Goal: Information Seeking & Learning: Learn about a topic

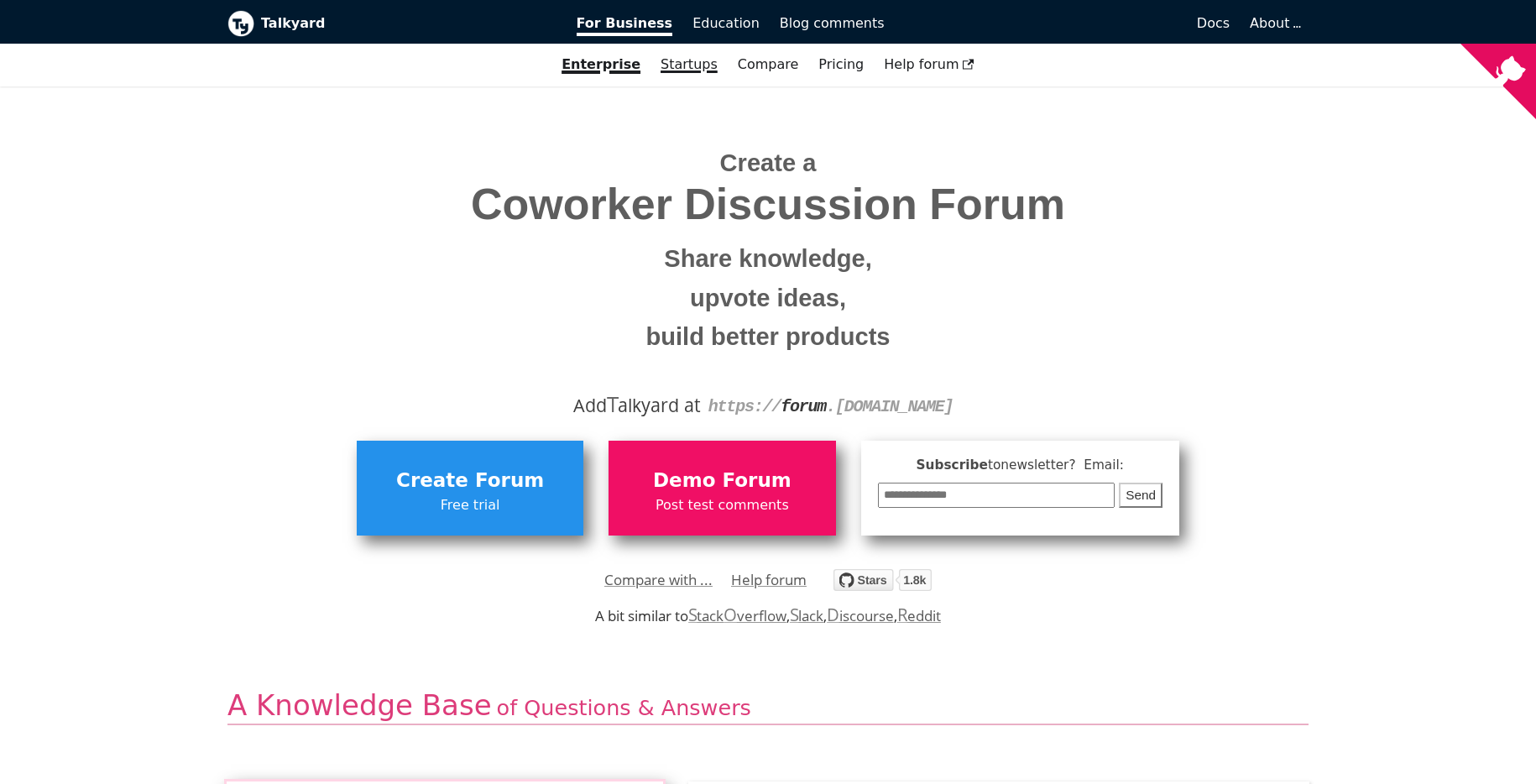
click at [701, 73] on link "Startups" at bounding box center [689, 65] width 77 height 28
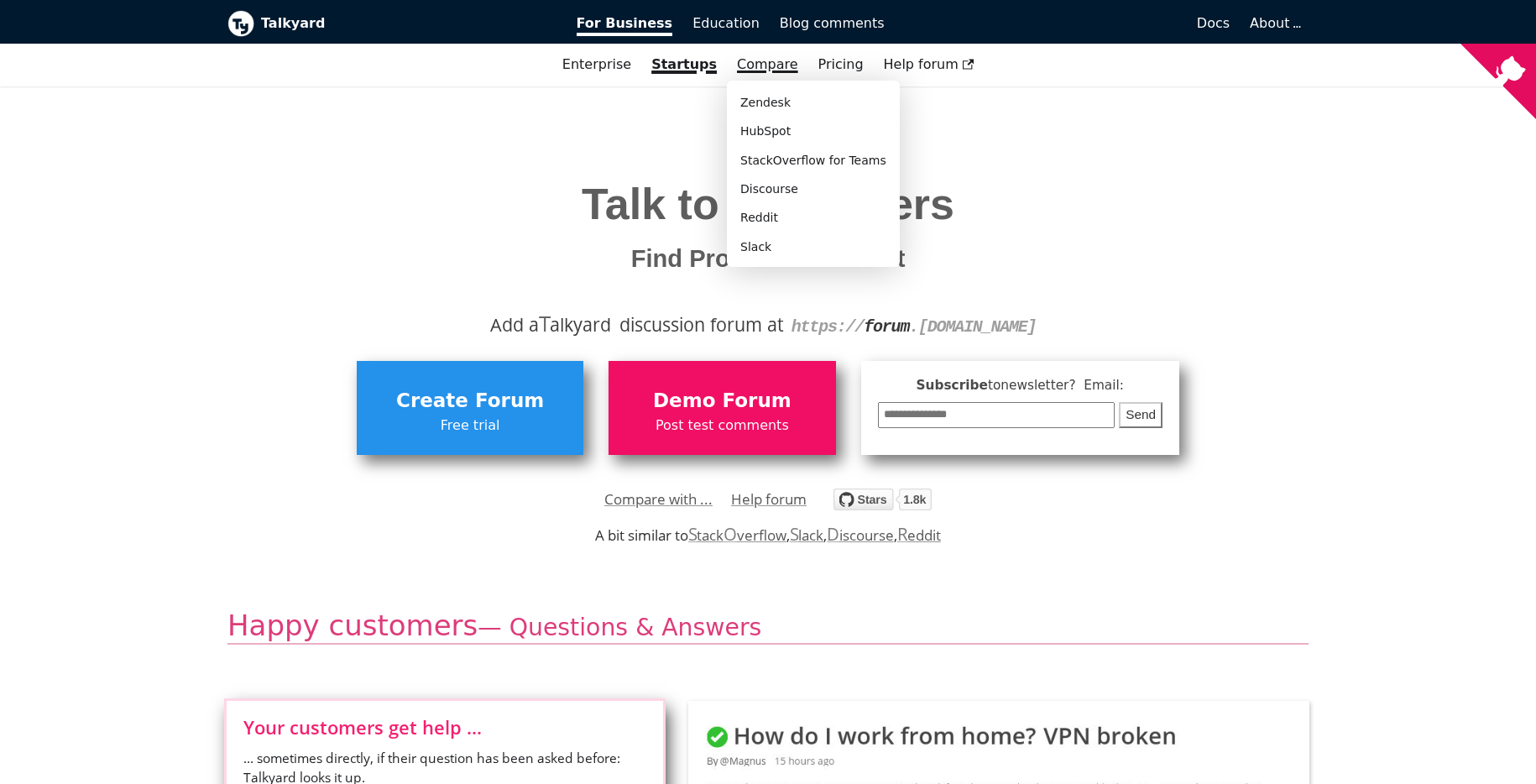
click at [739, 72] on link "Compare" at bounding box center [767, 64] width 61 height 16
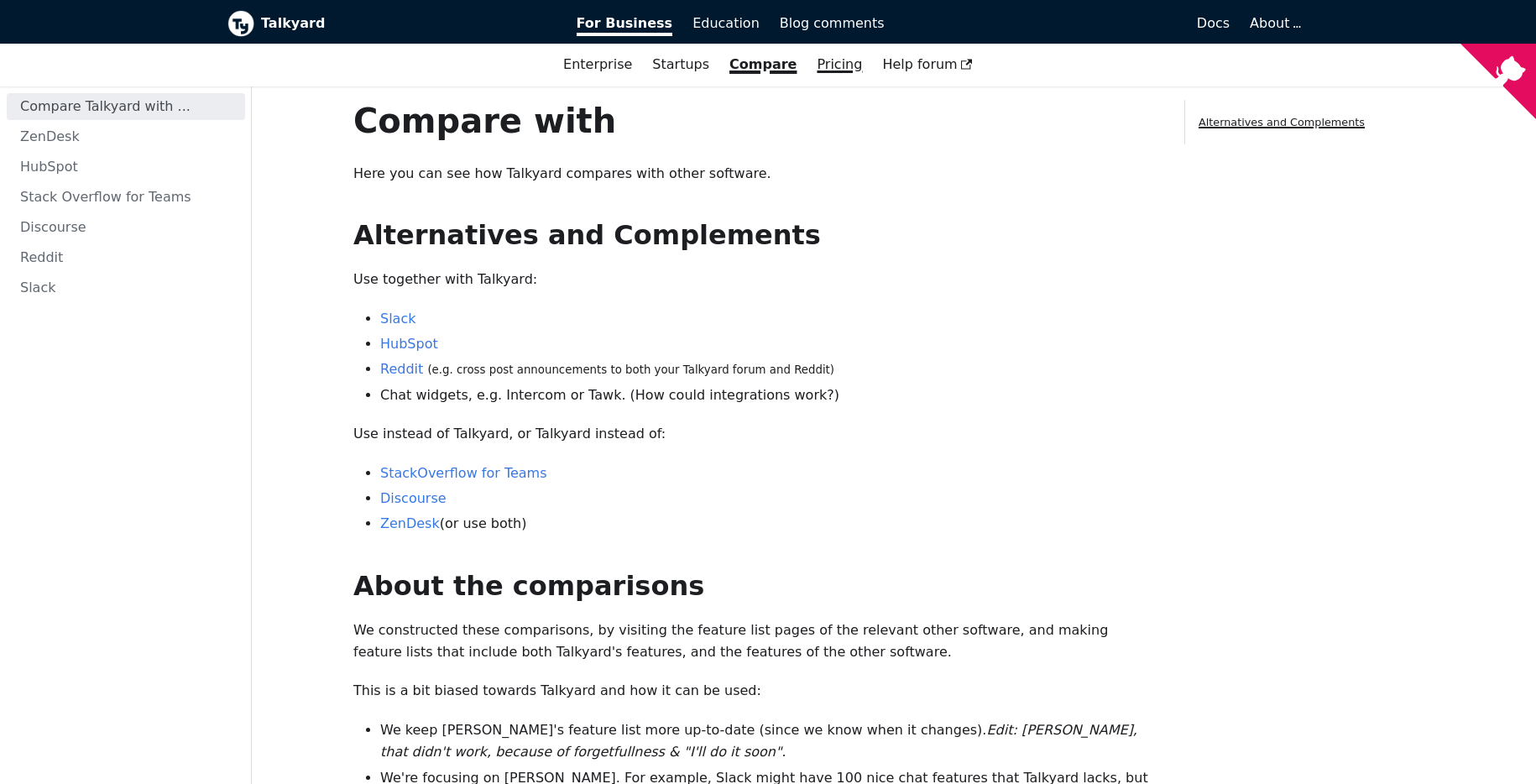
click at [812, 68] on link "Pricing" at bounding box center [840, 65] width 66 height 28
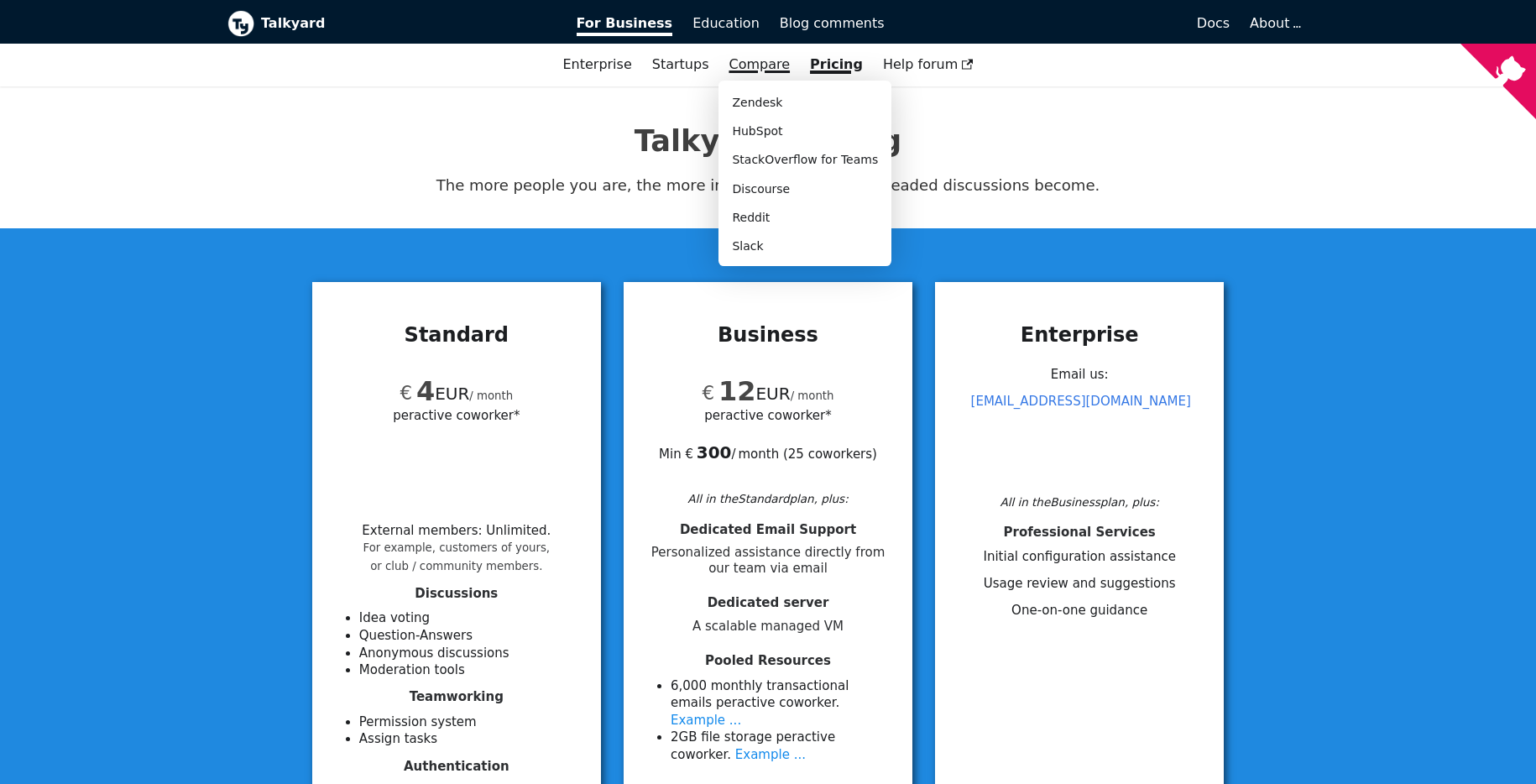
click at [783, 68] on link "Compare" at bounding box center [759, 64] width 61 height 16
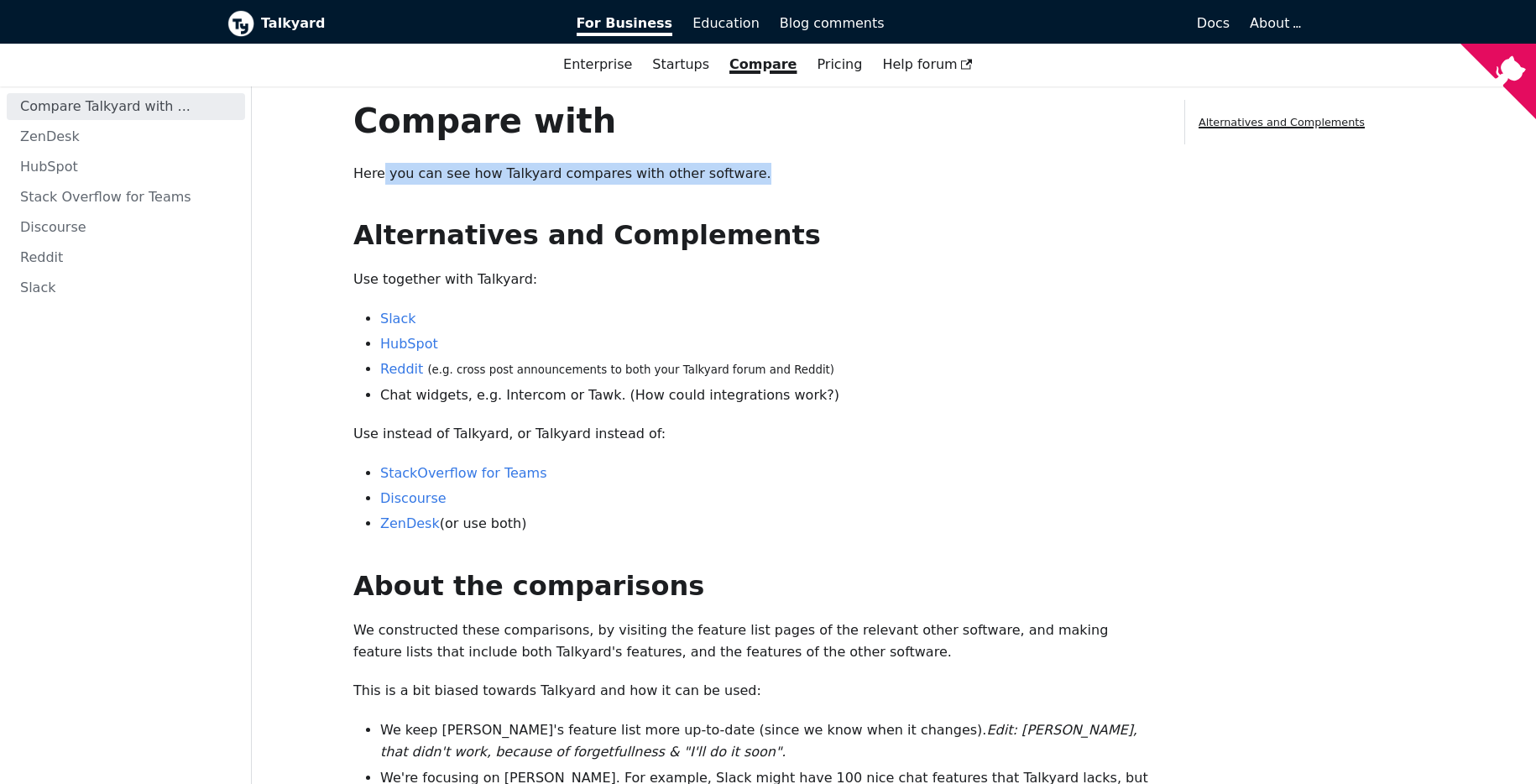
drag, startPoint x: 381, startPoint y: 177, endPoint x: 733, endPoint y: 178, distance: 352.0
click at [733, 178] on p "Here you can see how Talkyard compares with other software." at bounding box center [755, 173] width 804 height 22
click at [498, 178] on p "Here you can see how Talkyard compares with other software." at bounding box center [755, 173] width 804 height 22
click at [454, 177] on p "Here you can see how Talkyard compares with other software." at bounding box center [755, 173] width 804 height 22
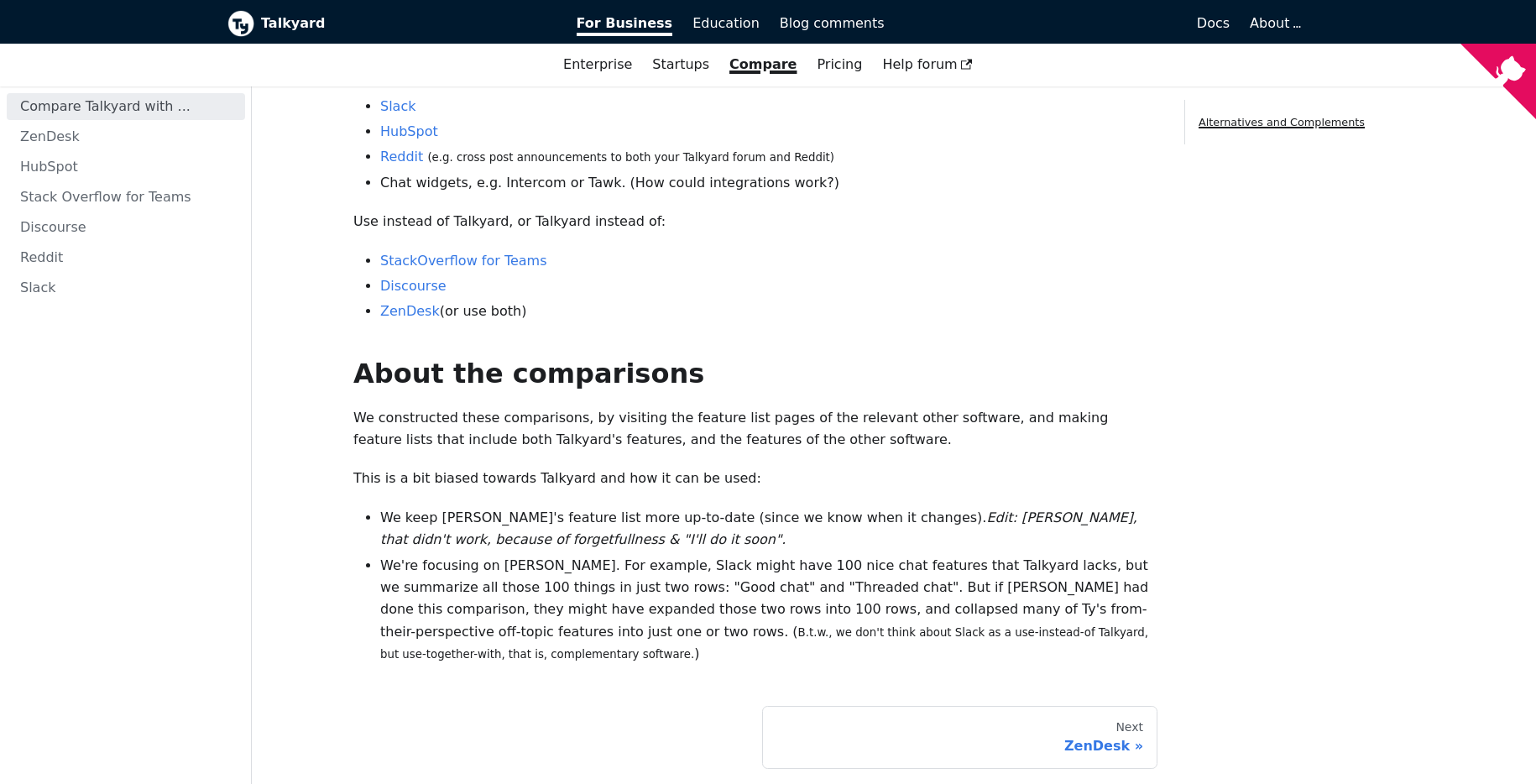
scroll to position [278, 0]
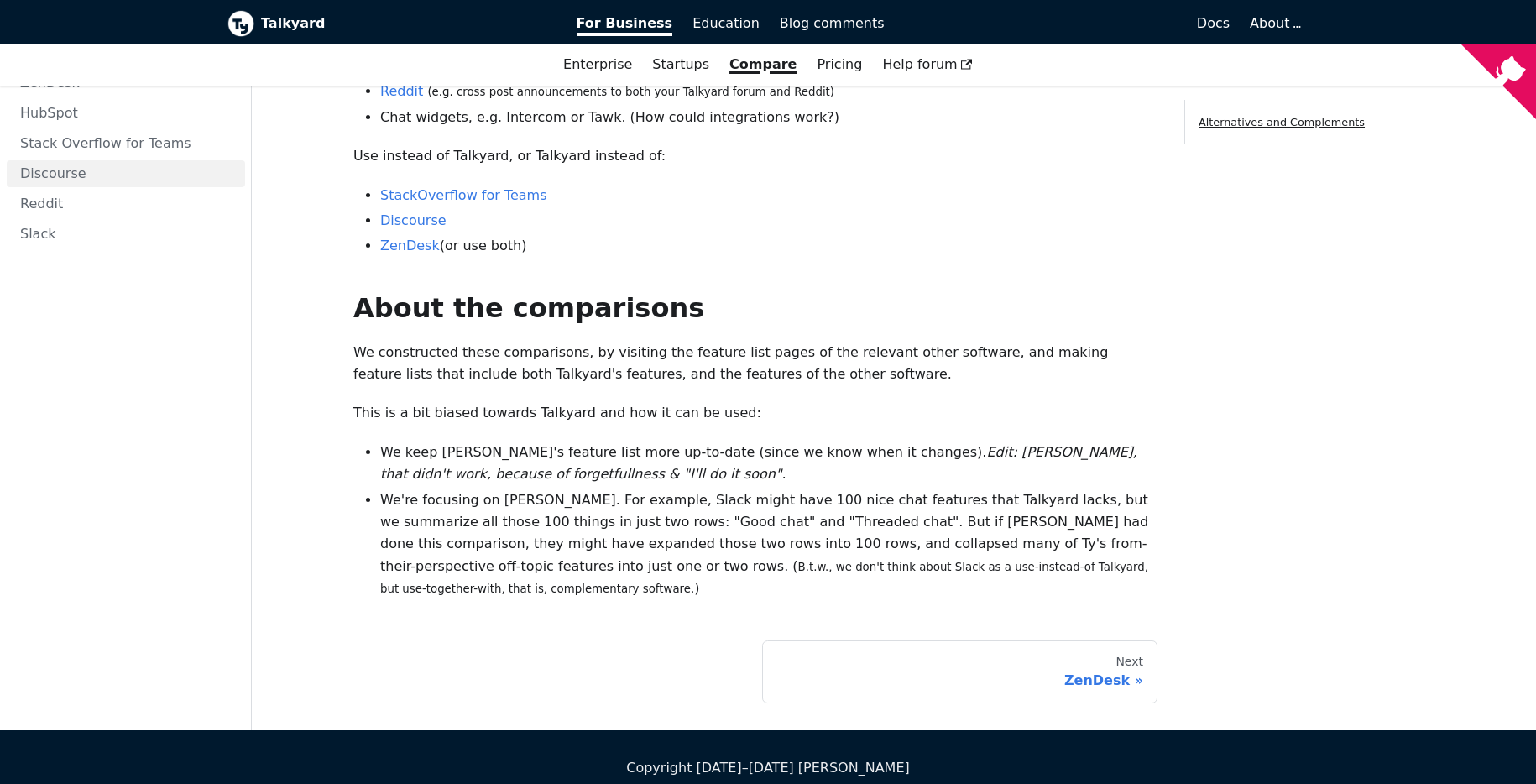
click at [101, 163] on link "Discourse" at bounding box center [125, 173] width 238 height 27
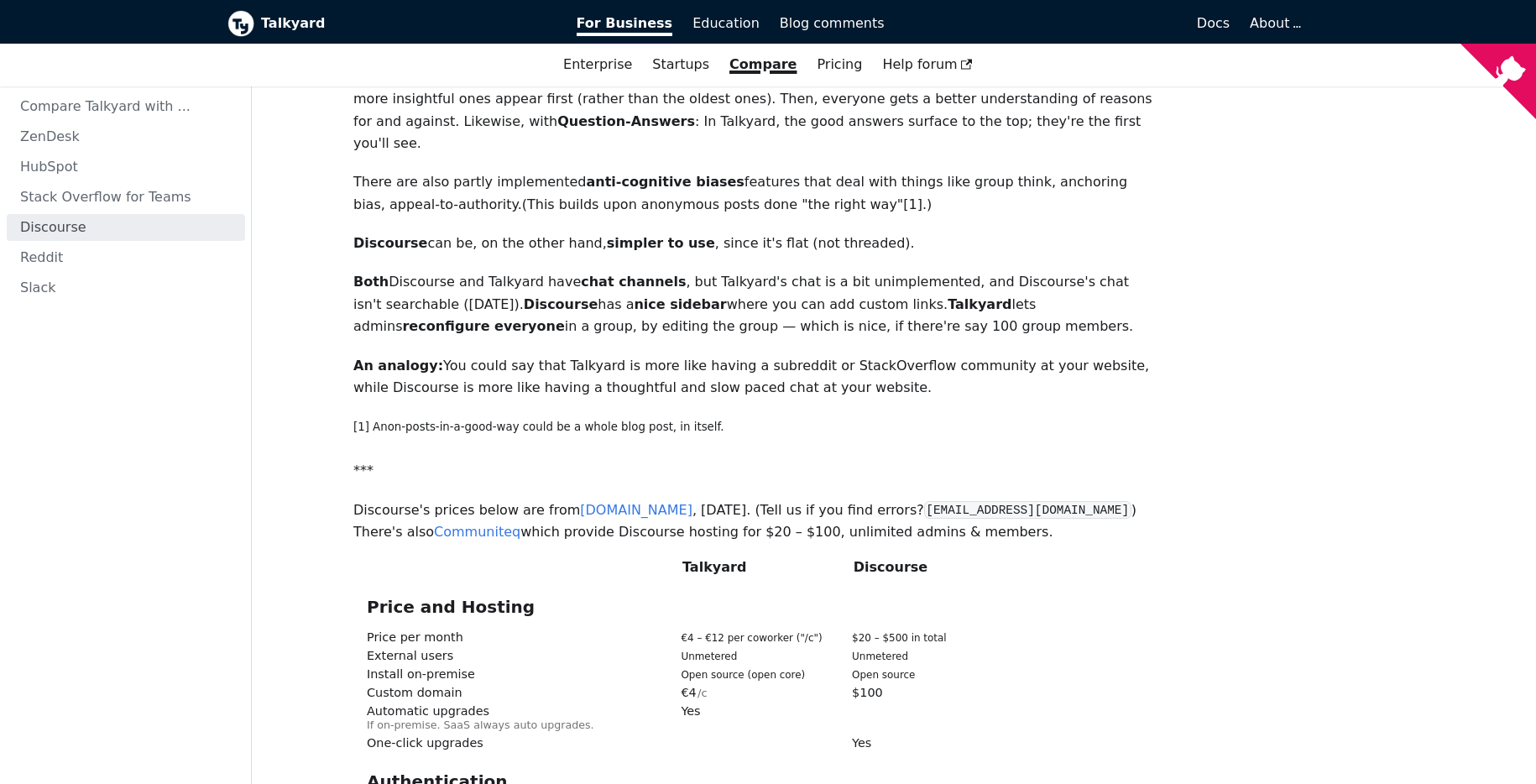
scroll to position [296, 0]
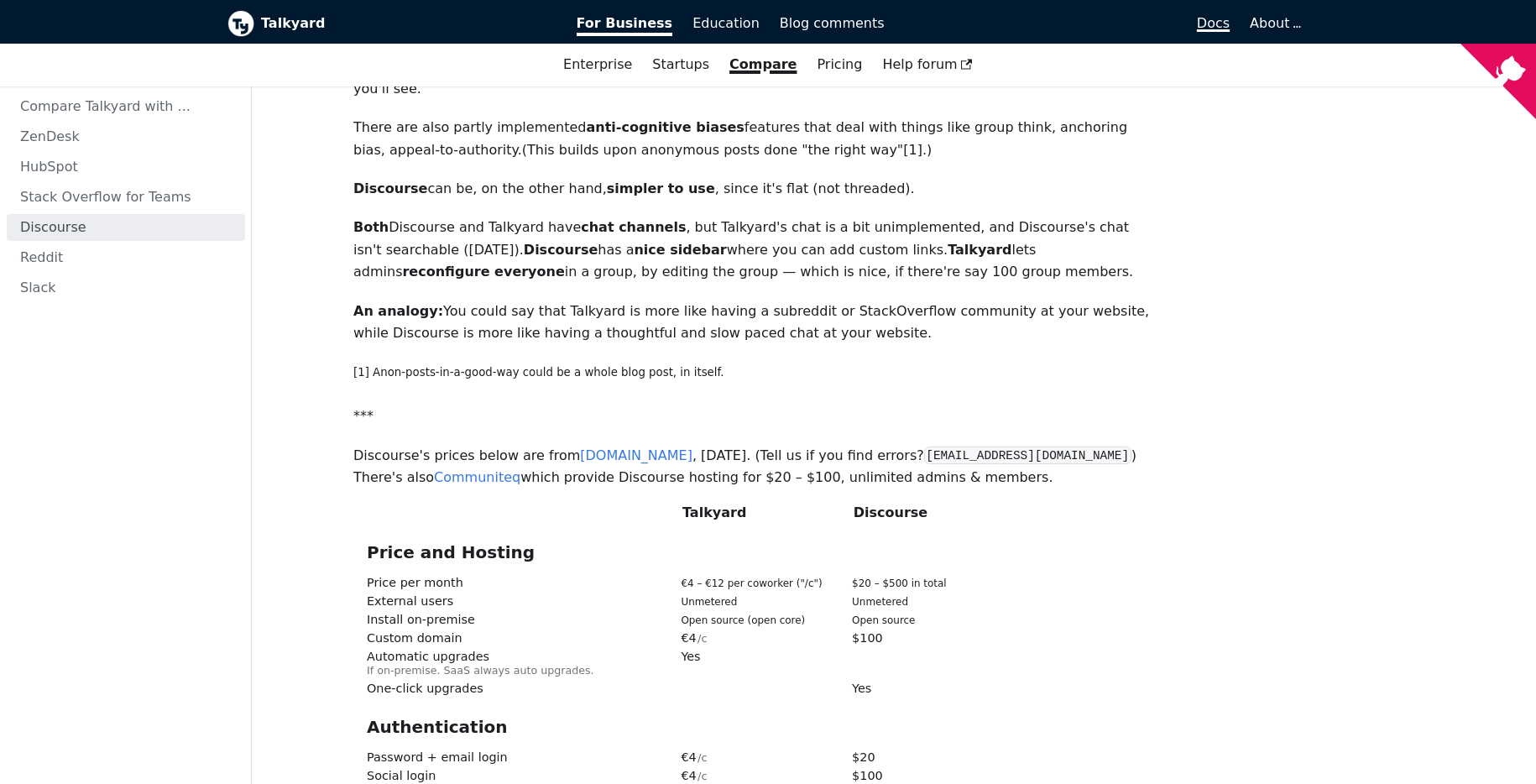
click at [1223, 23] on span "Docs" at bounding box center [1213, 23] width 33 height 16
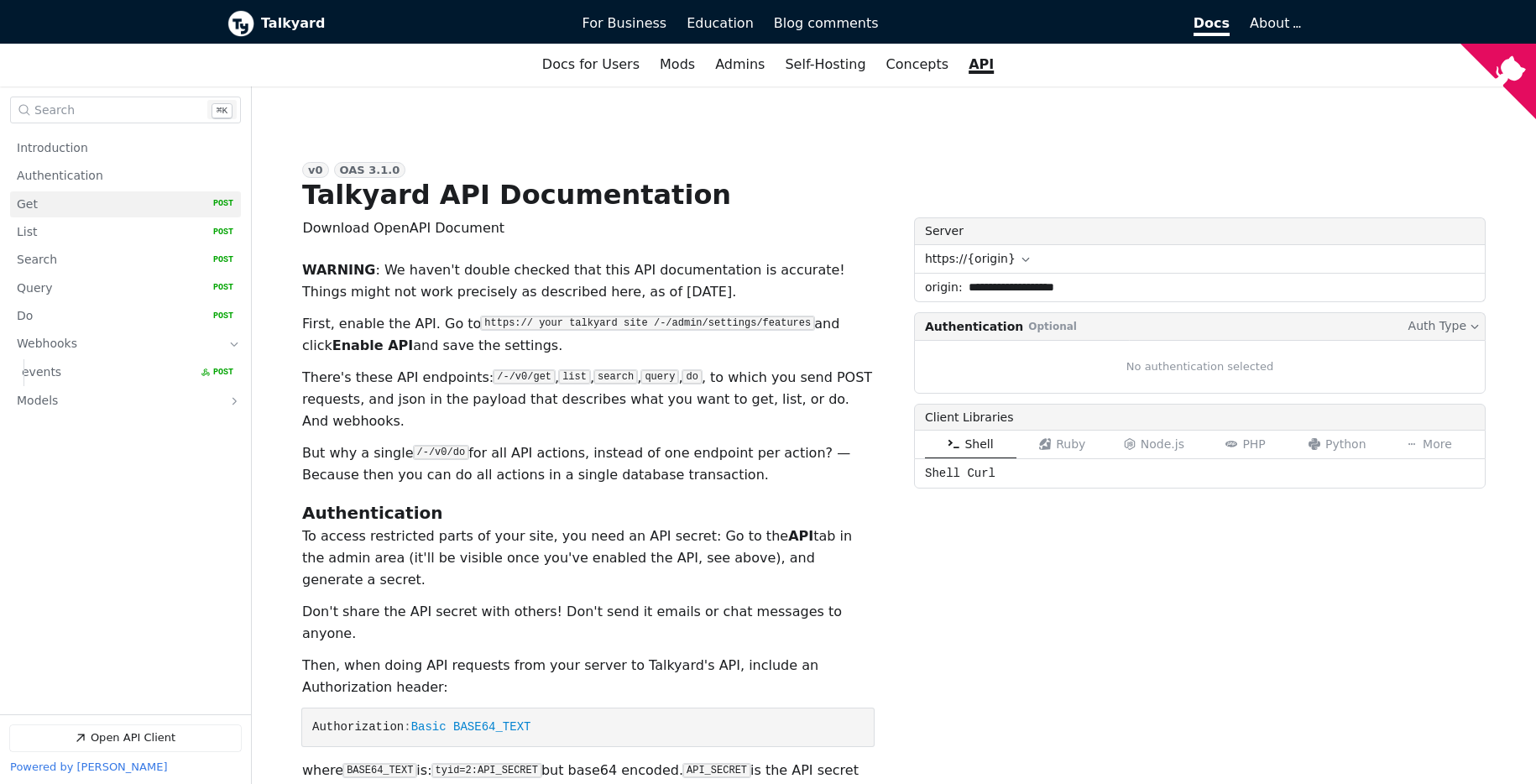
click at [61, 208] on link "Get   HTTP Method: POST" at bounding box center [125, 204] width 216 height 26
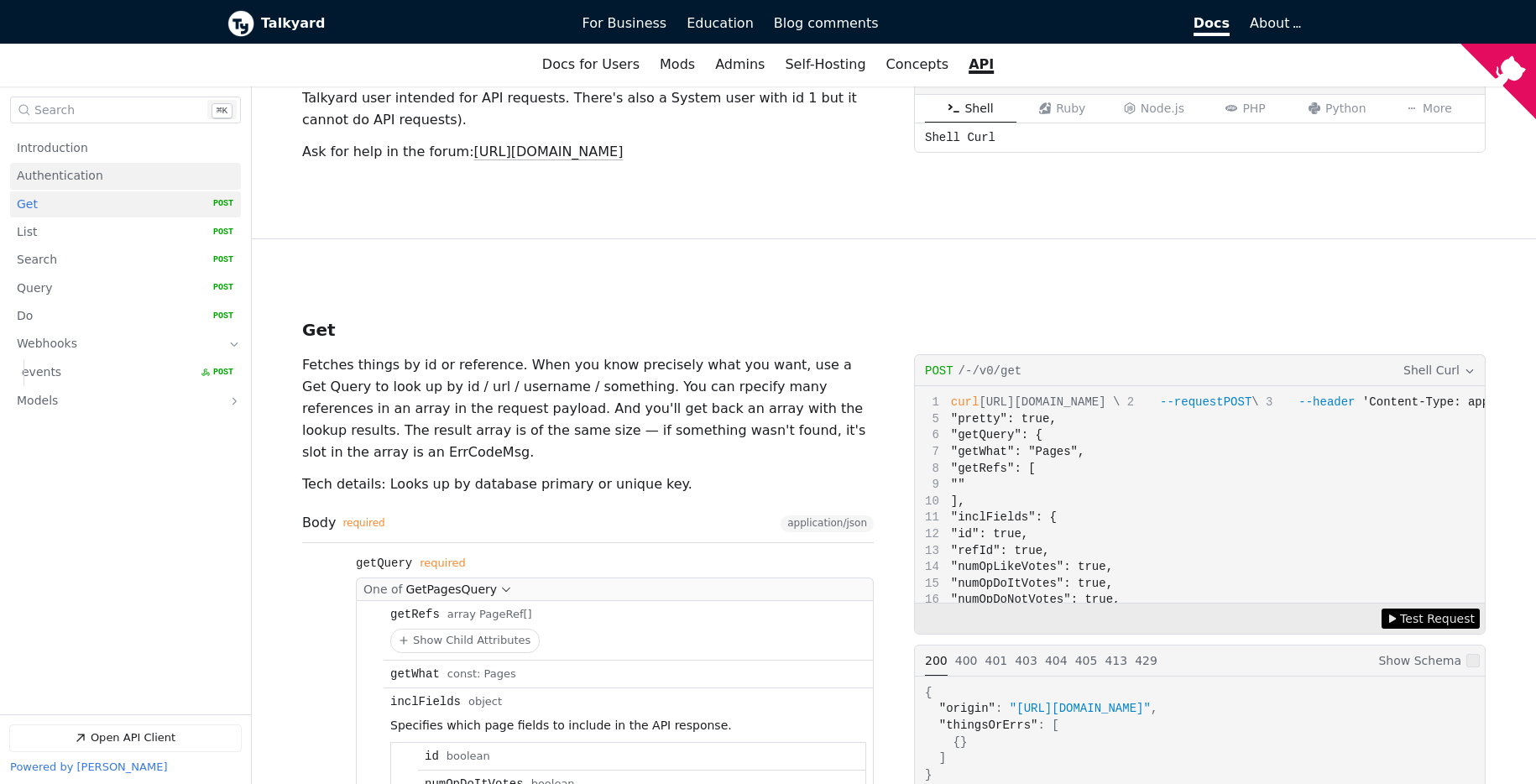
click at [75, 178] on span "Authentication" at bounding box center [60, 175] width 87 height 16
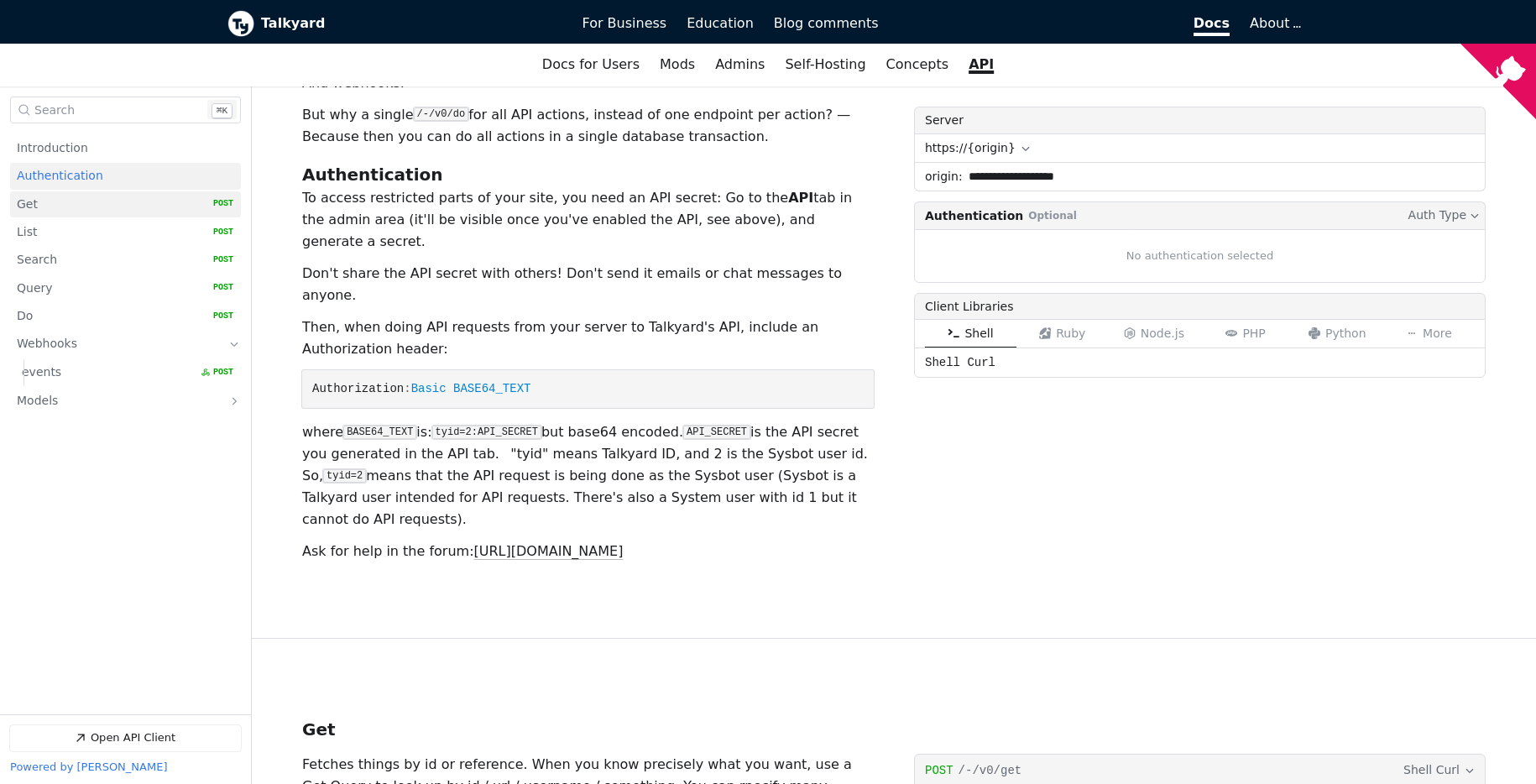
click at [74, 209] on link "Get   HTTP Method: POST" at bounding box center [125, 204] width 216 height 26
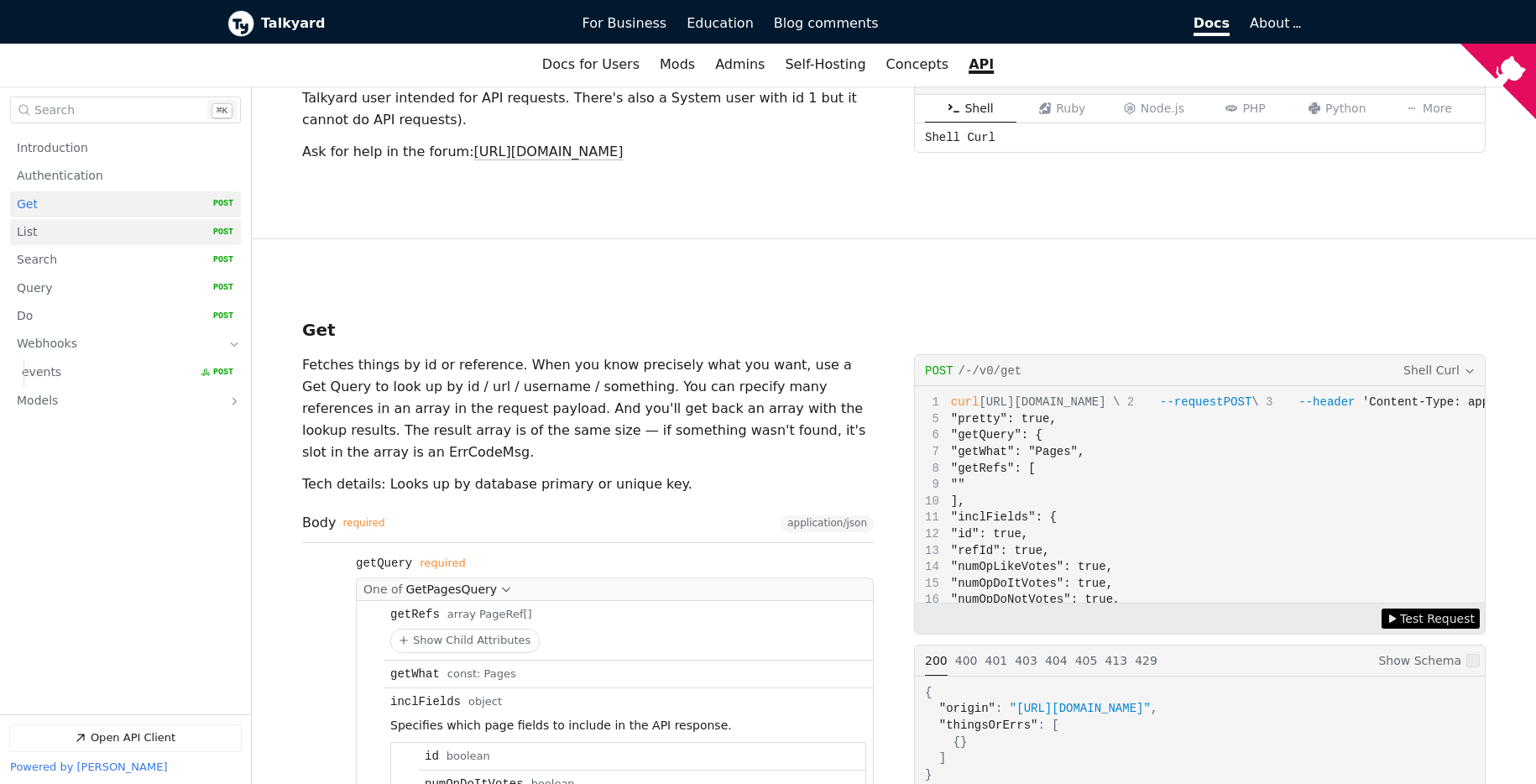
click at [68, 225] on link "List   HTTP Method: POST" at bounding box center [125, 232] width 216 height 26
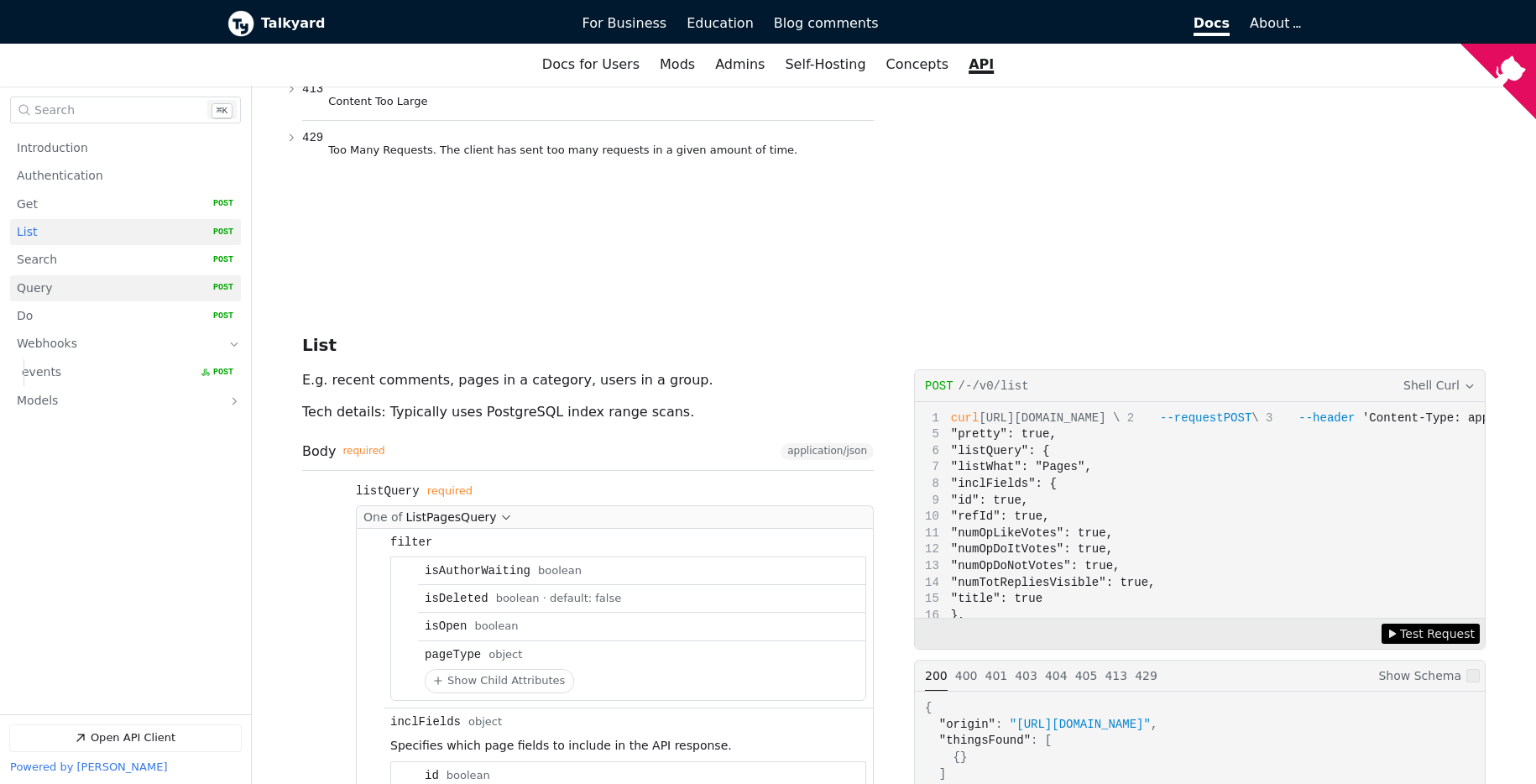
click at [59, 276] on link "Query   HTTP Method: POST" at bounding box center [125, 289] width 216 height 26
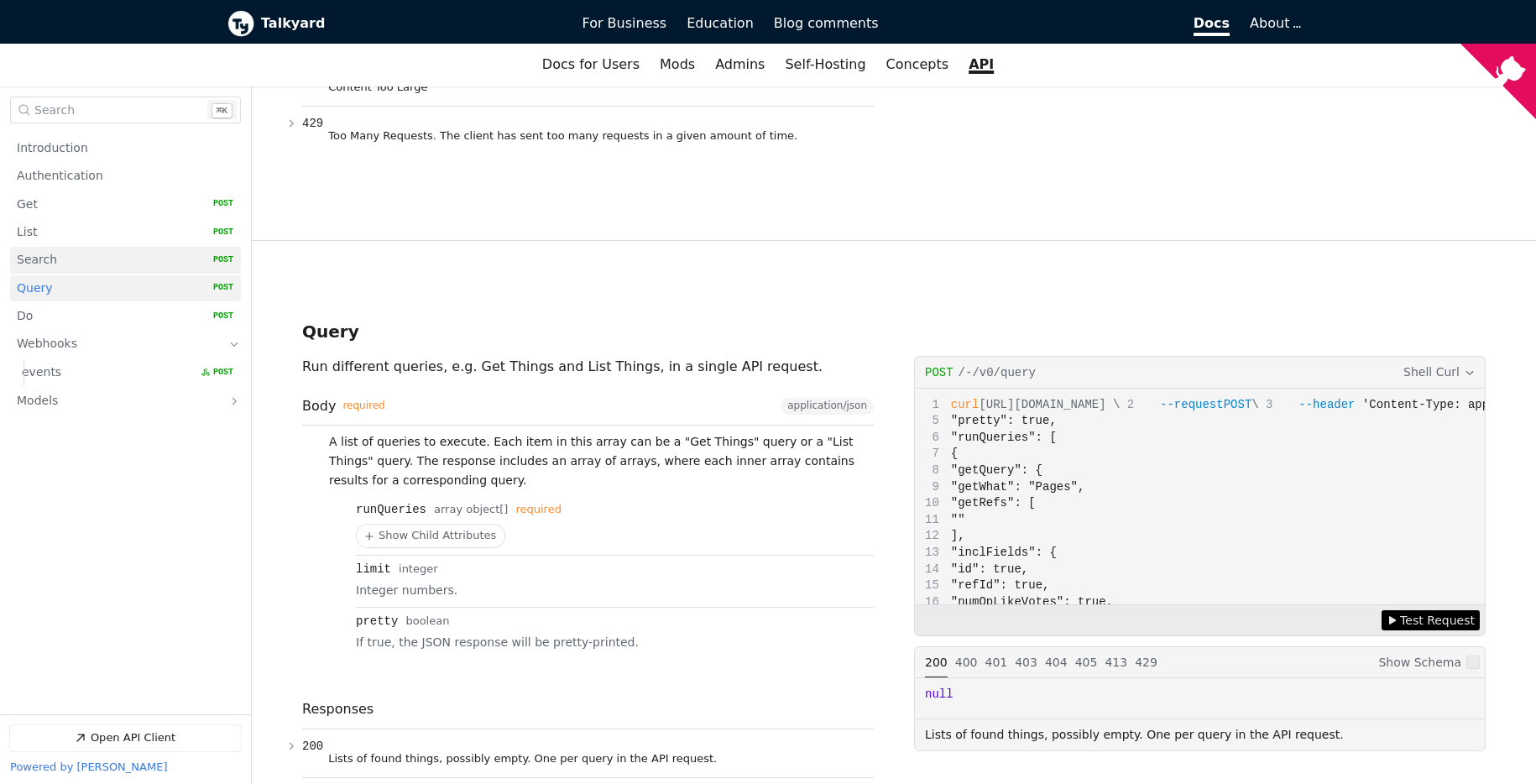
click at [60, 270] on link "Search   HTTP Method: POST" at bounding box center [125, 261] width 216 height 26
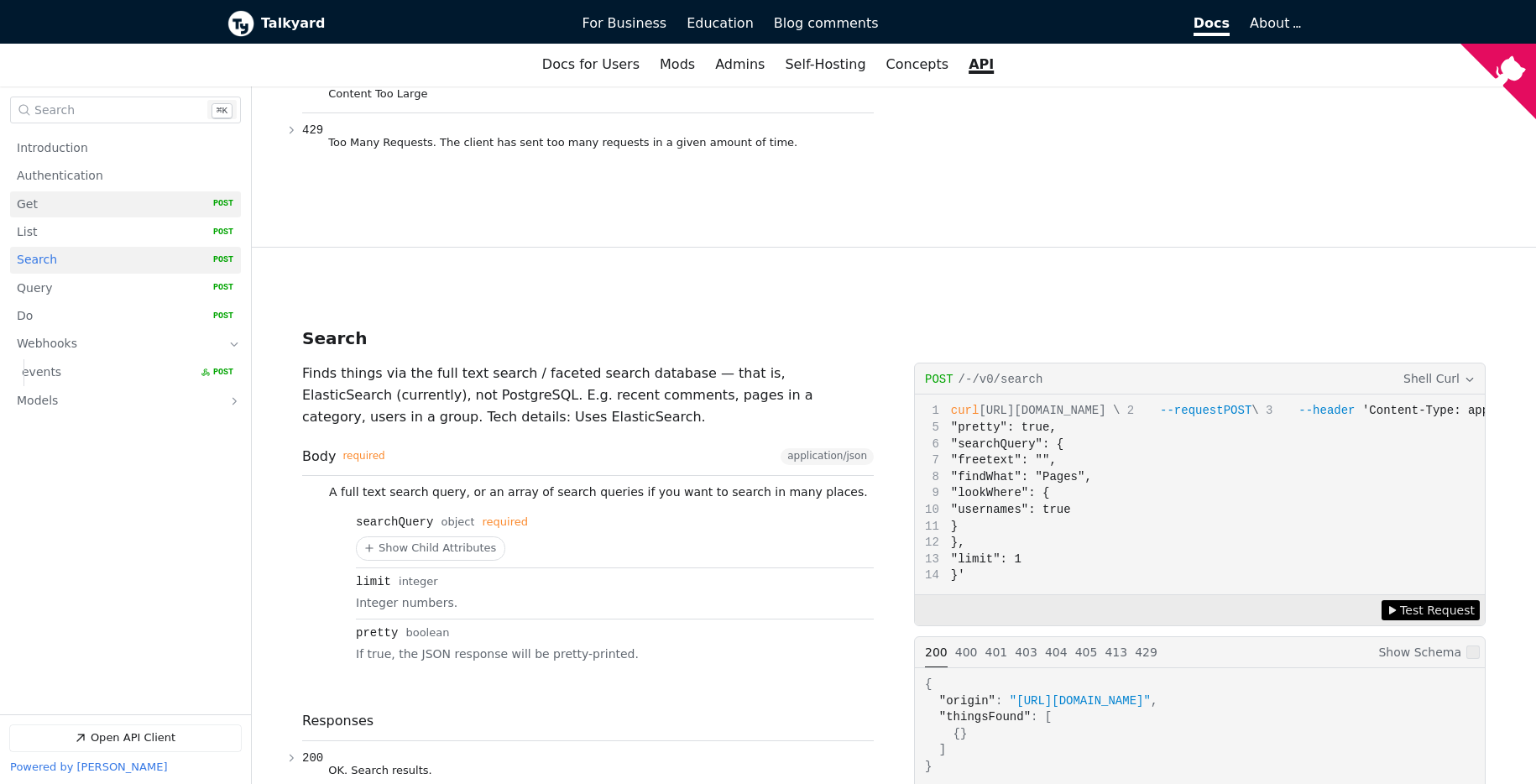
click at [56, 209] on link "Get   HTTP Method: POST" at bounding box center [125, 204] width 216 height 26
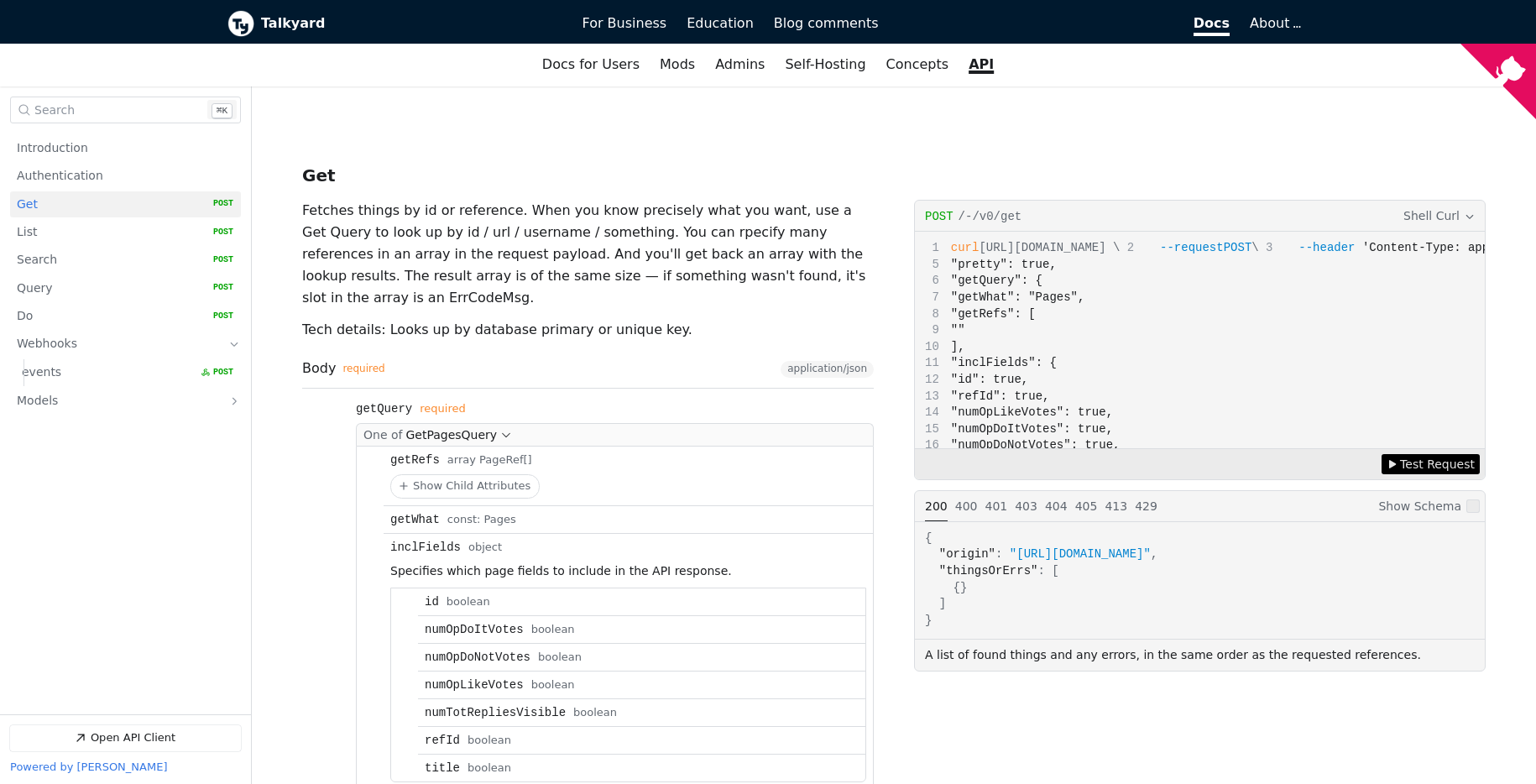
scroll to position [1450, 0]
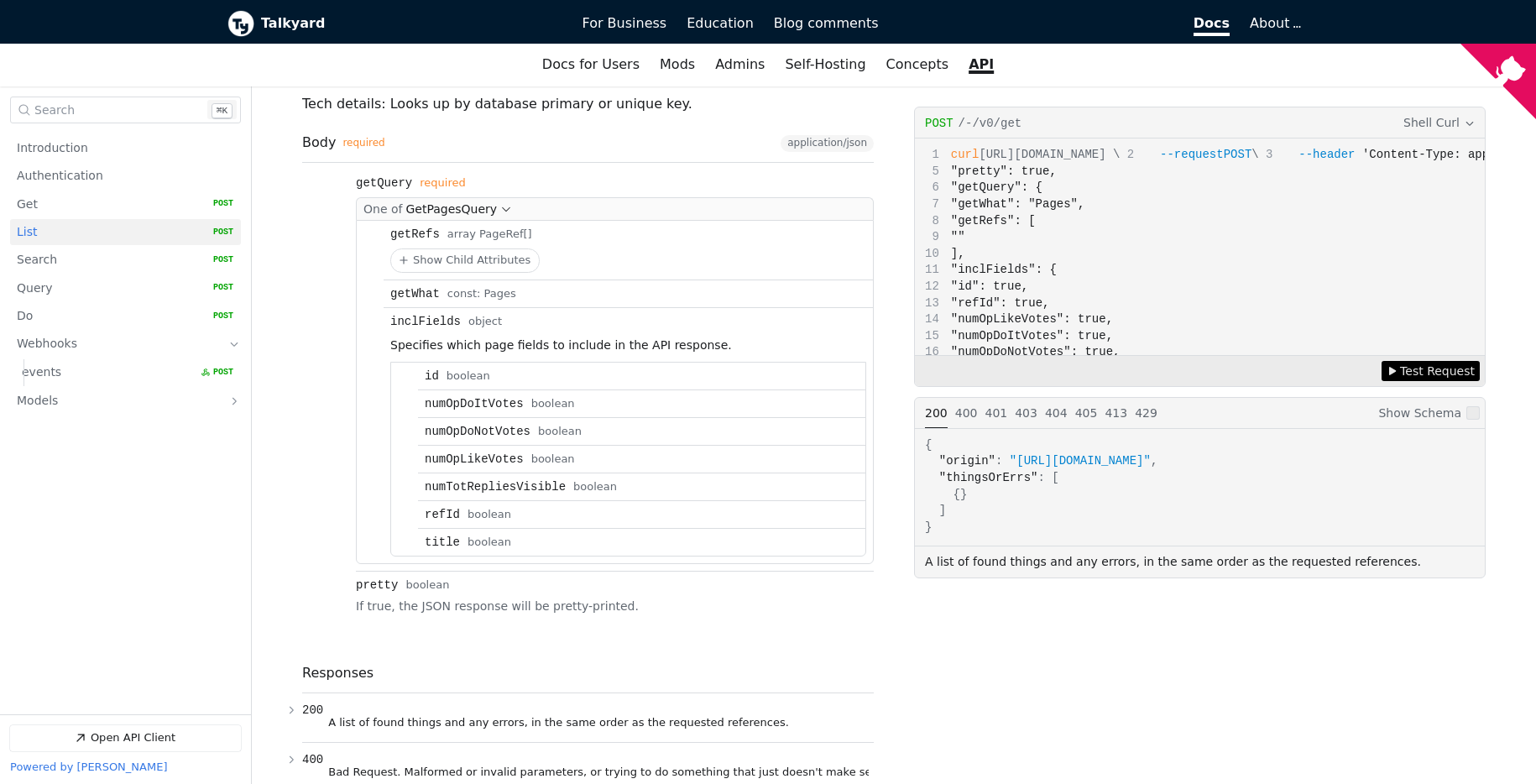
scroll to position [986, 0]
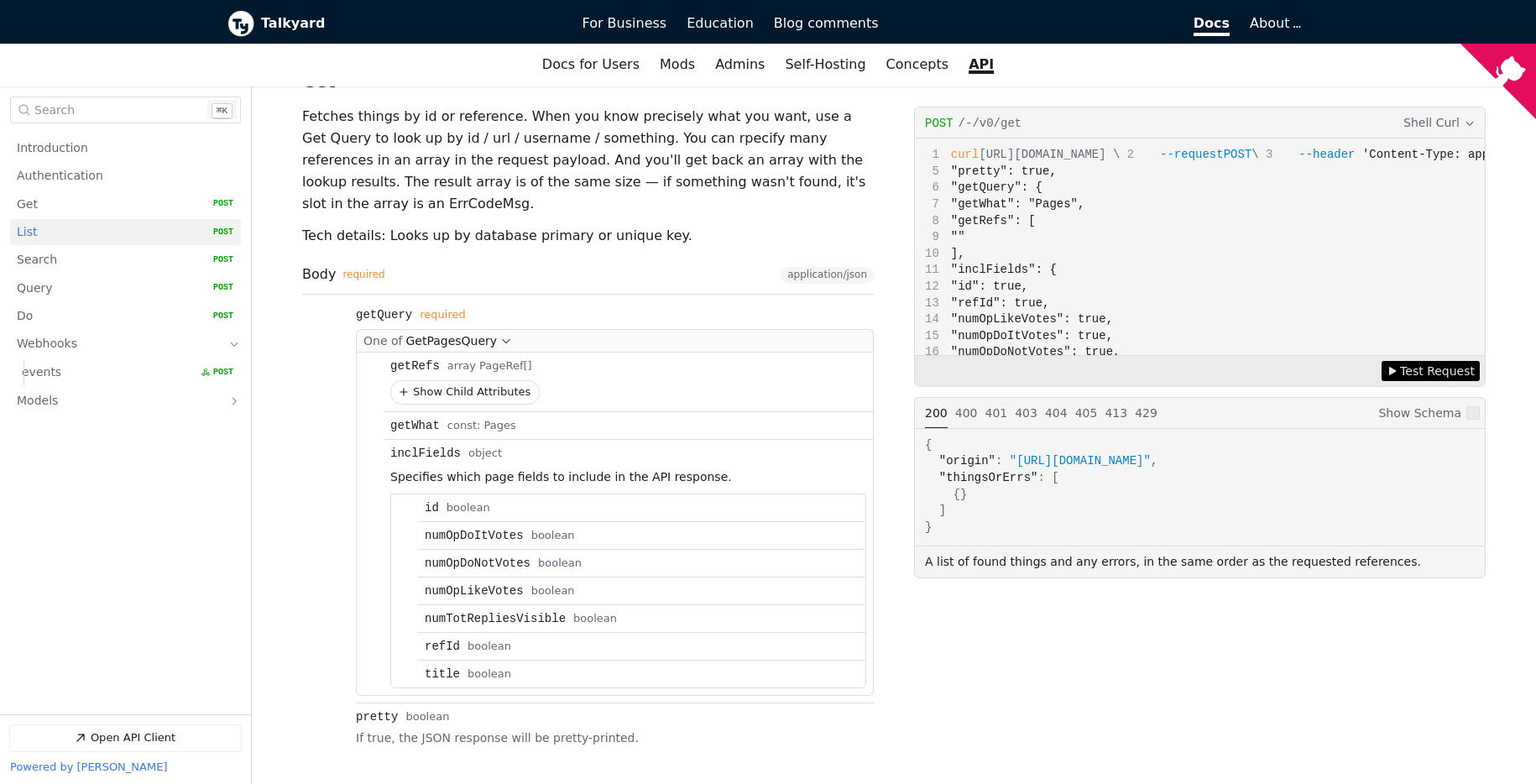
click at [445, 381] on button "Show Child Attributes for getRefs" at bounding box center [465, 392] width 148 height 23
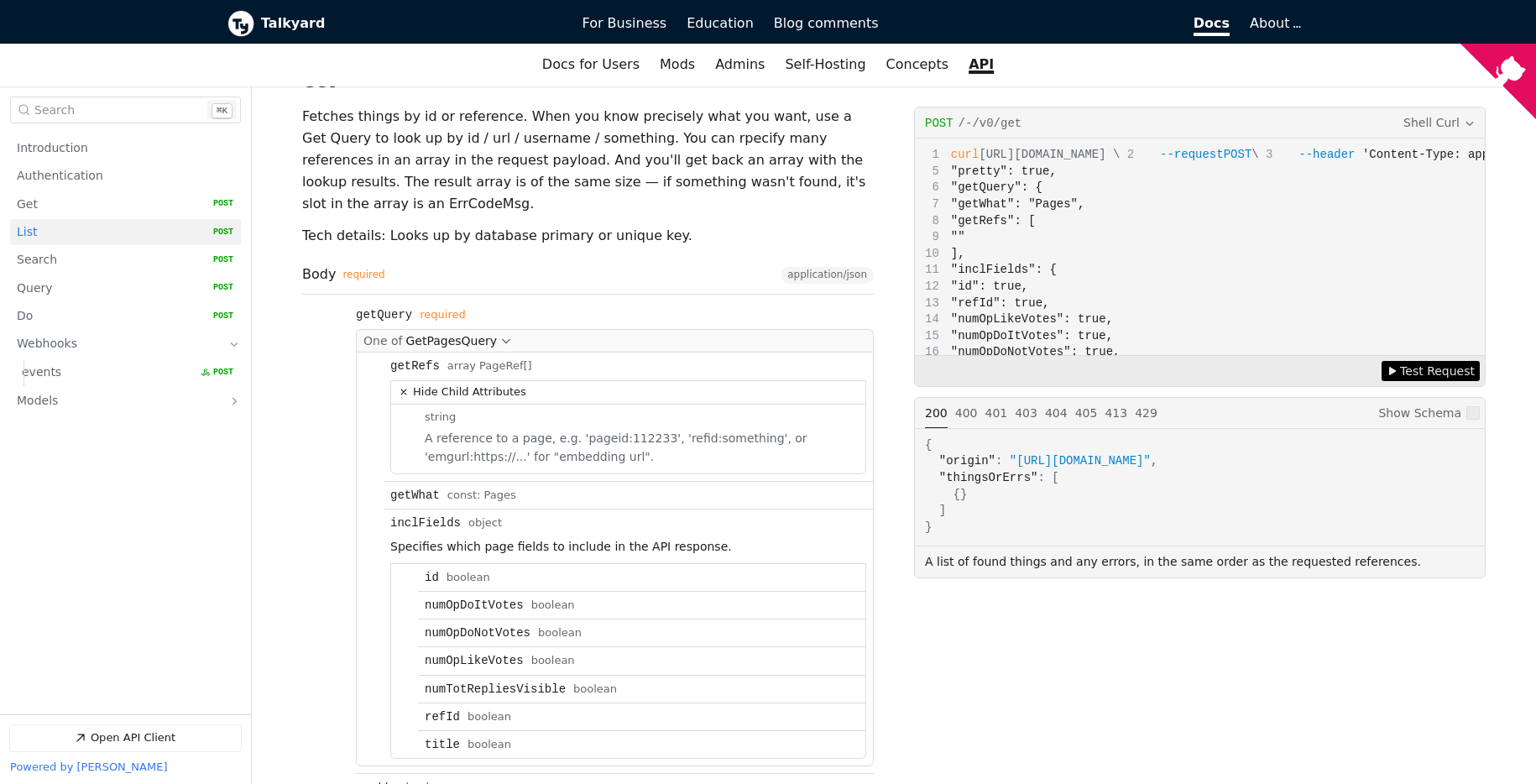
click at [445, 381] on button "Hide Child Attributes for getRefs" at bounding box center [629, 392] width 474 height 24
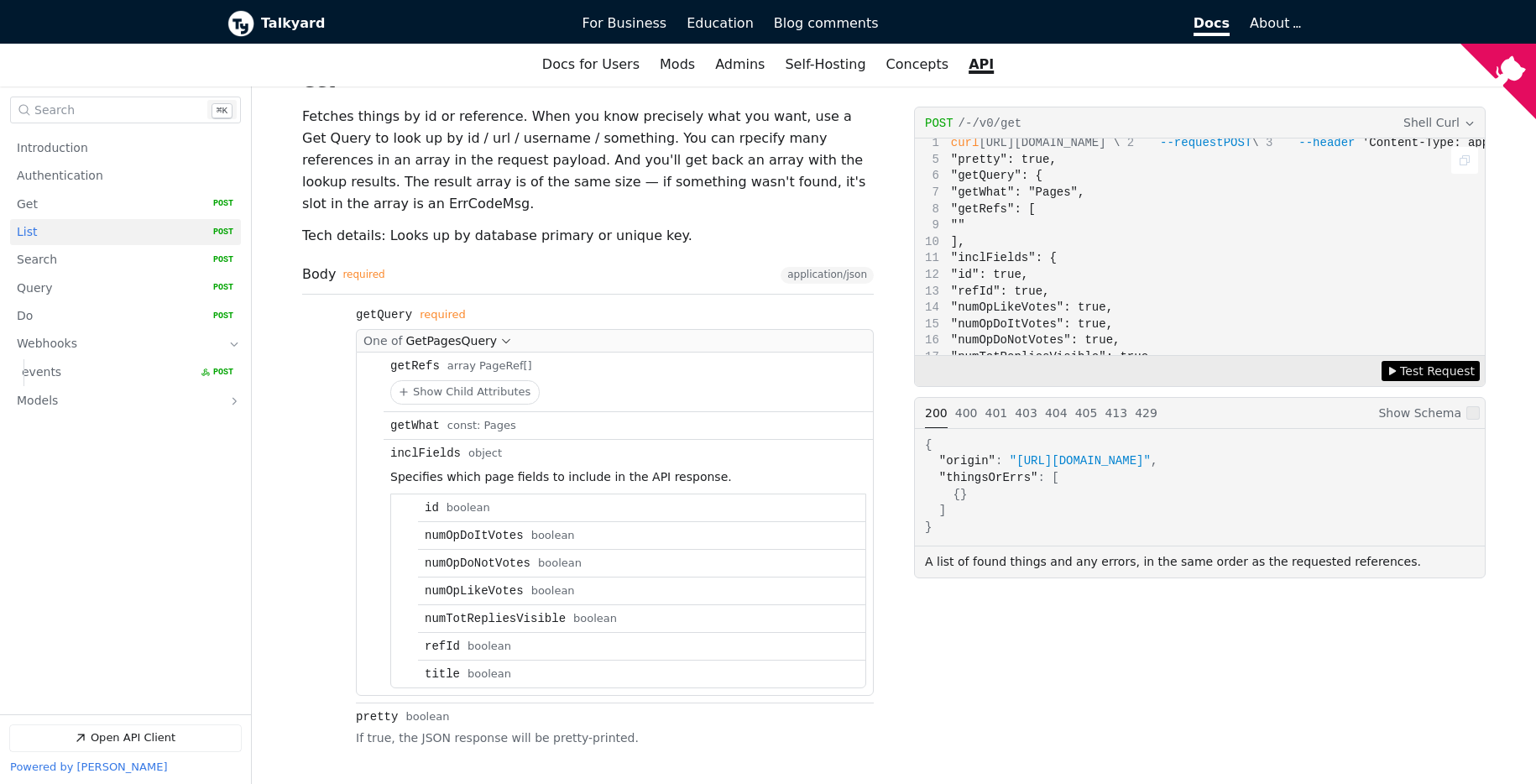
scroll to position [29, 0]
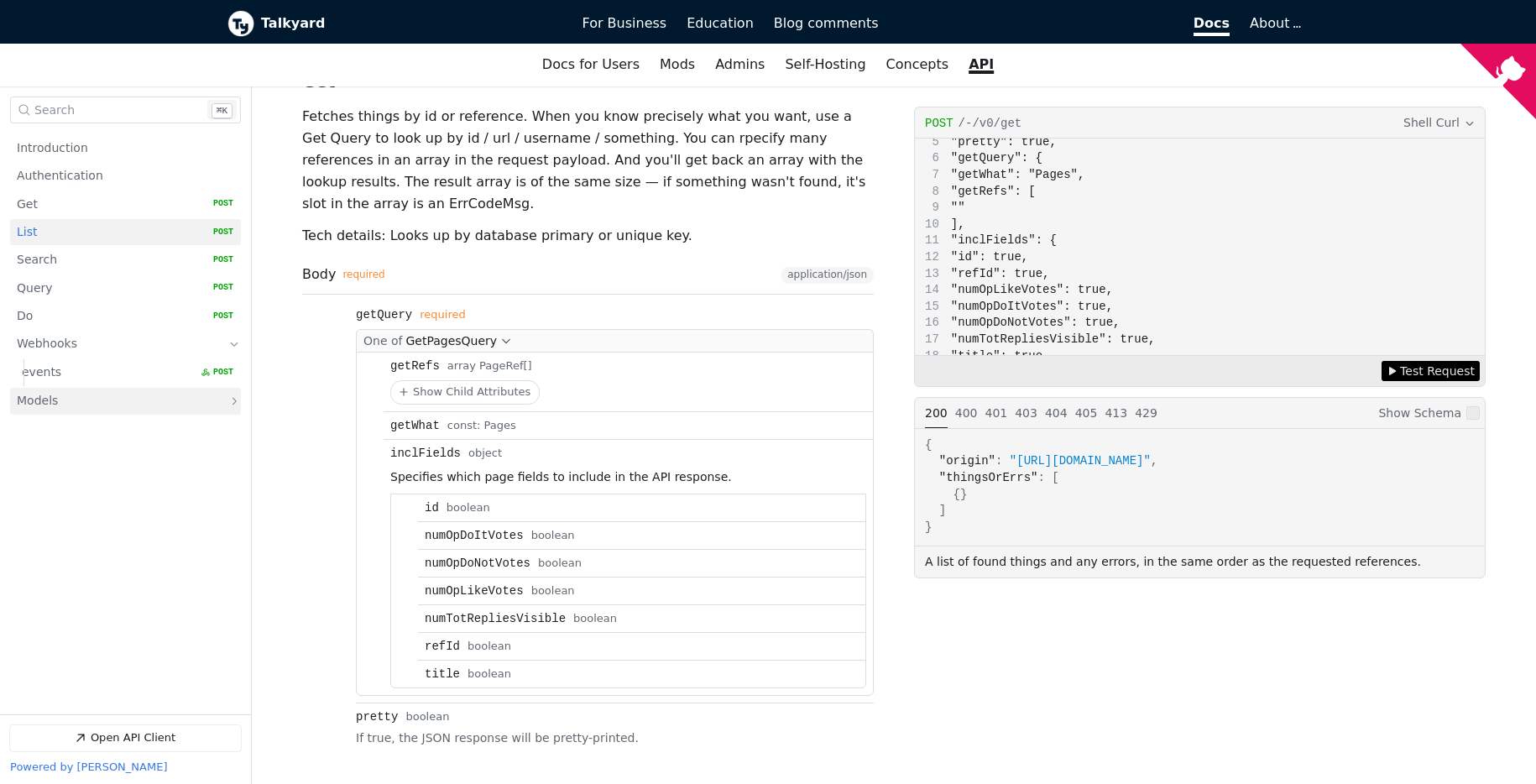
click at [187, 392] on link "Models" at bounding box center [114, 401] width 194 height 27
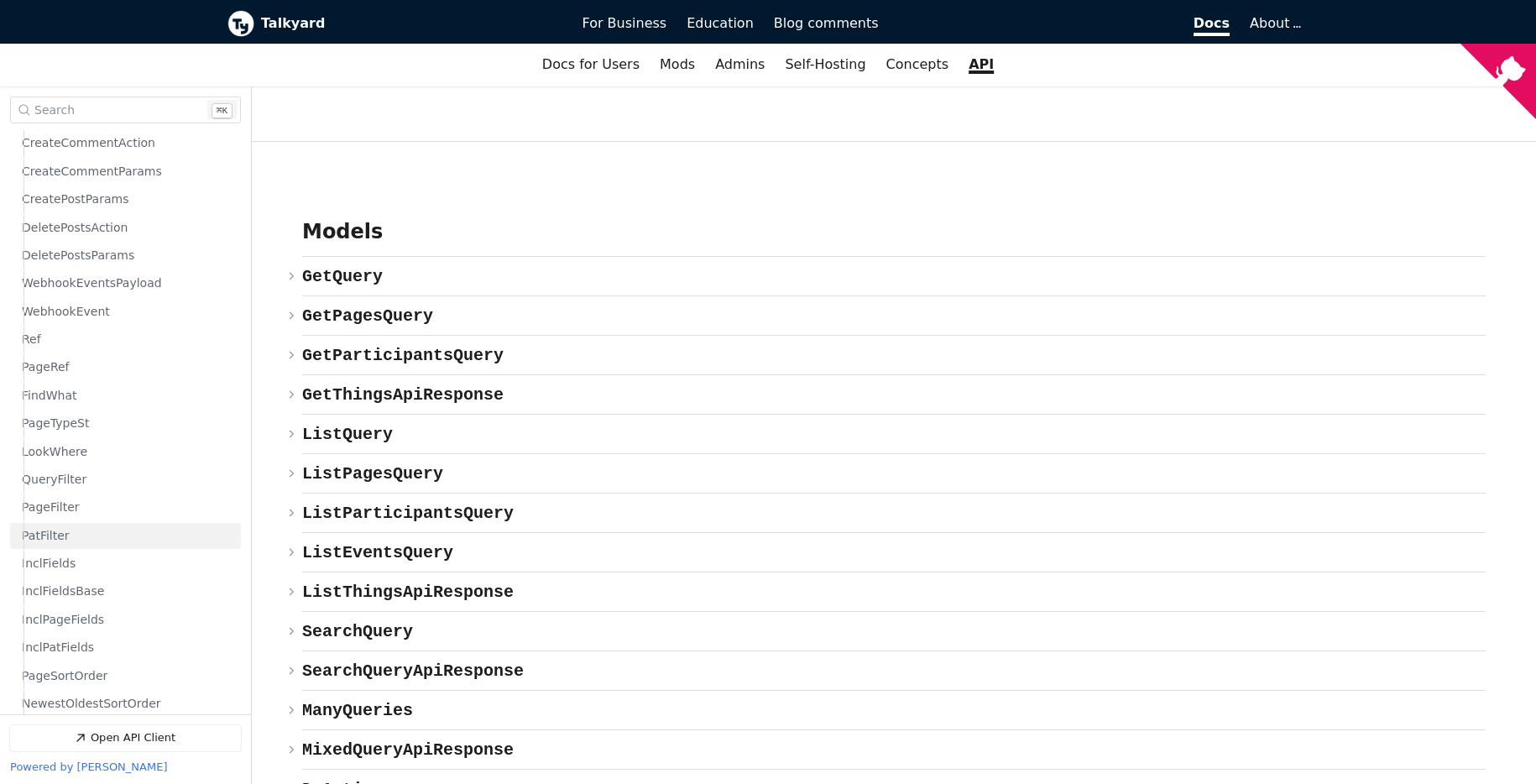
scroll to position [773, 0]
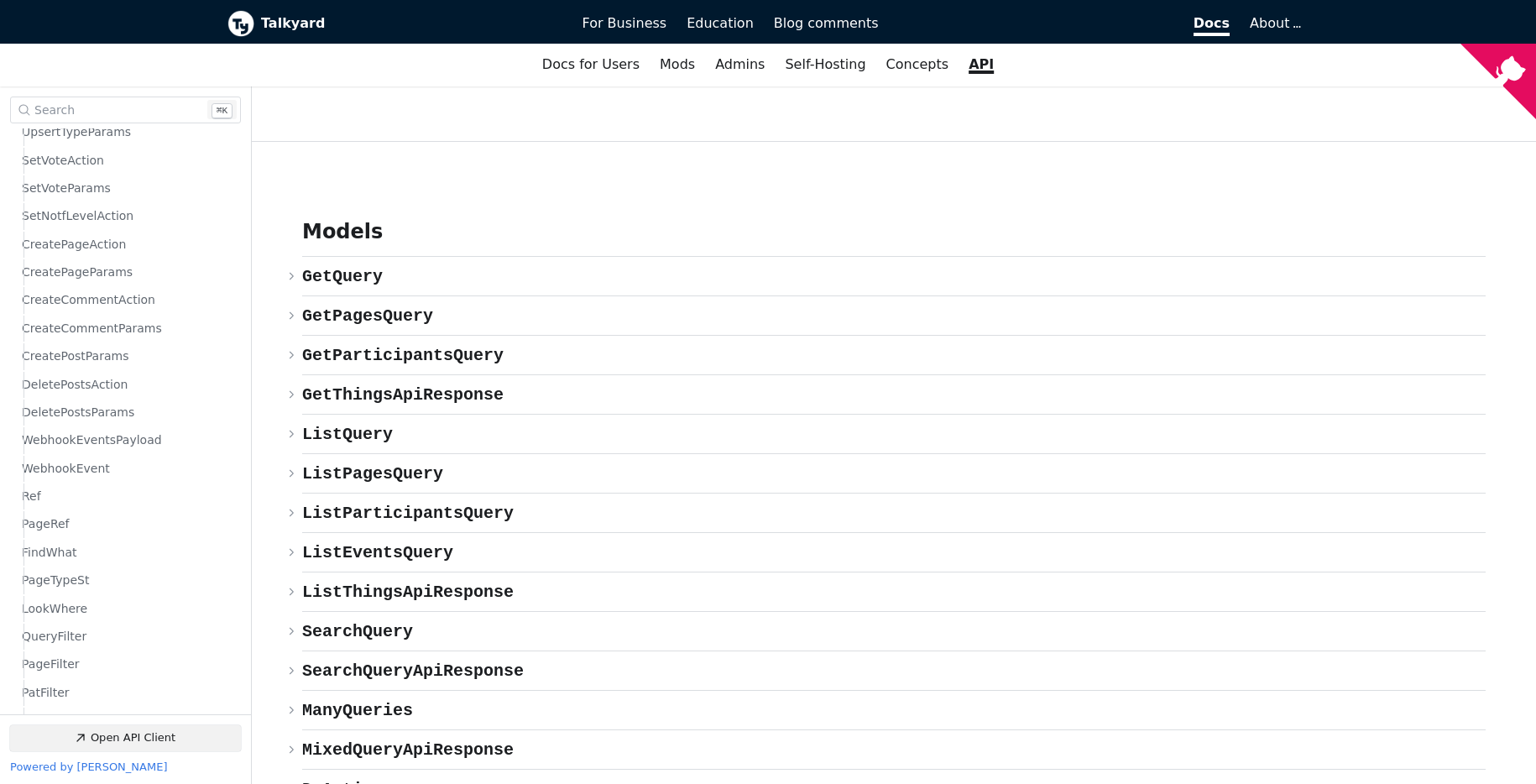
click at [127, 730] on link "Open API Client" at bounding box center [125, 739] width 231 height 26
click at [740, 56] on link "Admins" at bounding box center [740, 65] width 70 height 28
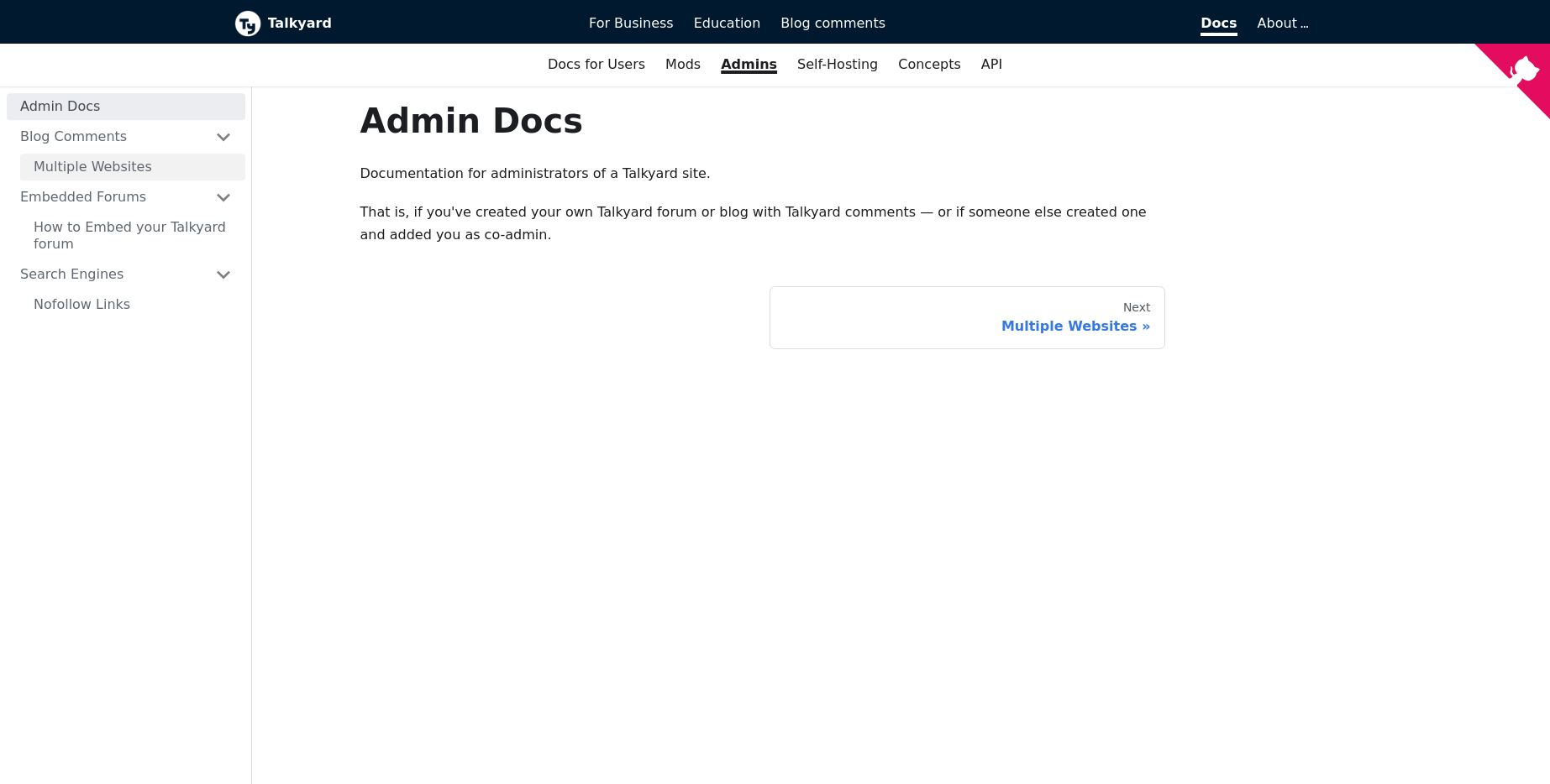
click at [147, 153] on link "Multiple Websites" at bounding box center [132, 167] width 225 height 27
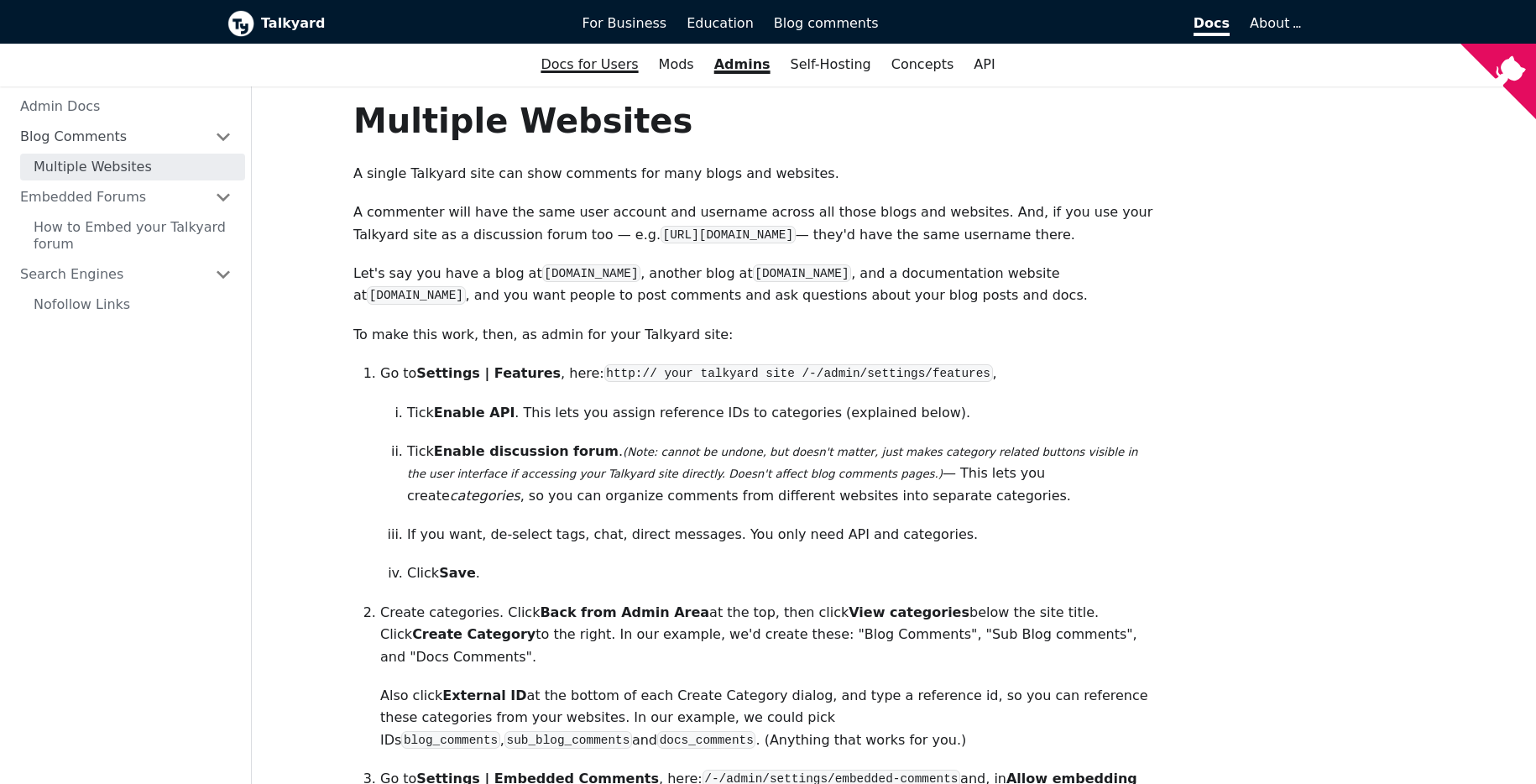
click at [625, 72] on link "Docs for Users" at bounding box center [589, 65] width 118 height 28
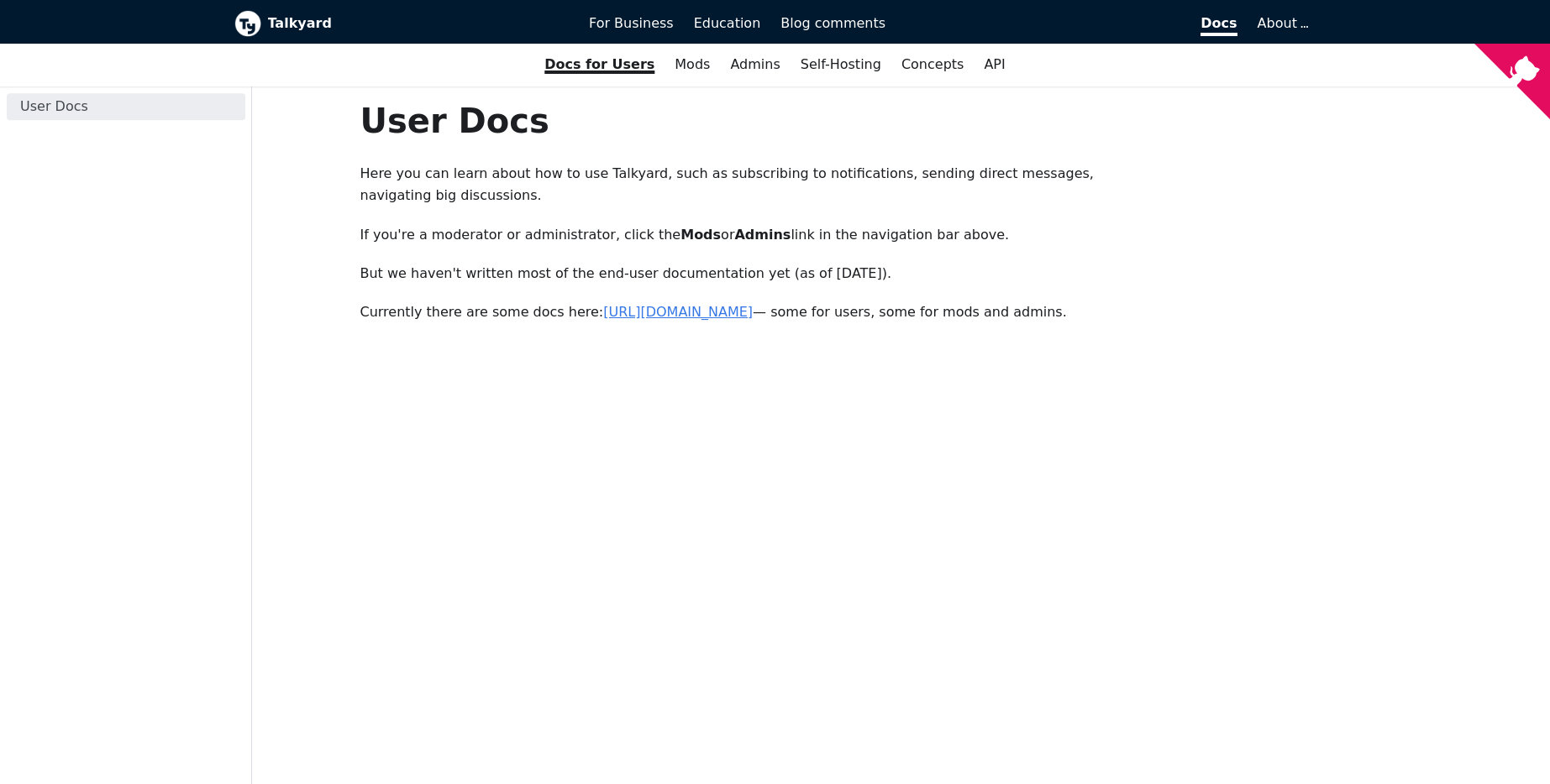
click at [745, 318] on link "[URL][DOMAIN_NAME]" at bounding box center [677, 312] width 150 height 16
click at [695, 68] on link "Mods" at bounding box center [691, 65] width 56 height 28
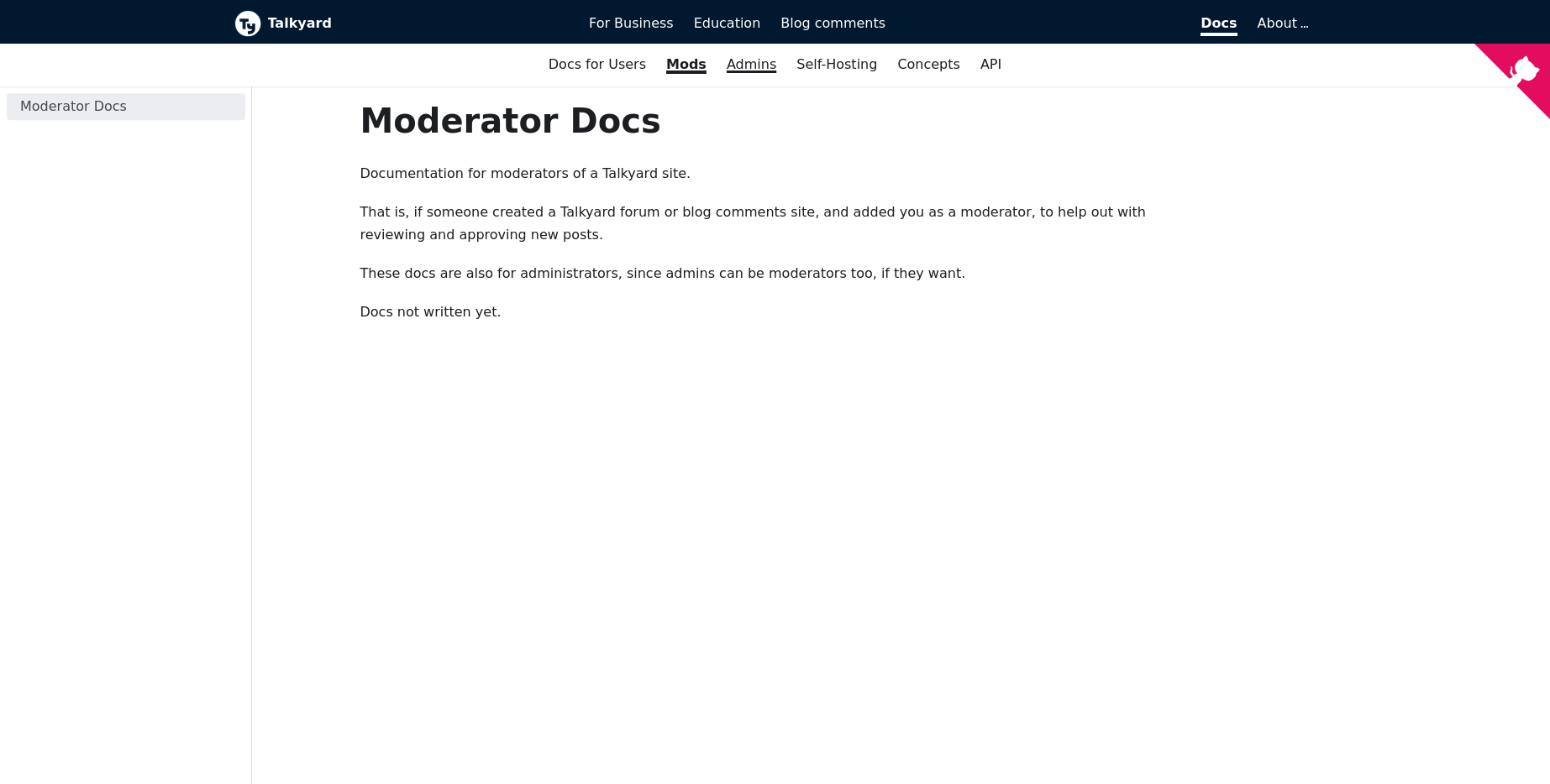
click at [737, 66] on link "Admins" at bounding box center [751, 65] width 70 height 28
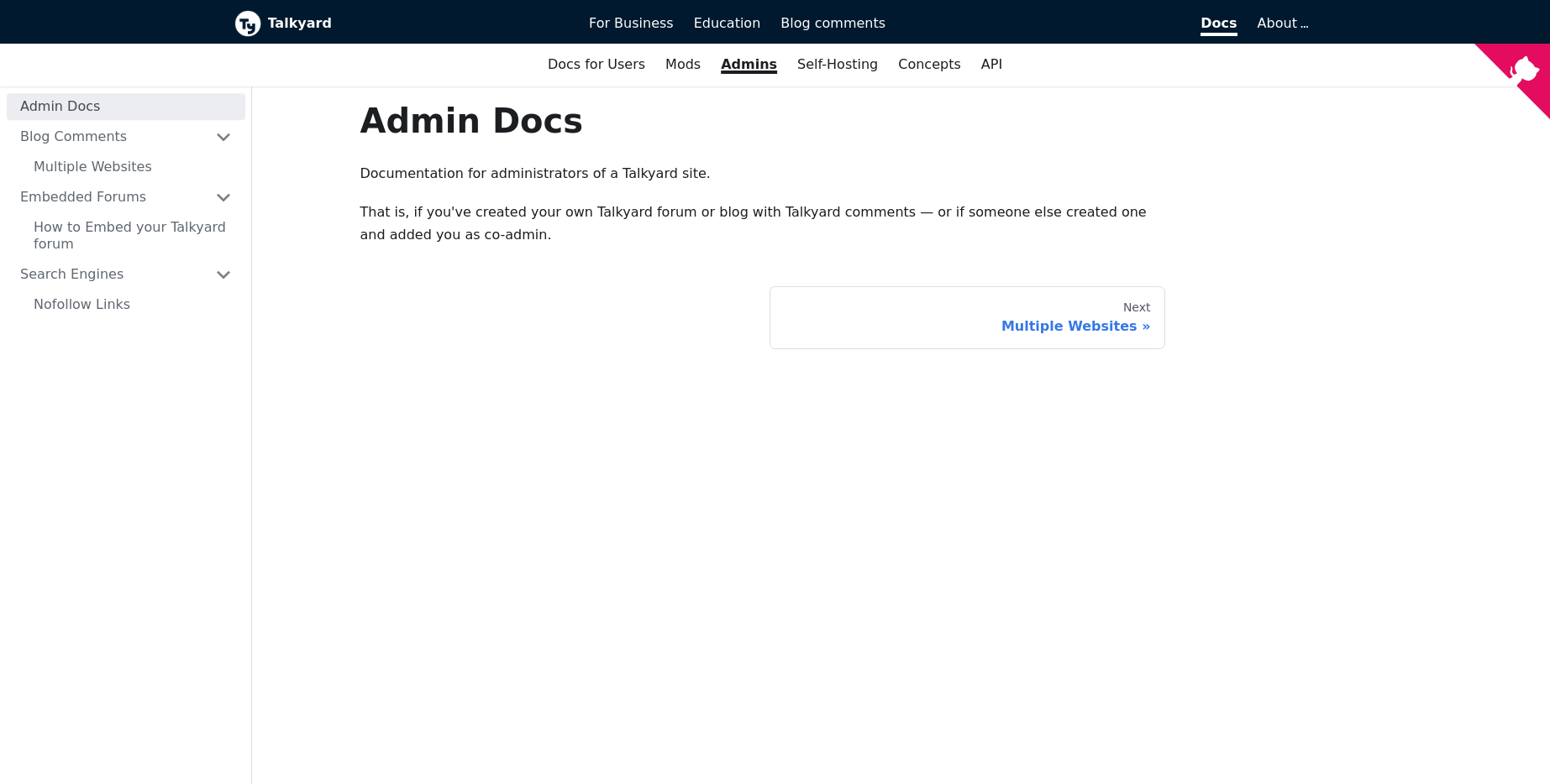
click at [302, 23] on b "Talkyard" at bounding box center [417, 23] width 299 height 22
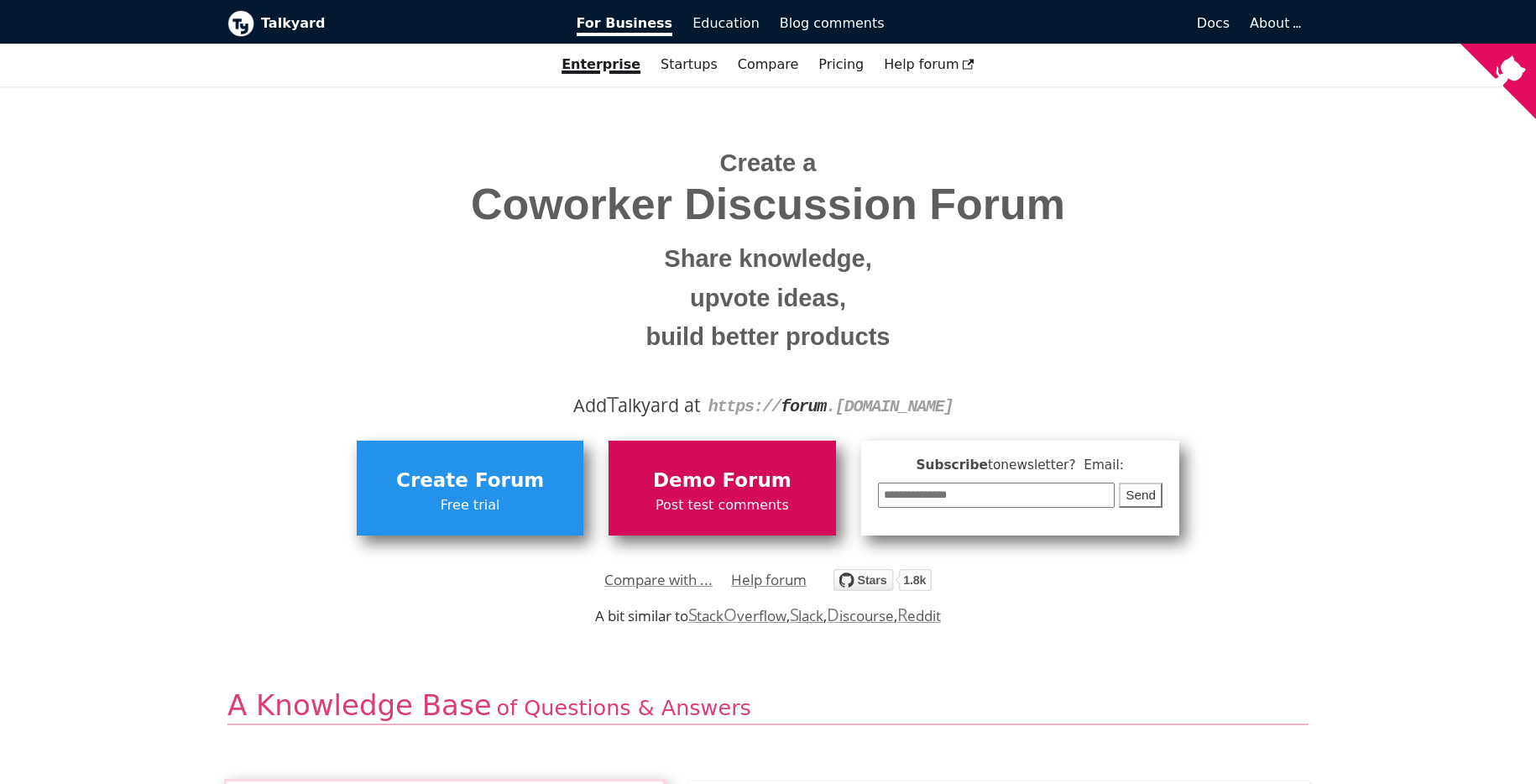
click at [760, 467] on span "Demo Forum" at bounding box center [722, 481] width 210 height 32
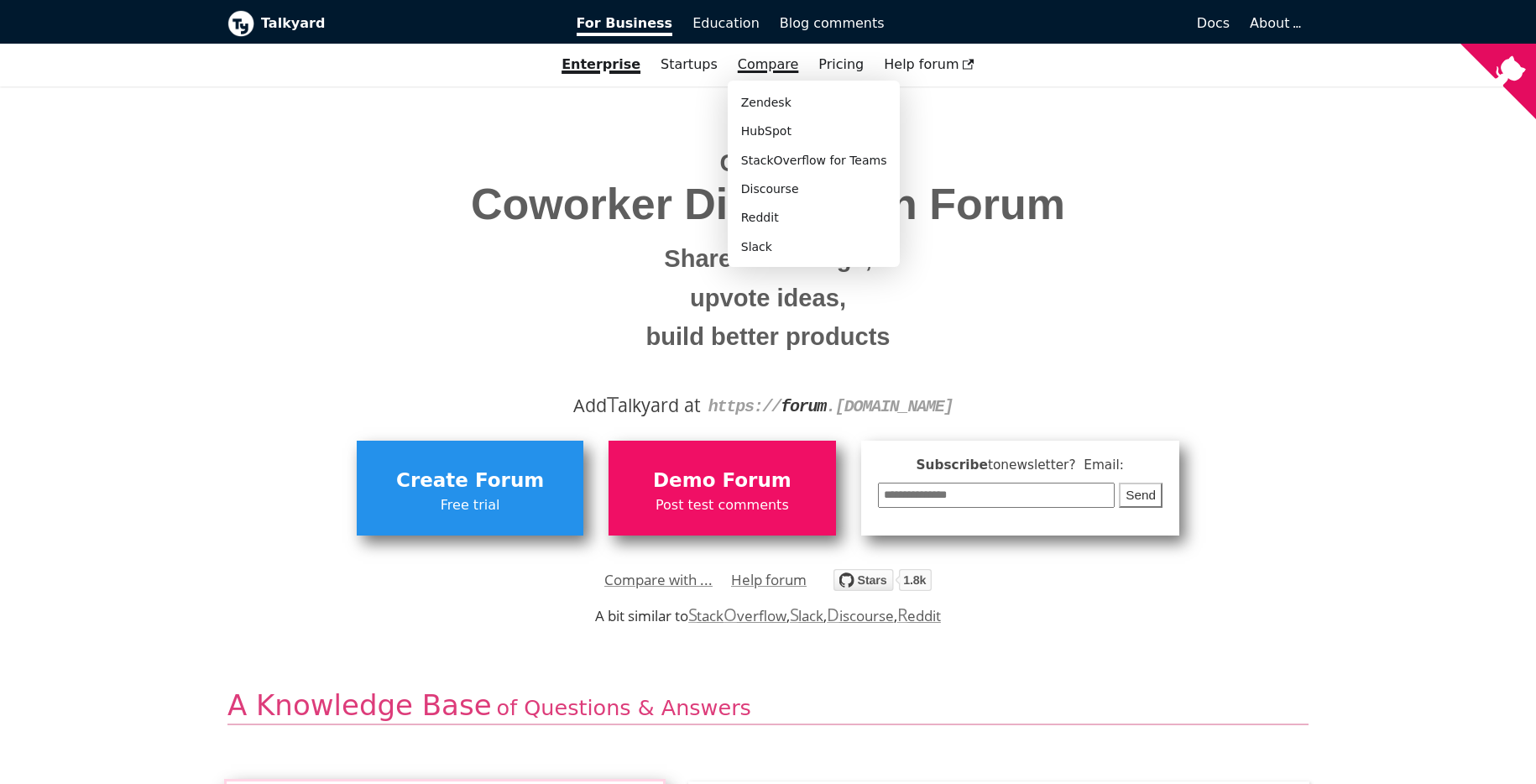
click at [775, 66] on link "Compare" at bounding box center [768, 64] width 61 height 16
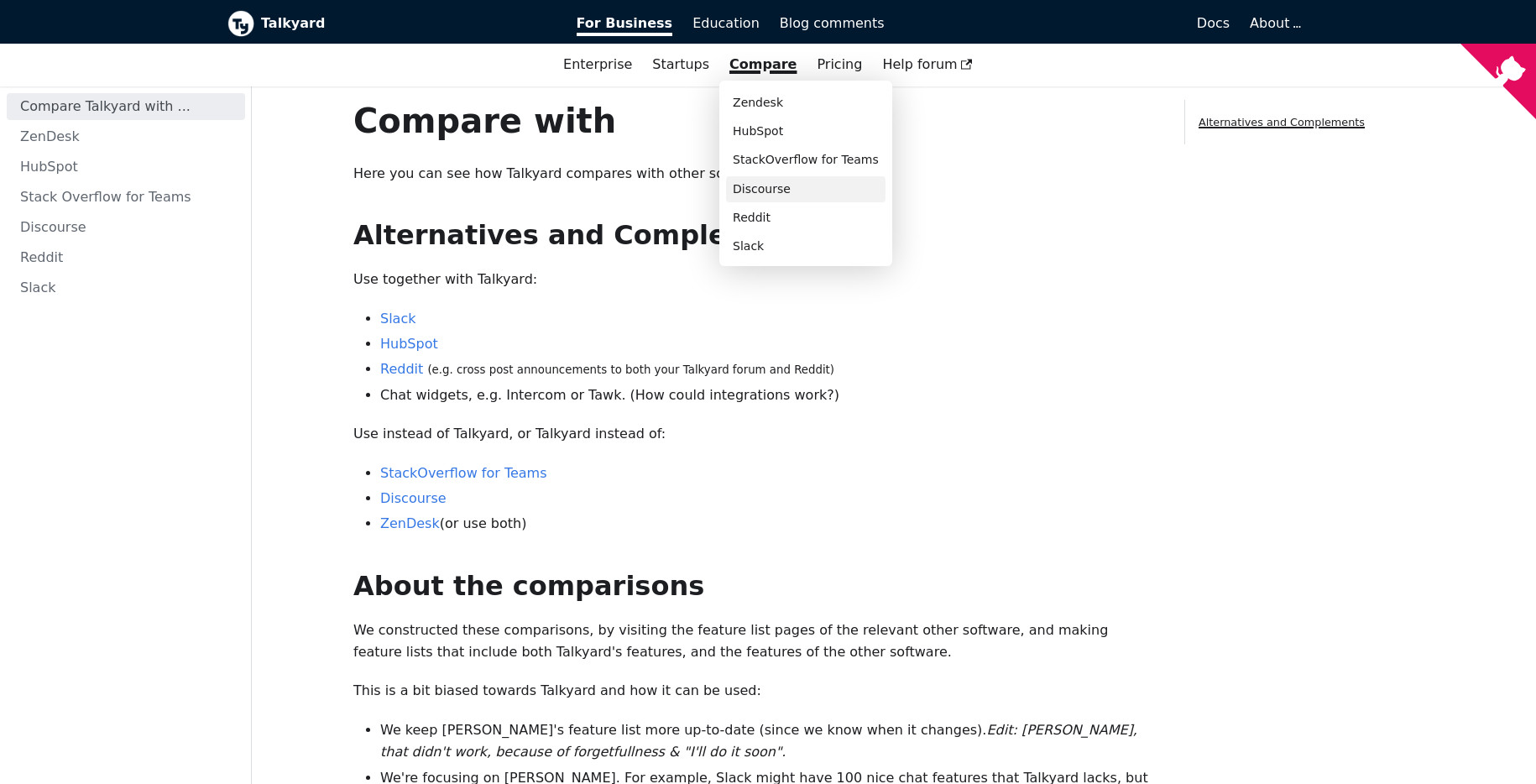
click at [774, 189] on link "Discourse" at bounding box center [805, 189] width 159 height 26
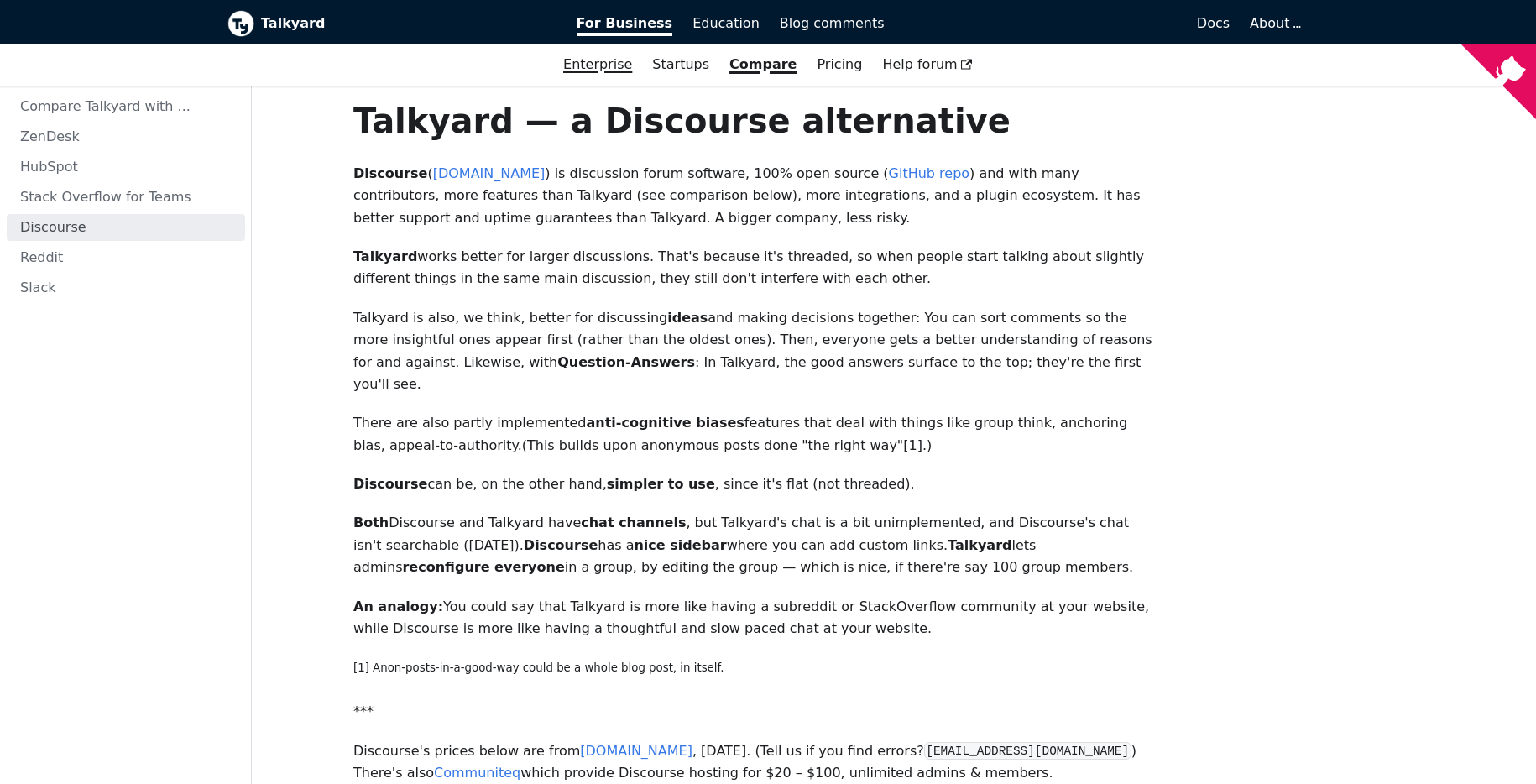
click at [610, 58] on link "Enterprise" at bounding box center [598, 65] width 89 height 28
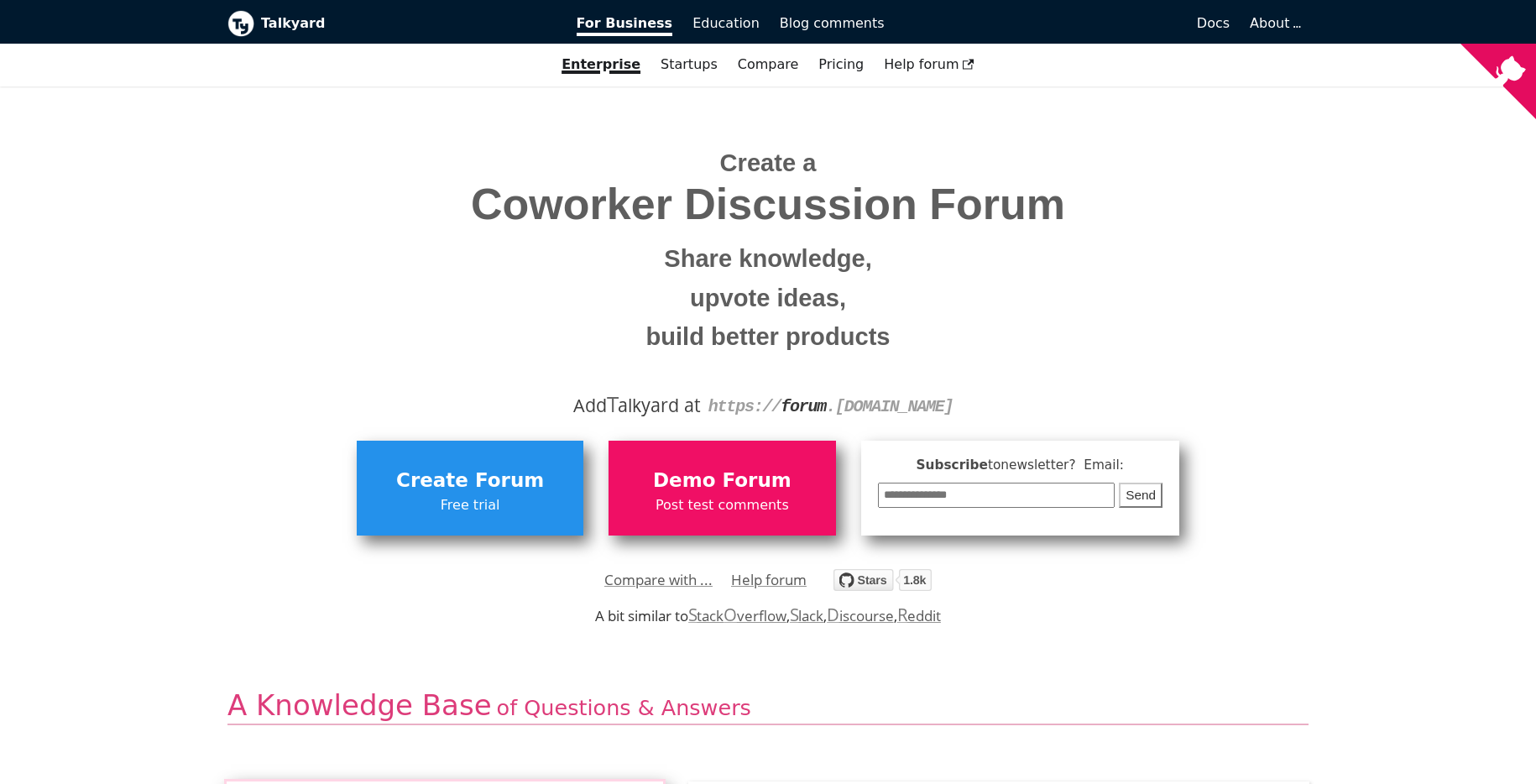
scroll to position [133, 0]
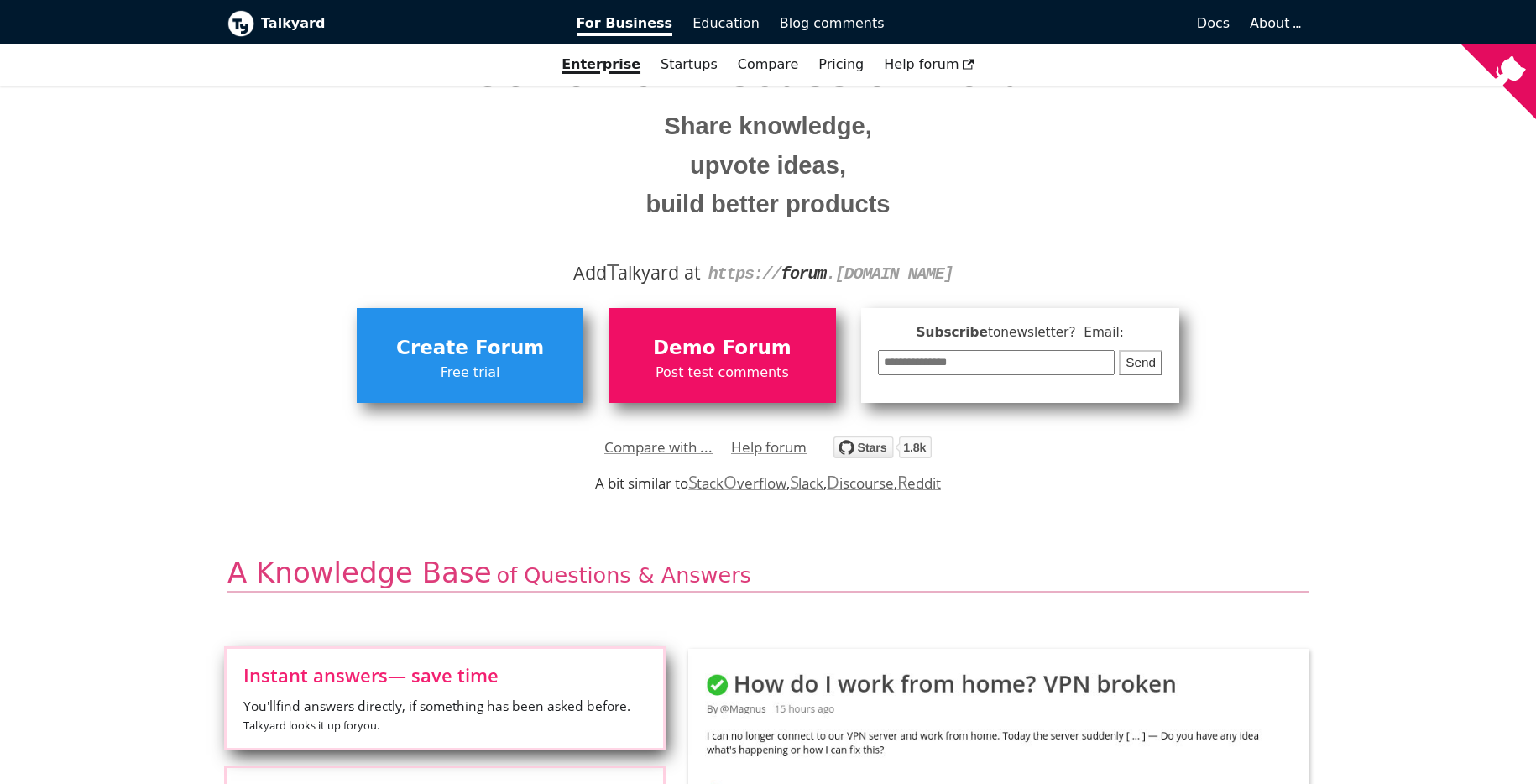
click at [851, 450] on img "Star debiki/talkyard on GitHub" at bounding box center [883, 447] width 98 height 22
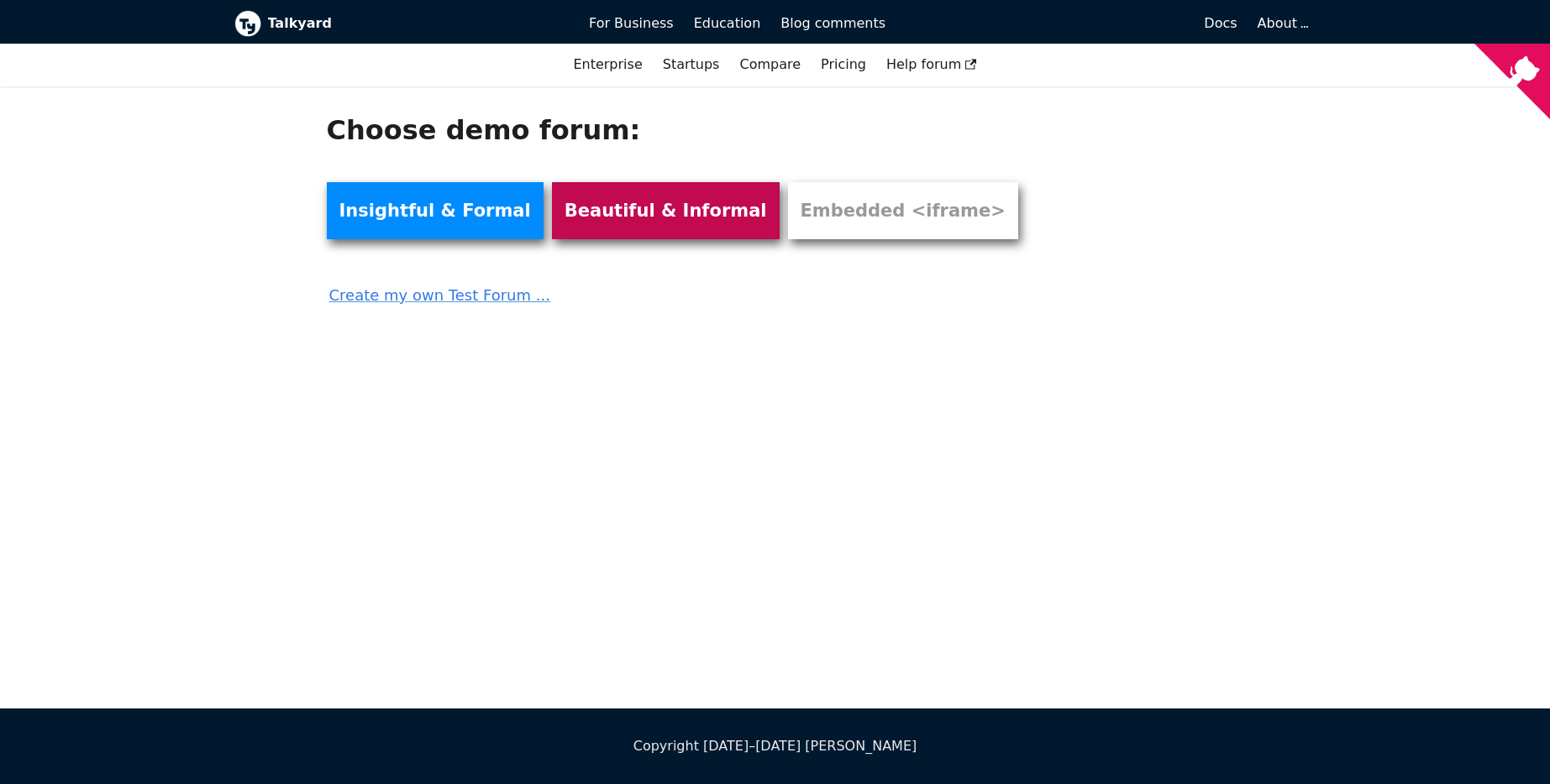
click at [655, 220] on link "Beautiful & Informal" at bounding box center [666, 211] width 228 height 57
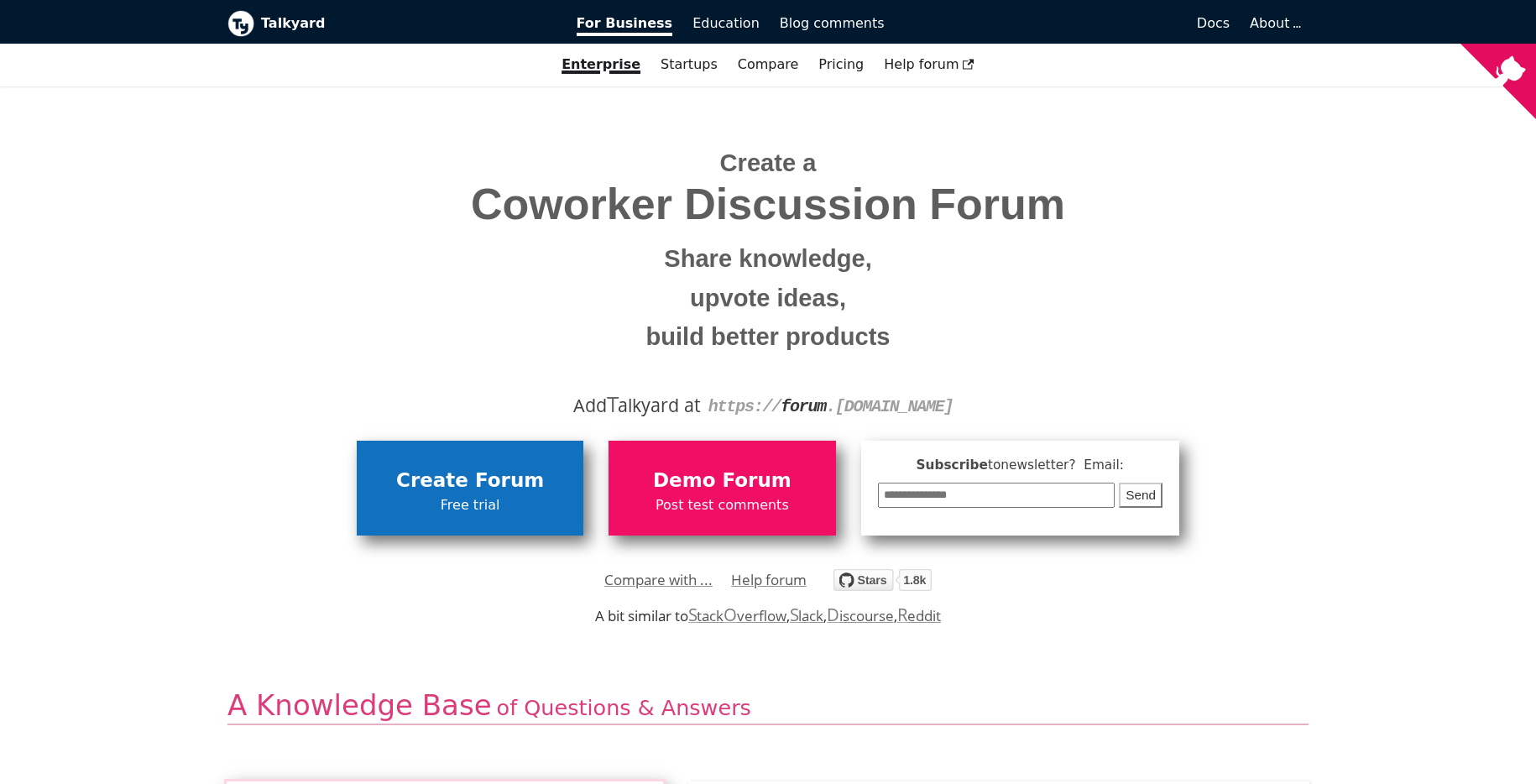
click at [539, 465] on span "Create Forum" at bounding box center [470, 481] width 210 height 32
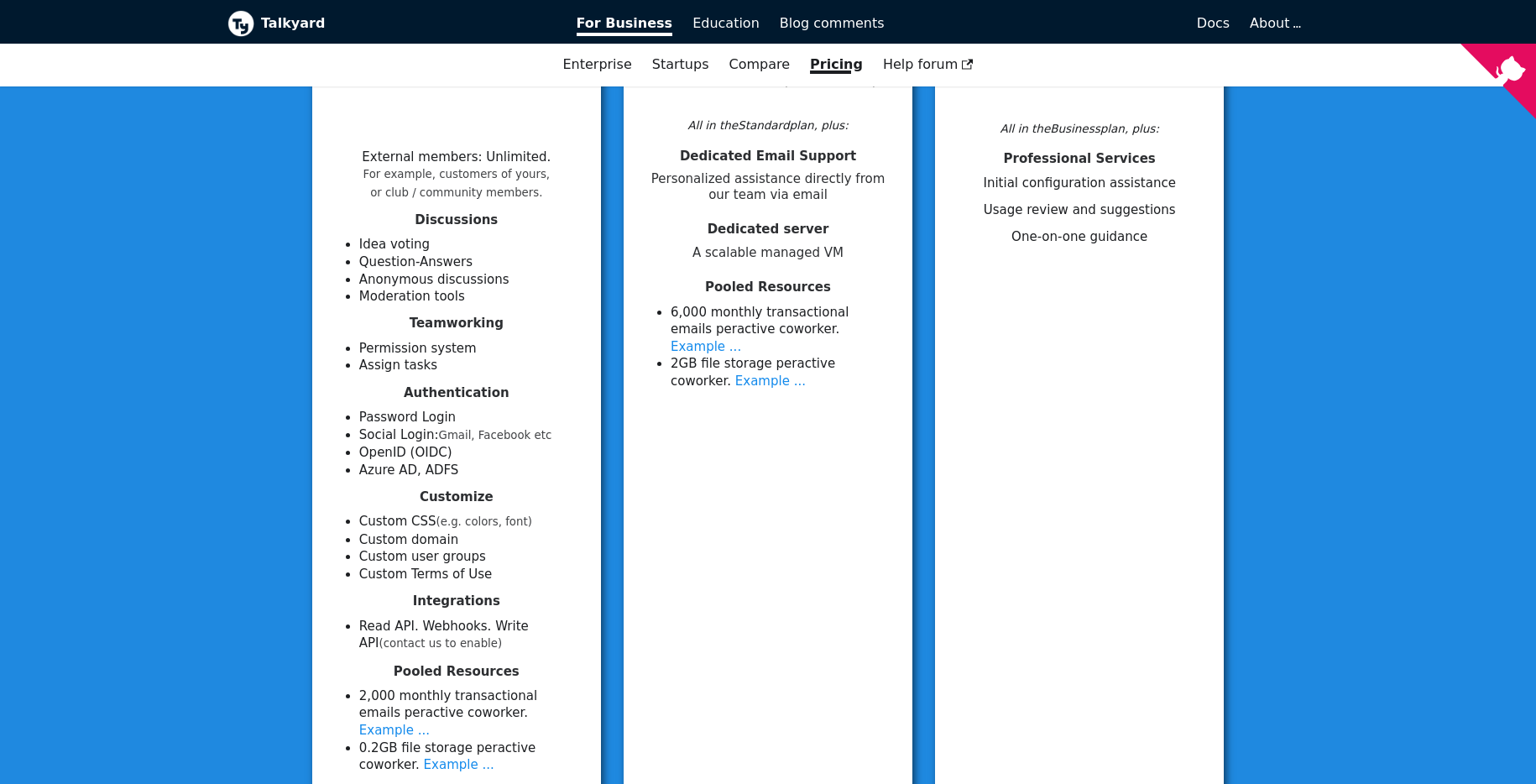
scroll to position [664, 0]
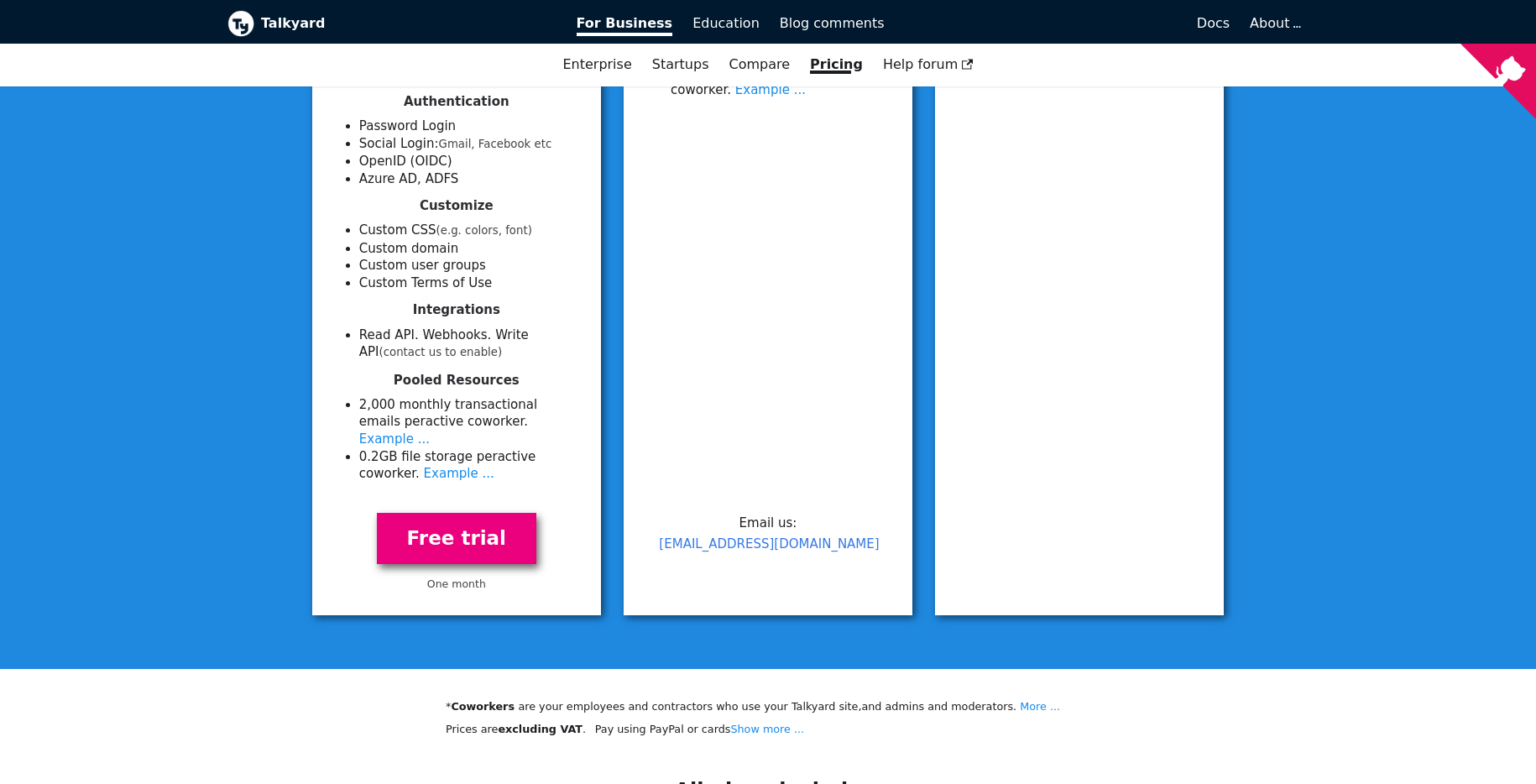
drag, startPoint x: 493, startPoint y: 494, endPoint x: 491, endPoint y: 503, distance: 9.2
click at [493, 498] on div "Free trial One month" at bounding box center [456, 552] width 248 height 120
click at [490, 513] on link "Free trial" at bounding box center [456, 538] width 159 height 51
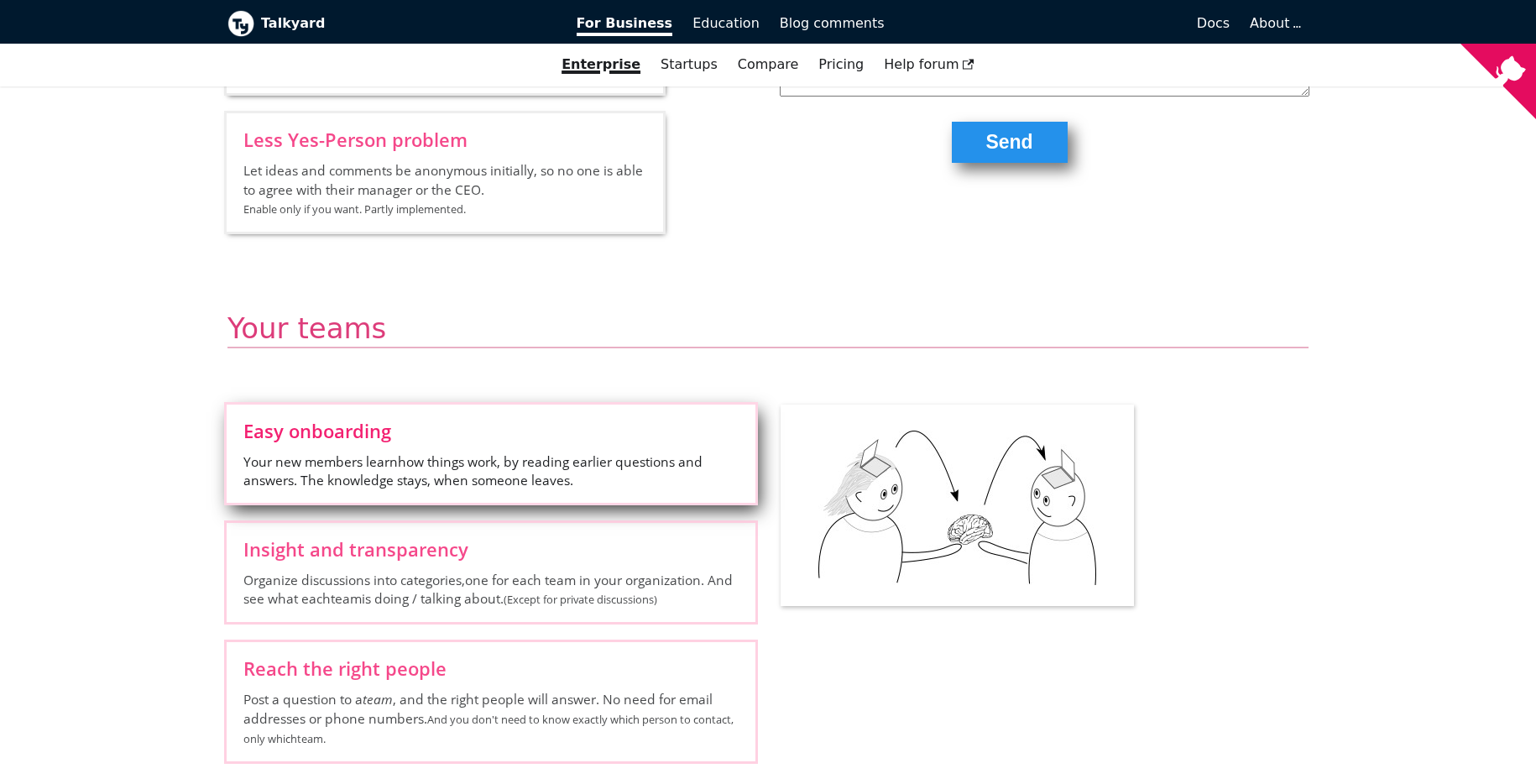
scroll to position [1781, 0]
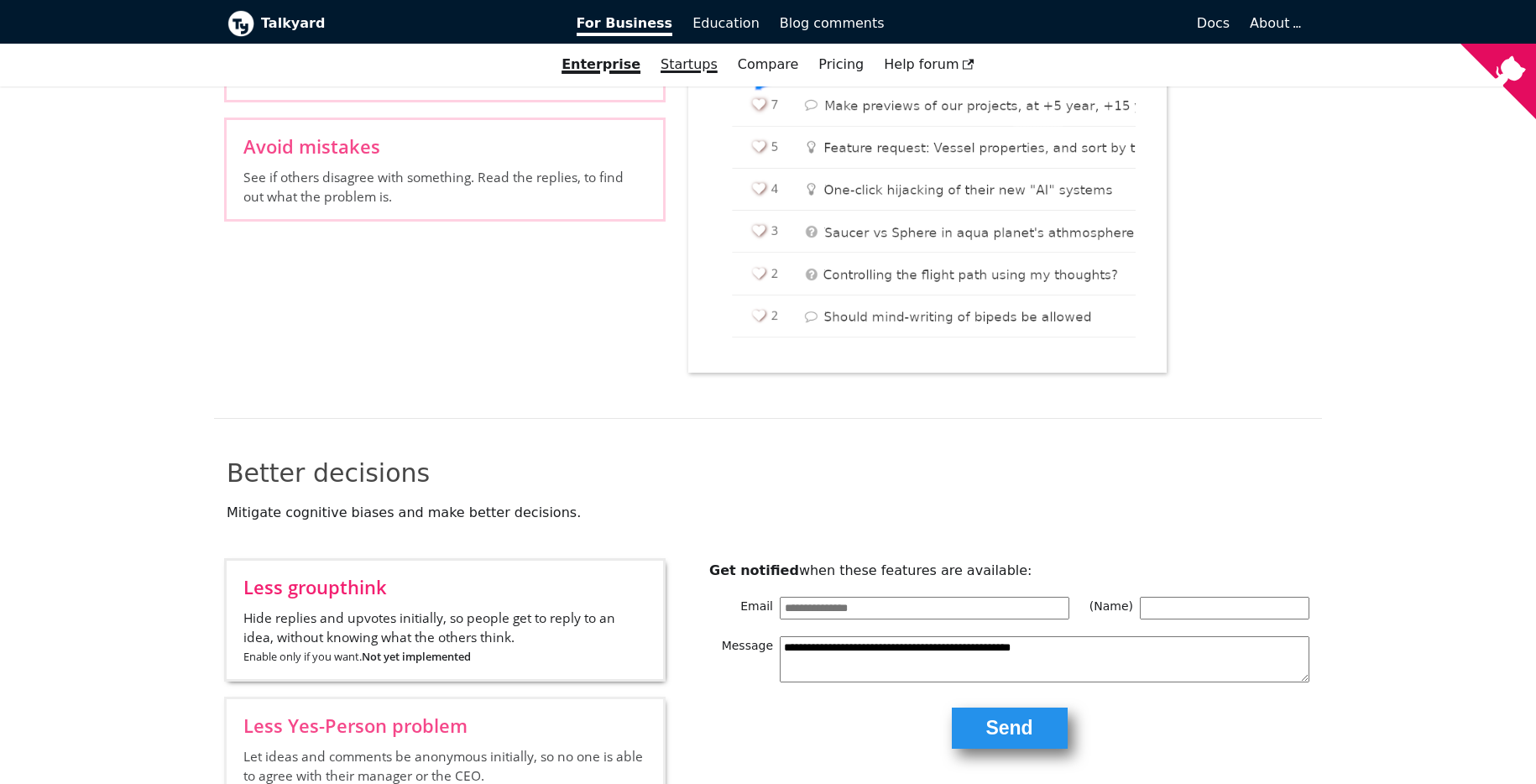
click at [710, 73] on link "Startups" at bounding box center [689, 65] width 77 height 28
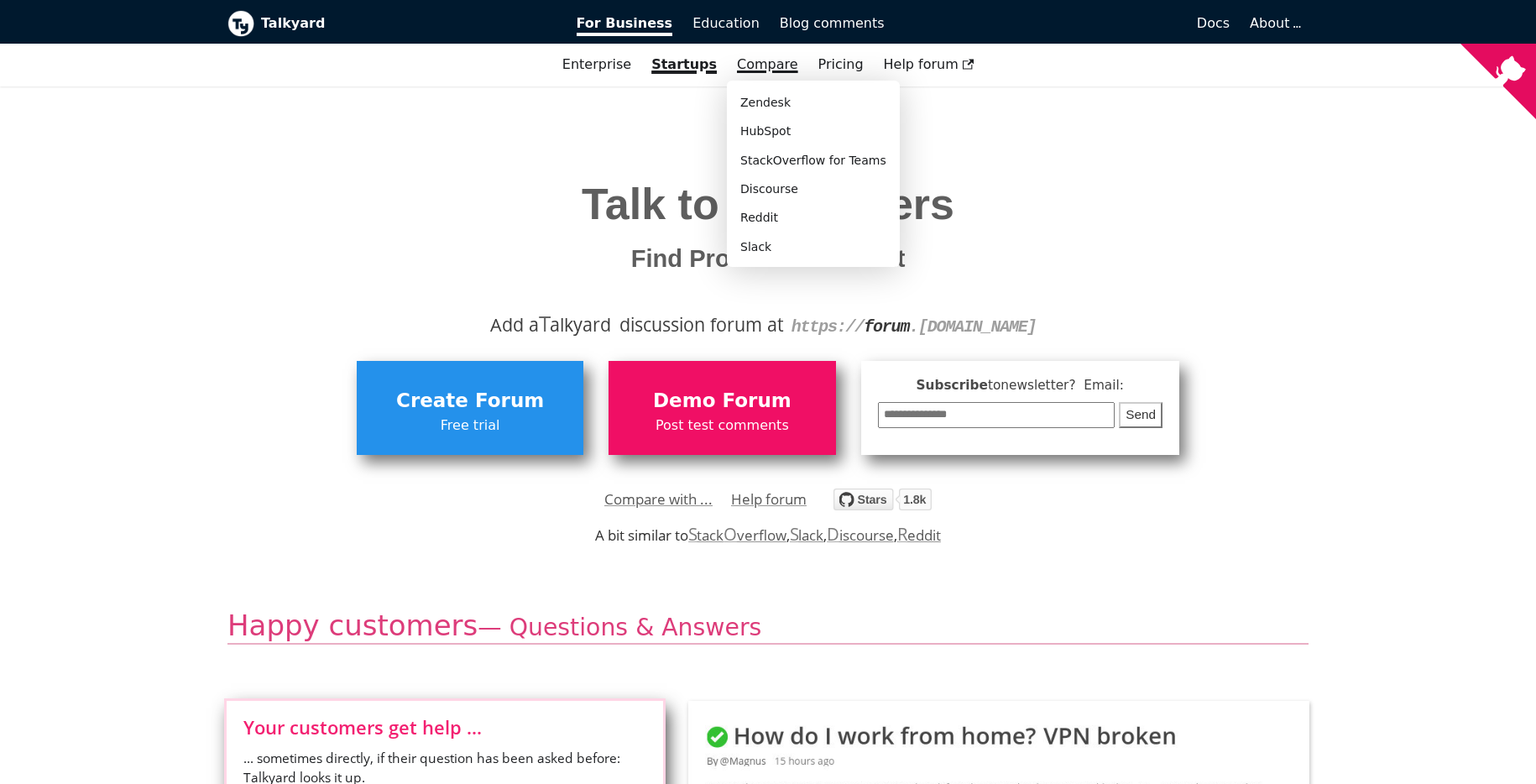
click at [761, 70] on link "Compare" at bounding box center [767, 64] width 61 height 16
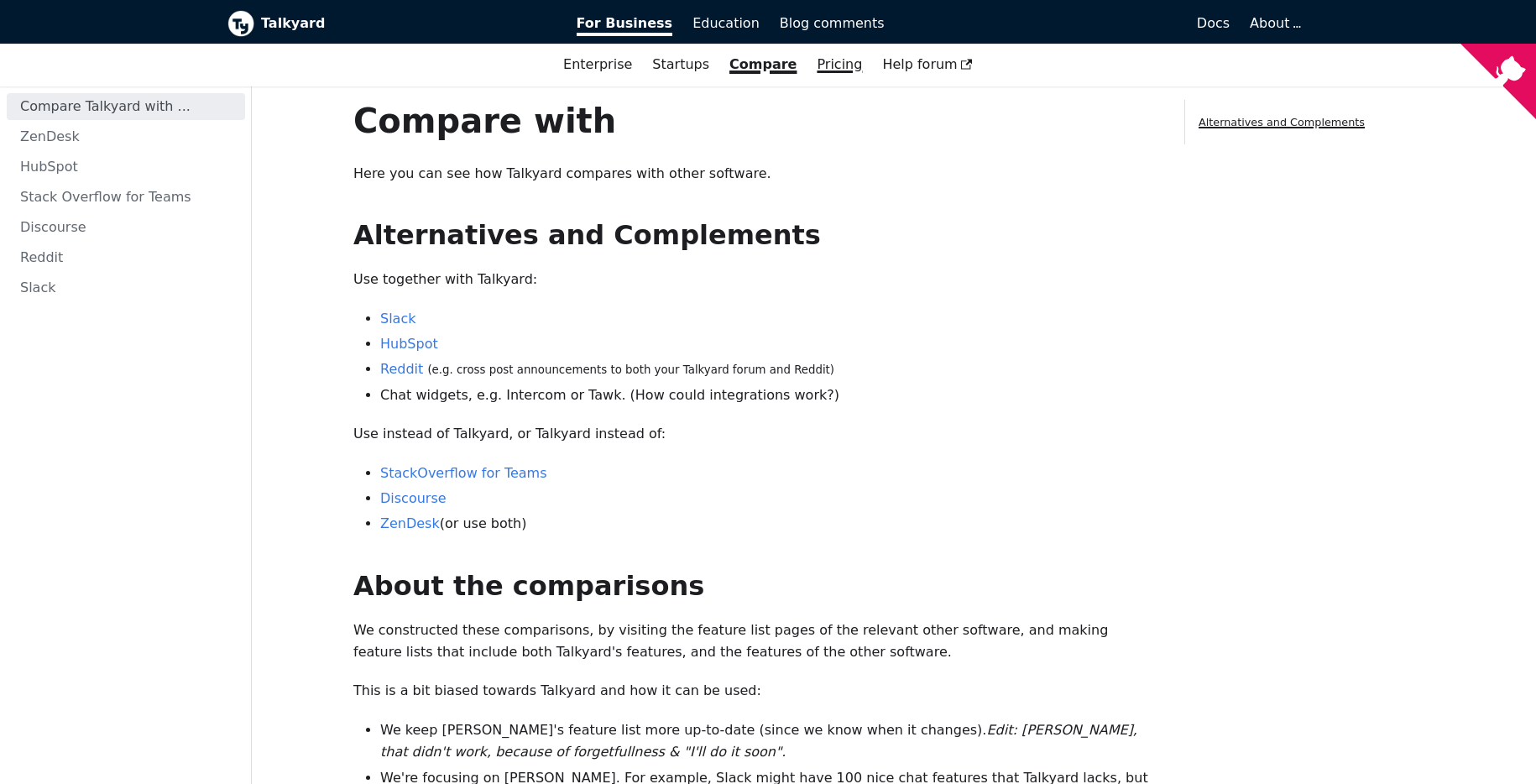
click at [835, 70] on link "Pricing" at bounding box center [840, 65] width 66 height 28
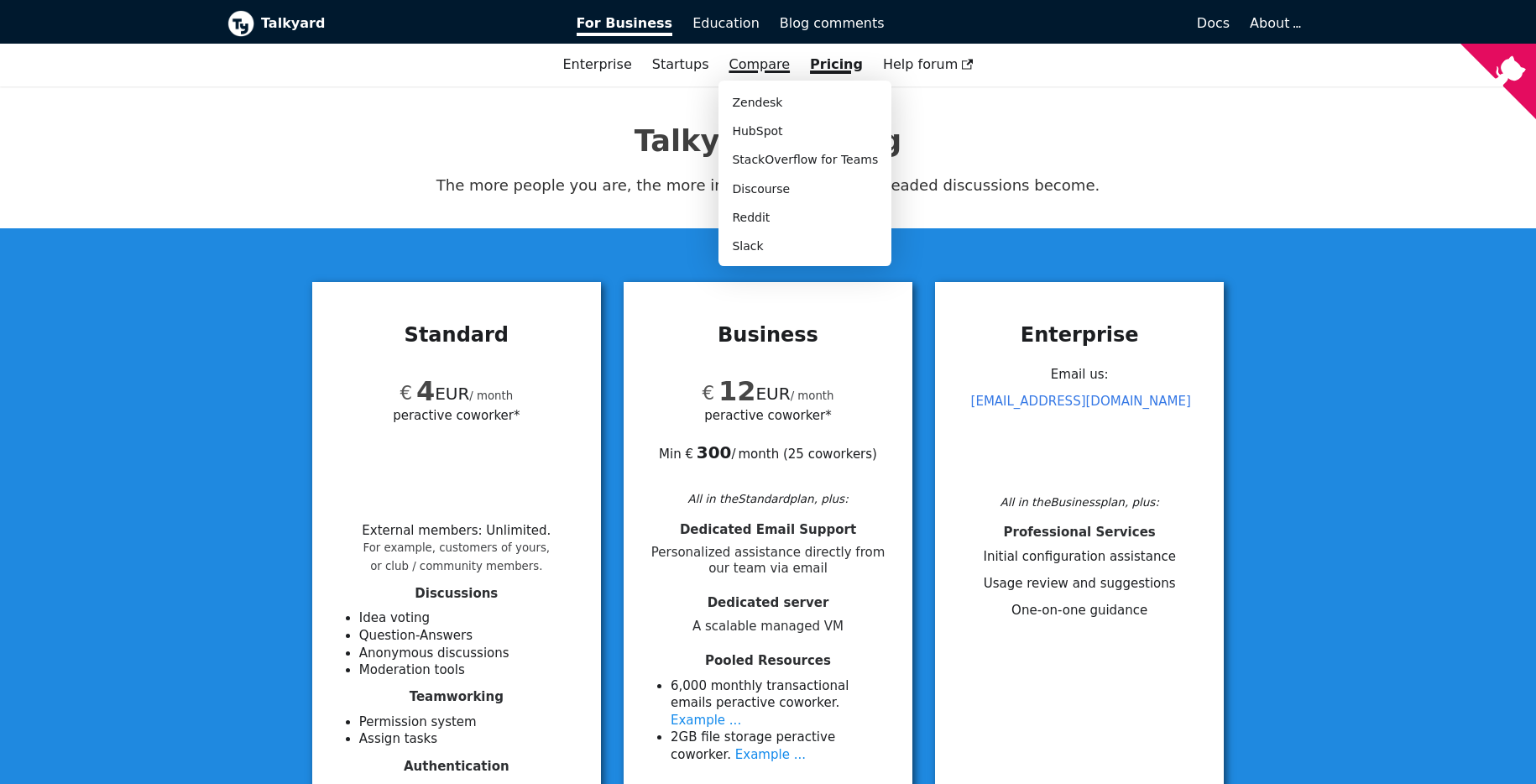
click at [773, 68] on link "Compare" at bounding box center [759, 64] width 61 height 16
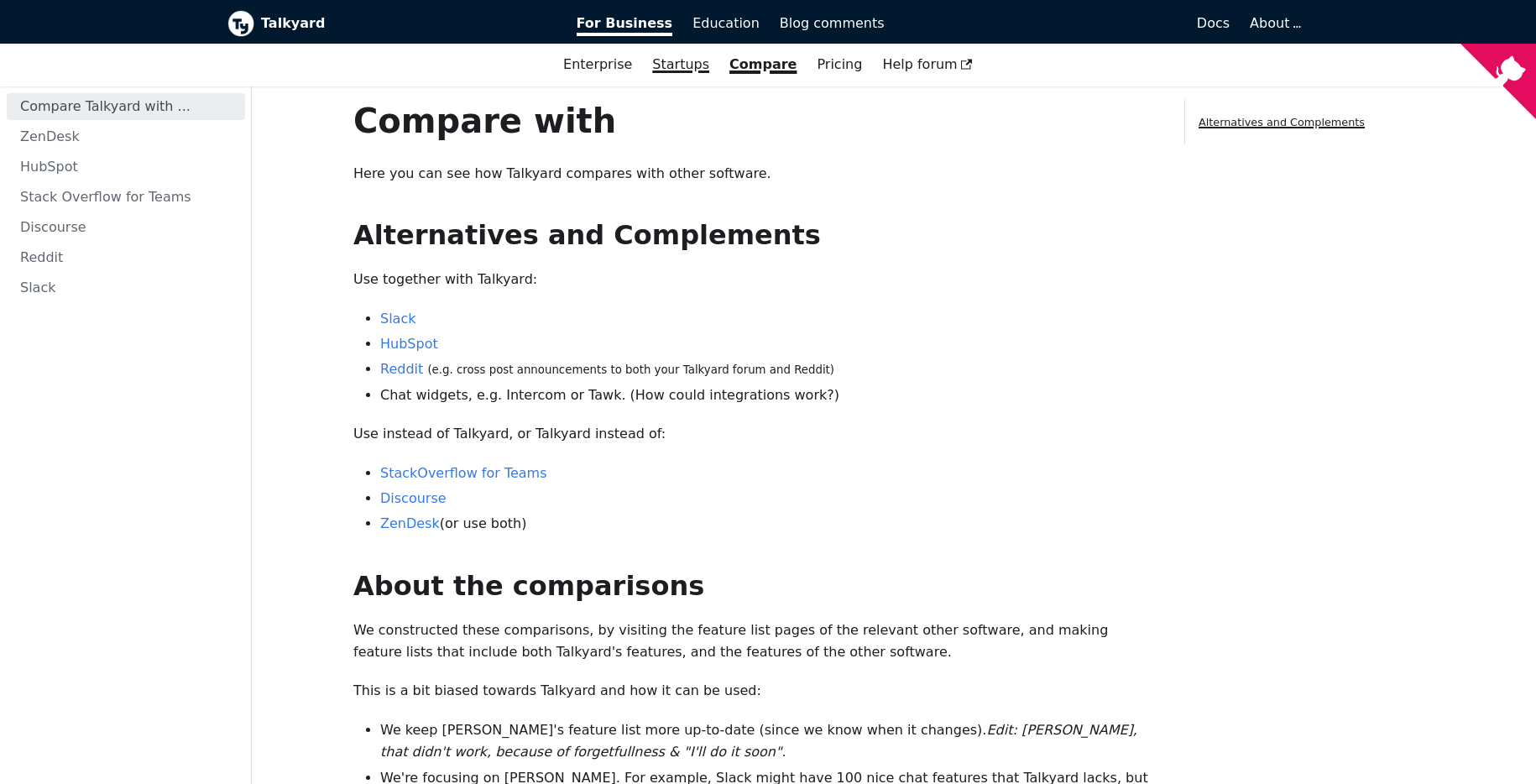
click at [703, 69] on link "Startups" at bounding box center [680, 65] width 77 height 28
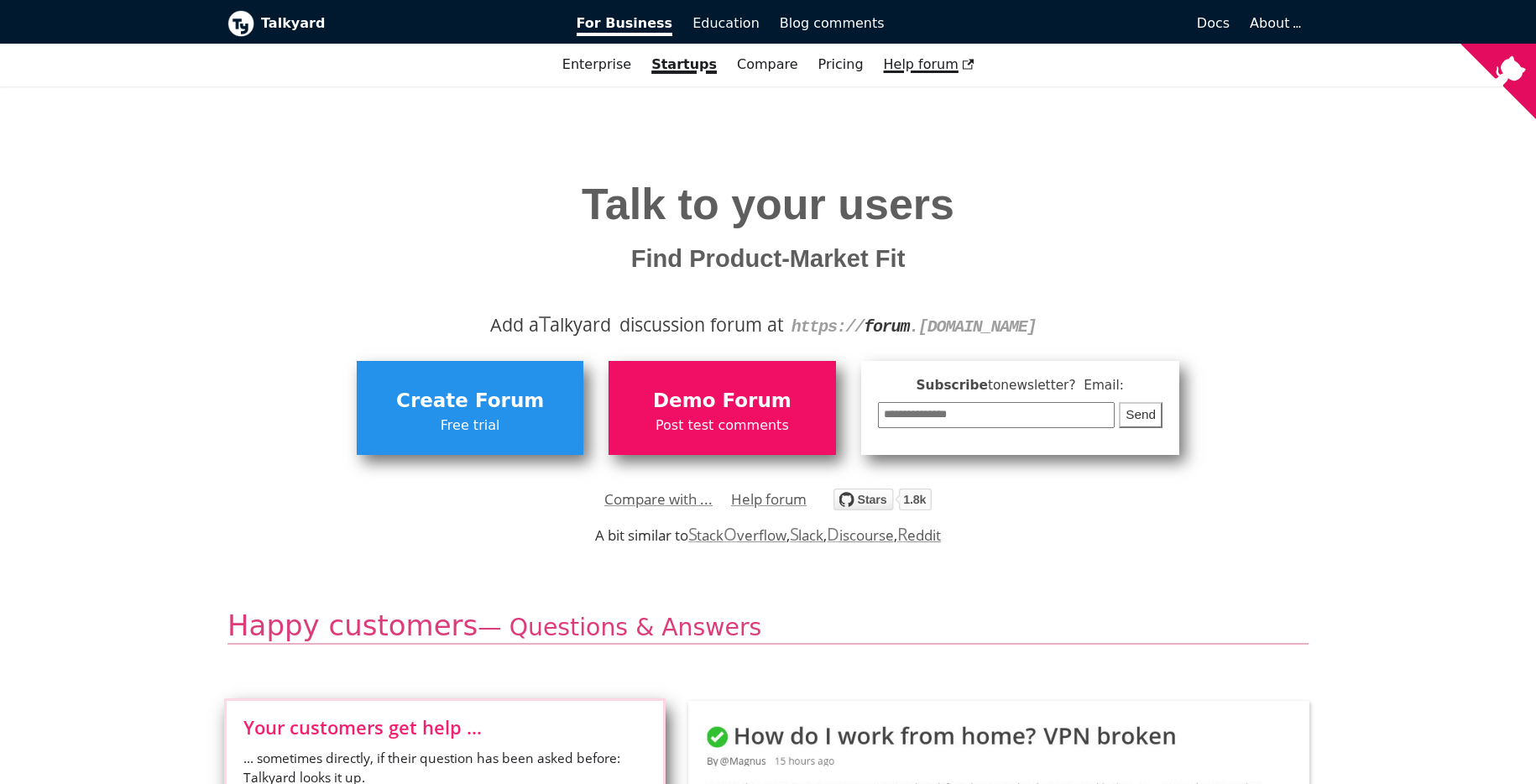
click at [903, 60] on span "Help forum" at bounding box center [929, 64] width 90 height 16
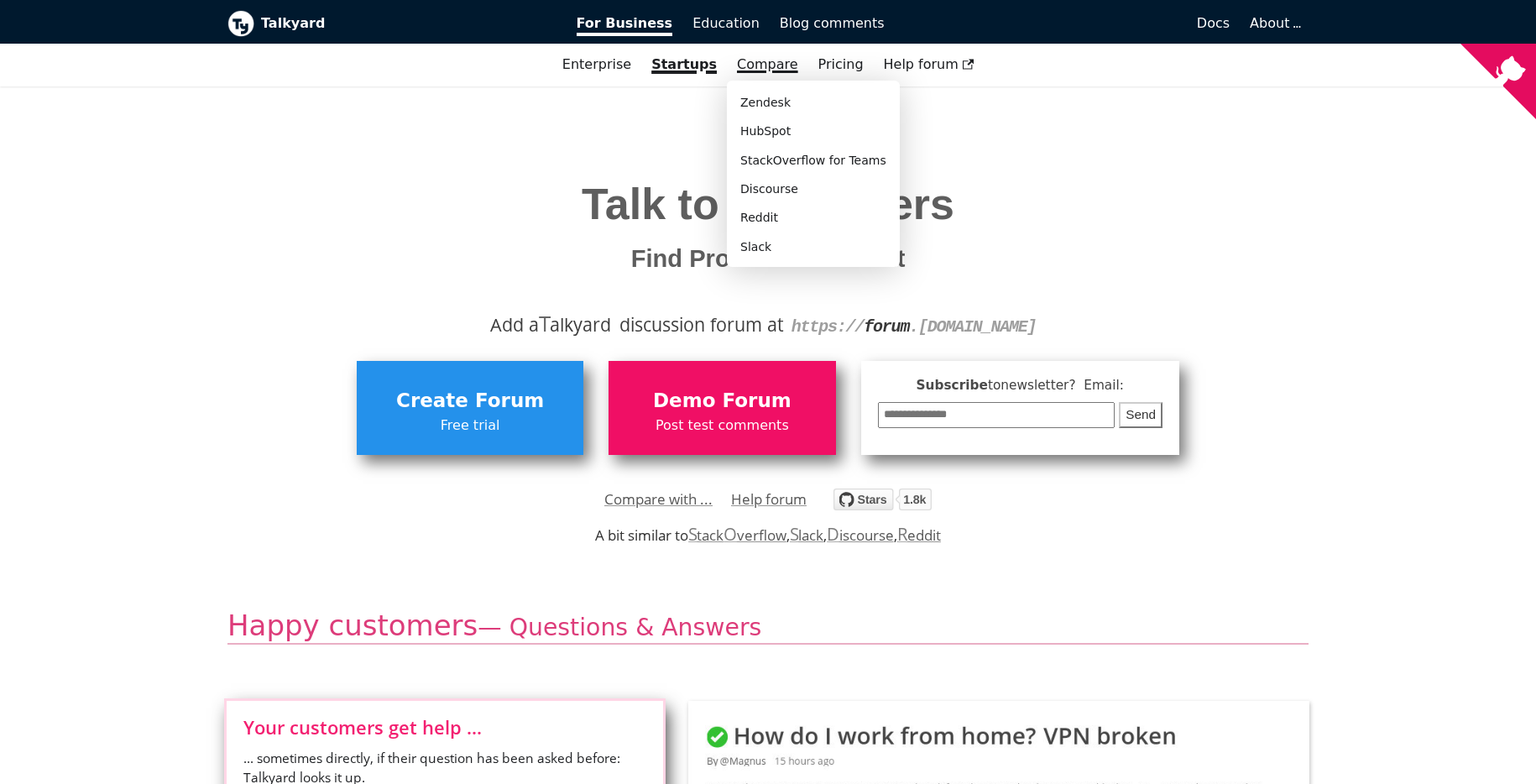
click at [765, 61] on link "Compare" at bounding box center [767, 64] width 61 height 16
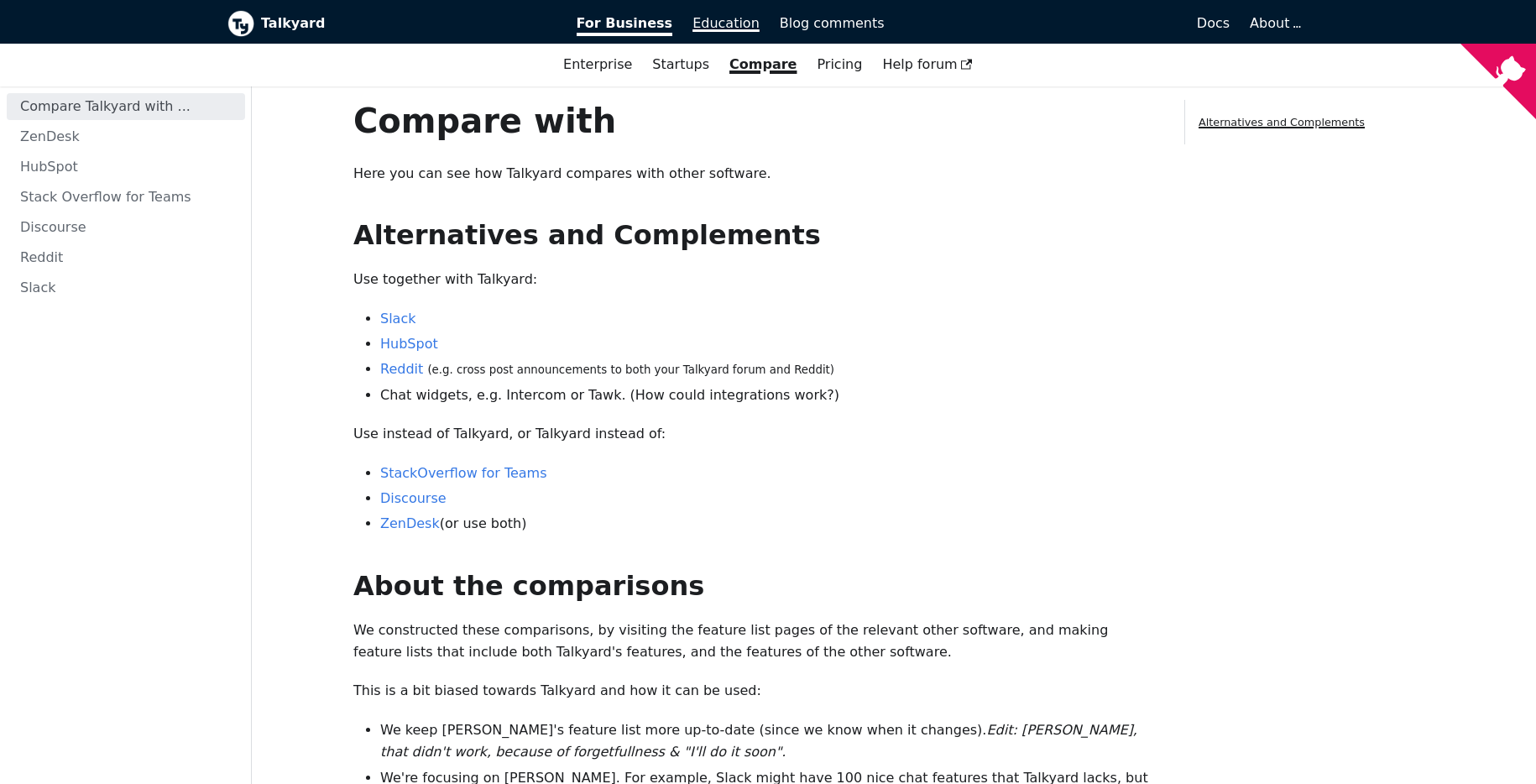
click at [745, 25] on span "Education" at bounding box center [726, 23] width 67 height 16
click at [726, 29] on span "Education" at bounding box center [726, 23] width 67 height 16
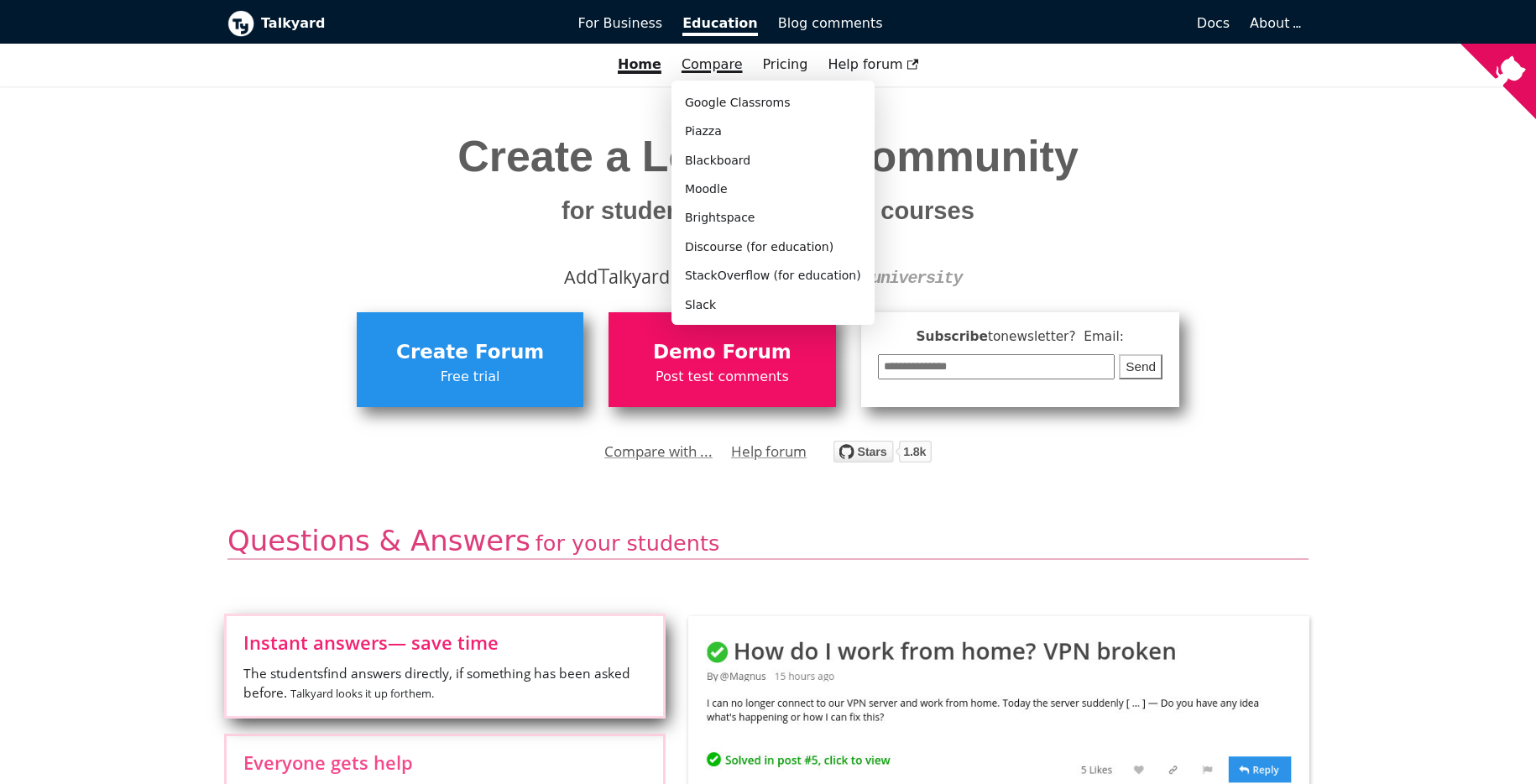
click at [734, 72] on link "Compare" at bounding box center [712, 64] width 61 height 16
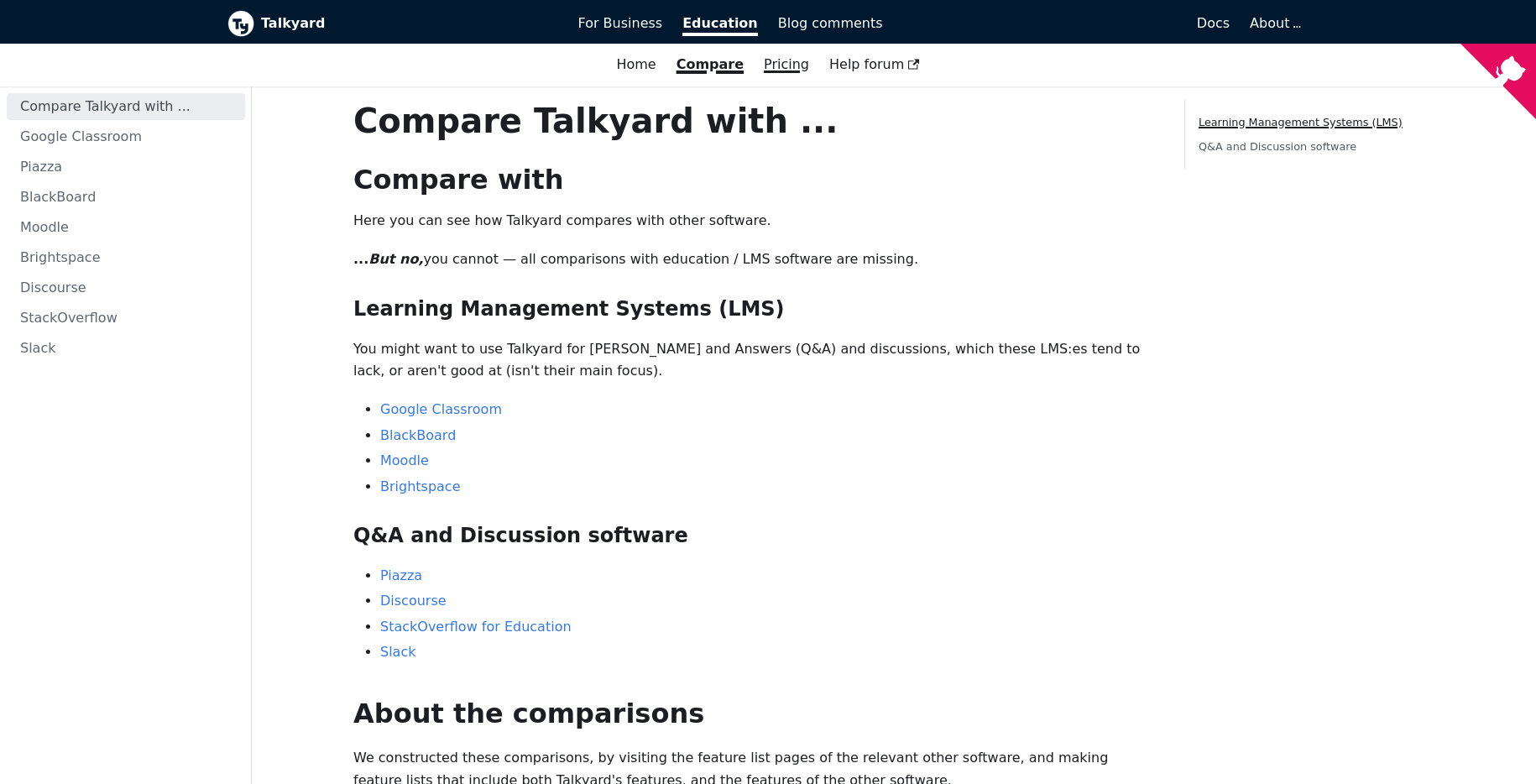
click at [773, 72] on div "Home Compare Google Classroms Piazza Blackboard Moodle Brightspace Discourse (f…" at bounding box center [768, 65] width 1536 height 28
click at [783, 70] on link "Pricing" at bounding box center [787, 65] width 66 height 28
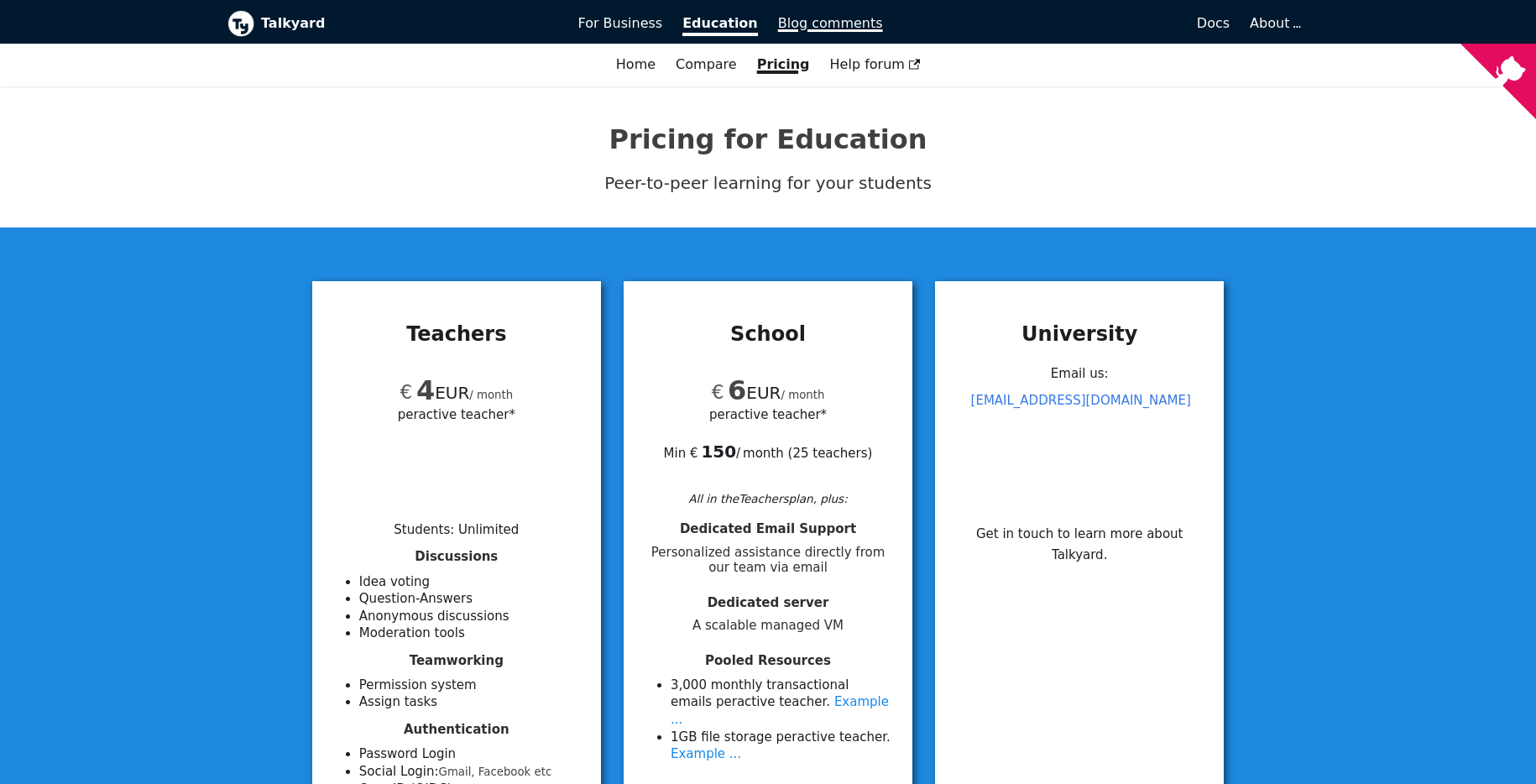
click at [785, 30] on span "Blog comments" at bounding box center [830, 23] width 104 height 16
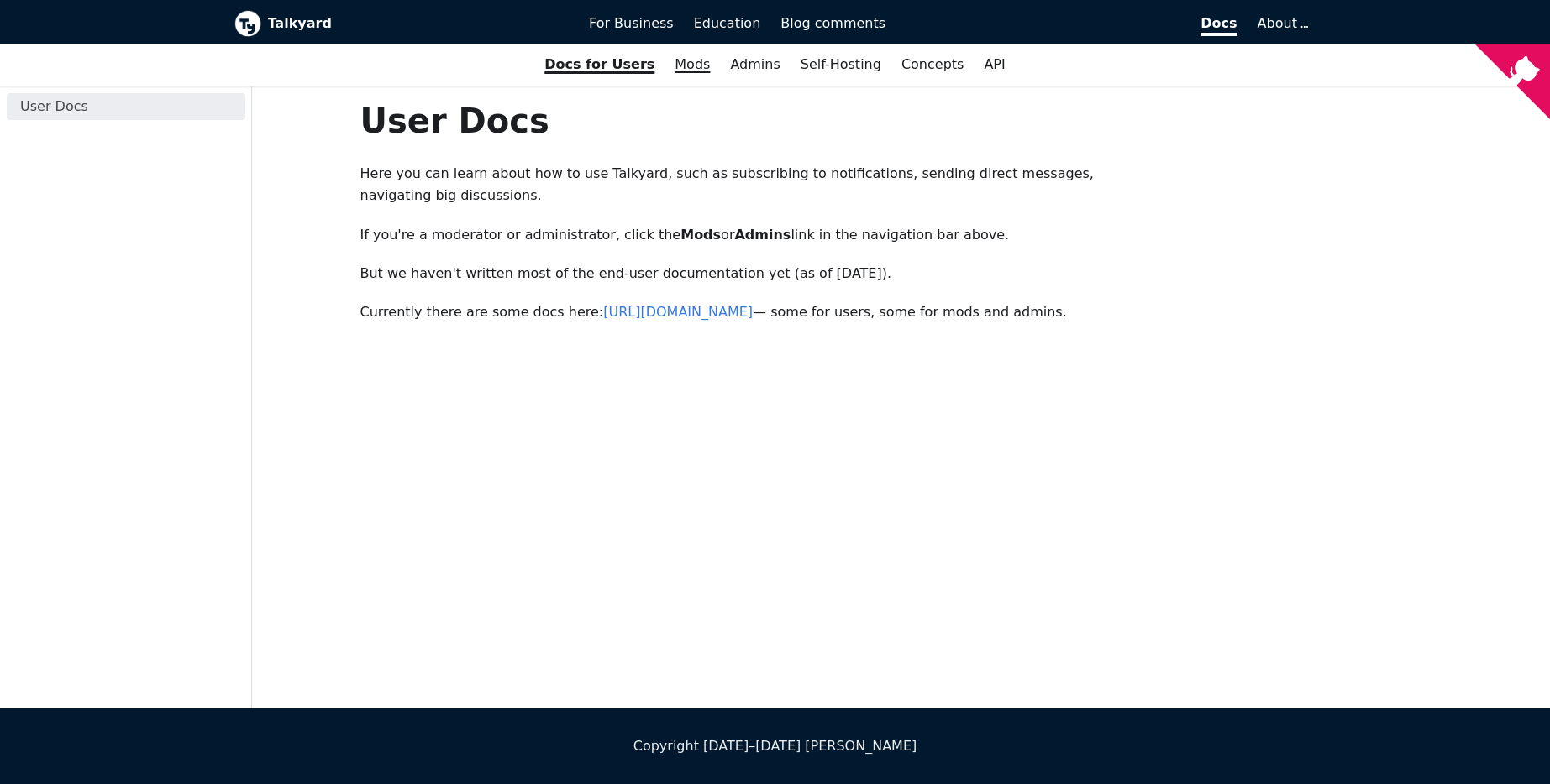
click at [704, 74] on link "Mods" at bounding box center [691, 65] width 56 height 28
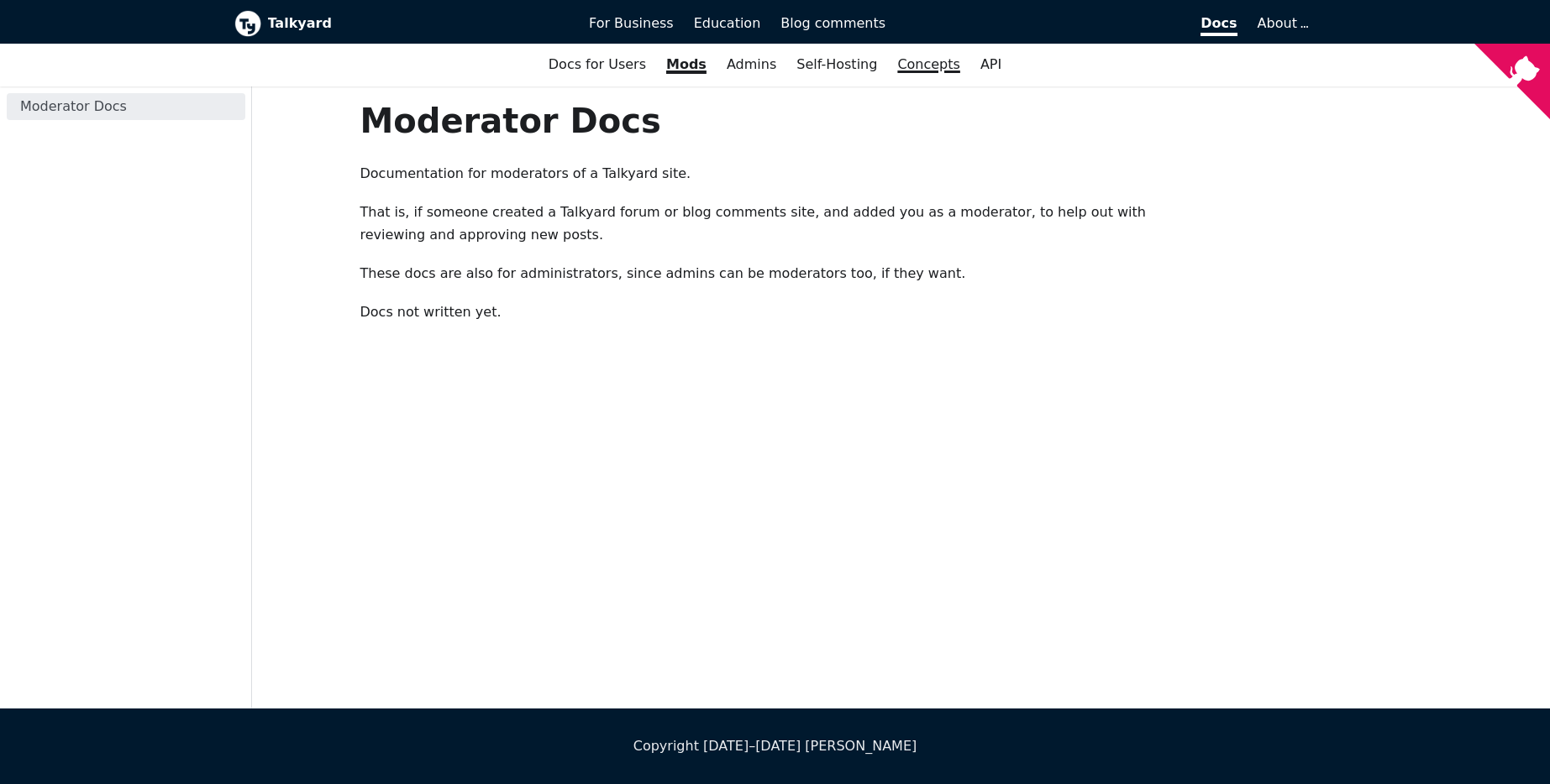
click at [919, 73] on link "Concepts" at bounding box center [928, 65] width 83 height 28
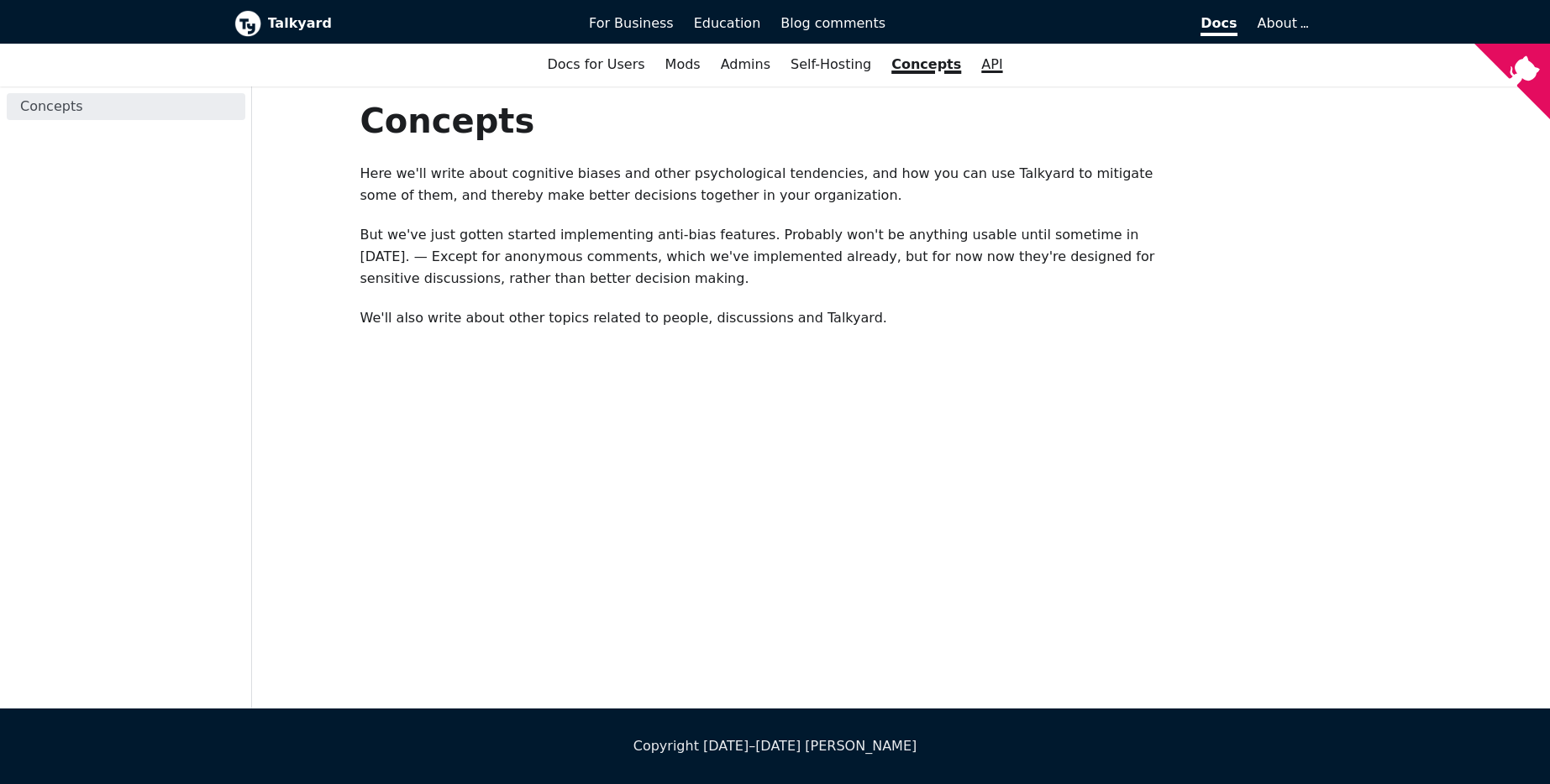
drag, startPoint x: 960, startPoint y: 72, endPoint x: 978, endPoint y: 68, distance: 18.4
click at [961, 72] on div "Docs for Users Mods Admins Self-Hosting Concepts API" at bounding box center [775, 65] width 1550 height 28
click at [978, 68] on link "API" at bounding box center [992, 65] width 41 height 28
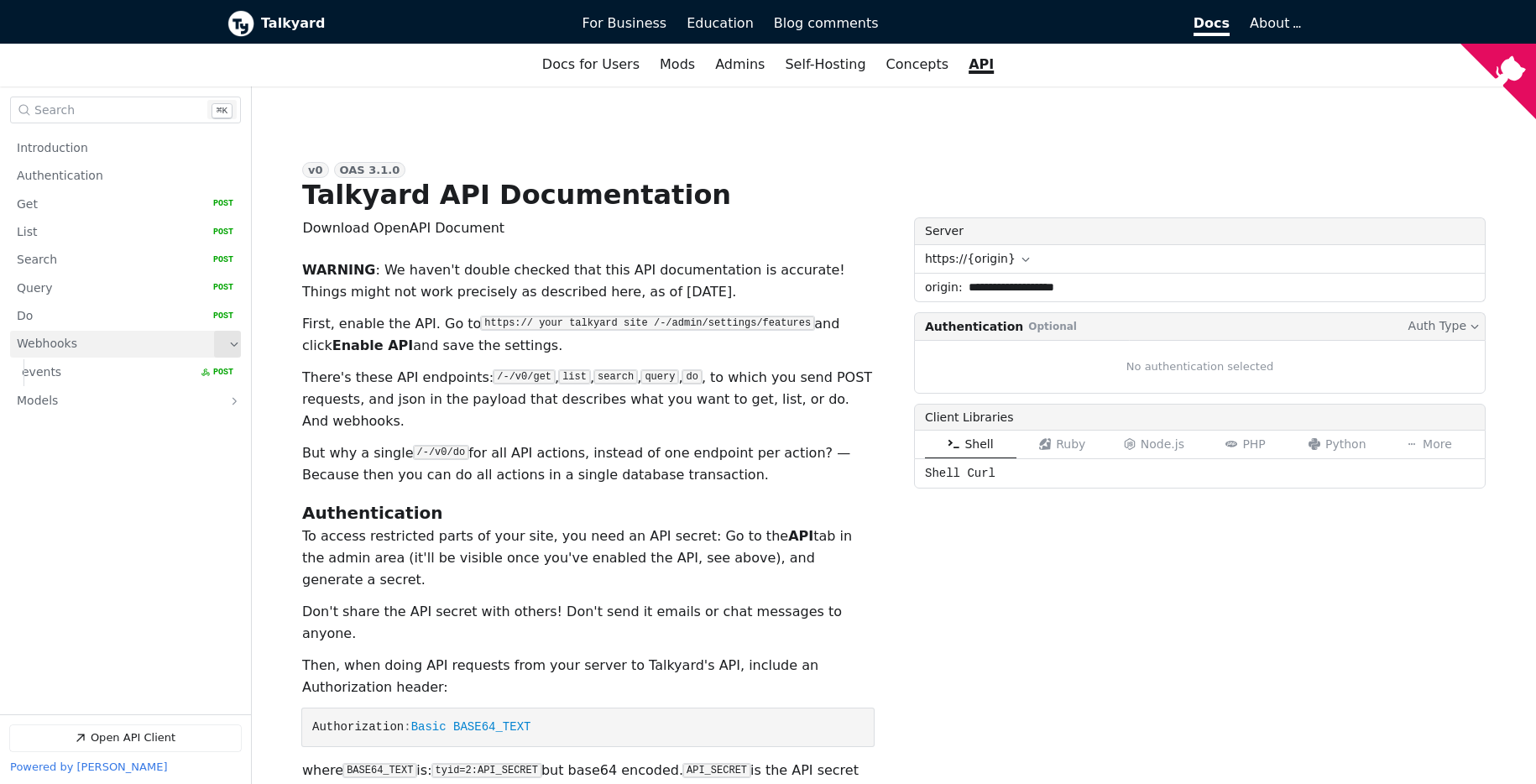
click at [230, 340] on icon "Table of contents for Talkyard API Documentation" at bounding box center [233, 344] width 10 height 10
click at [137, 205] on link "Get   HTTP Method: POST" at bounding box center [125, 204] width 216 height 26
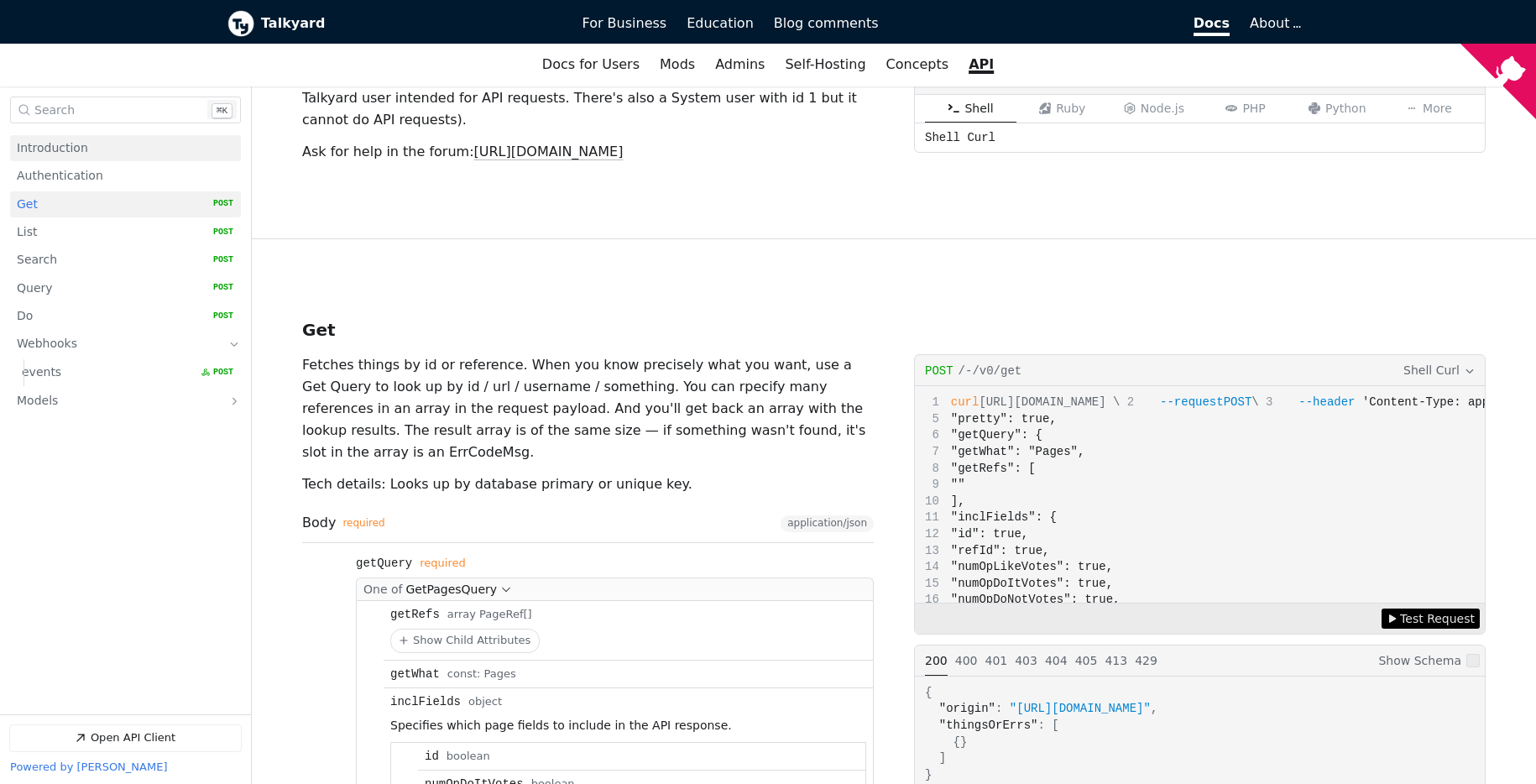
click at [120, 158] on link "Introduction" at bounding box center [125, 149] width 216 height 26
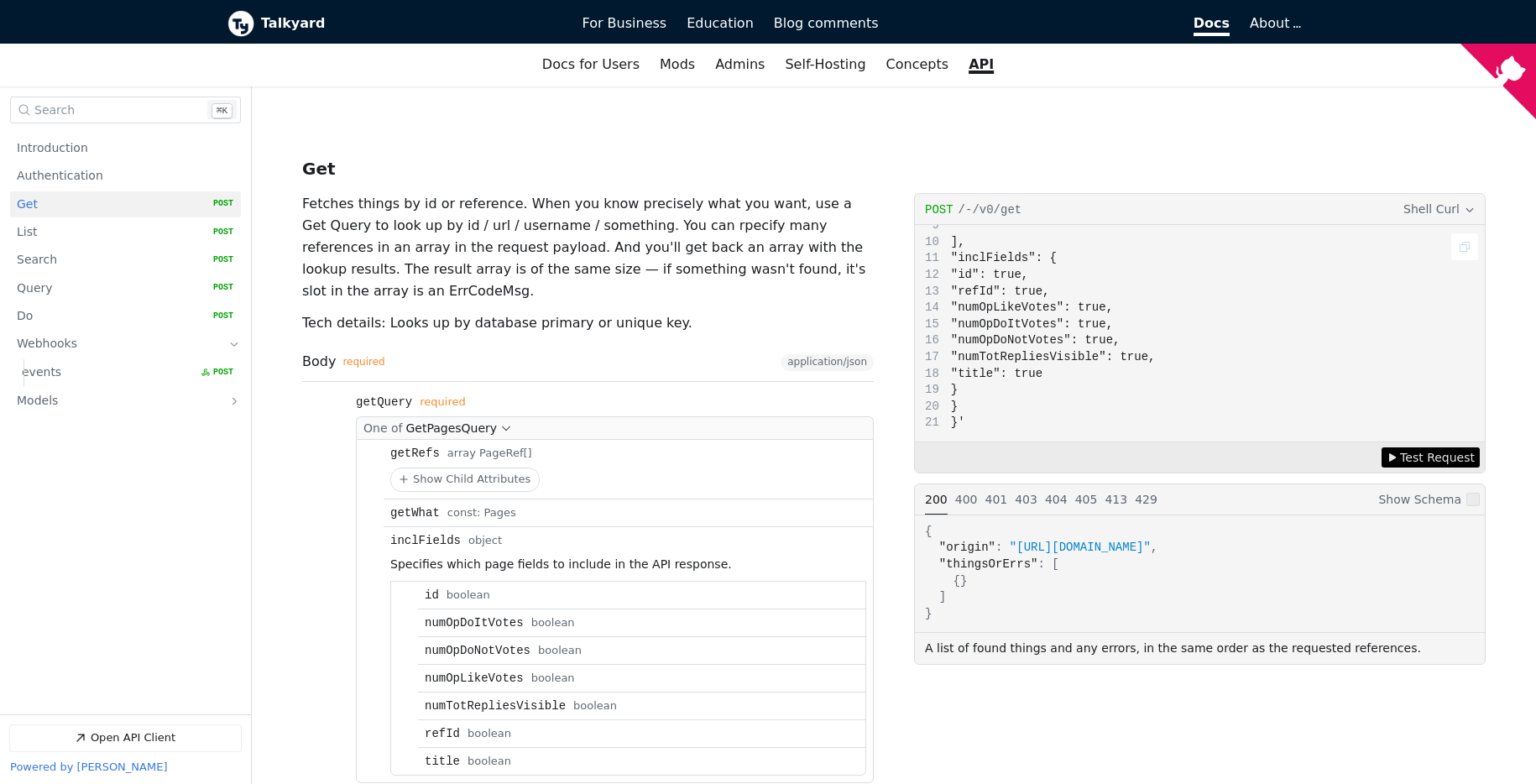
scroll to position [100, 0]
click at [1409, 448] on span "Test Request" at bounding box center [1437, 457] width 74 height 19
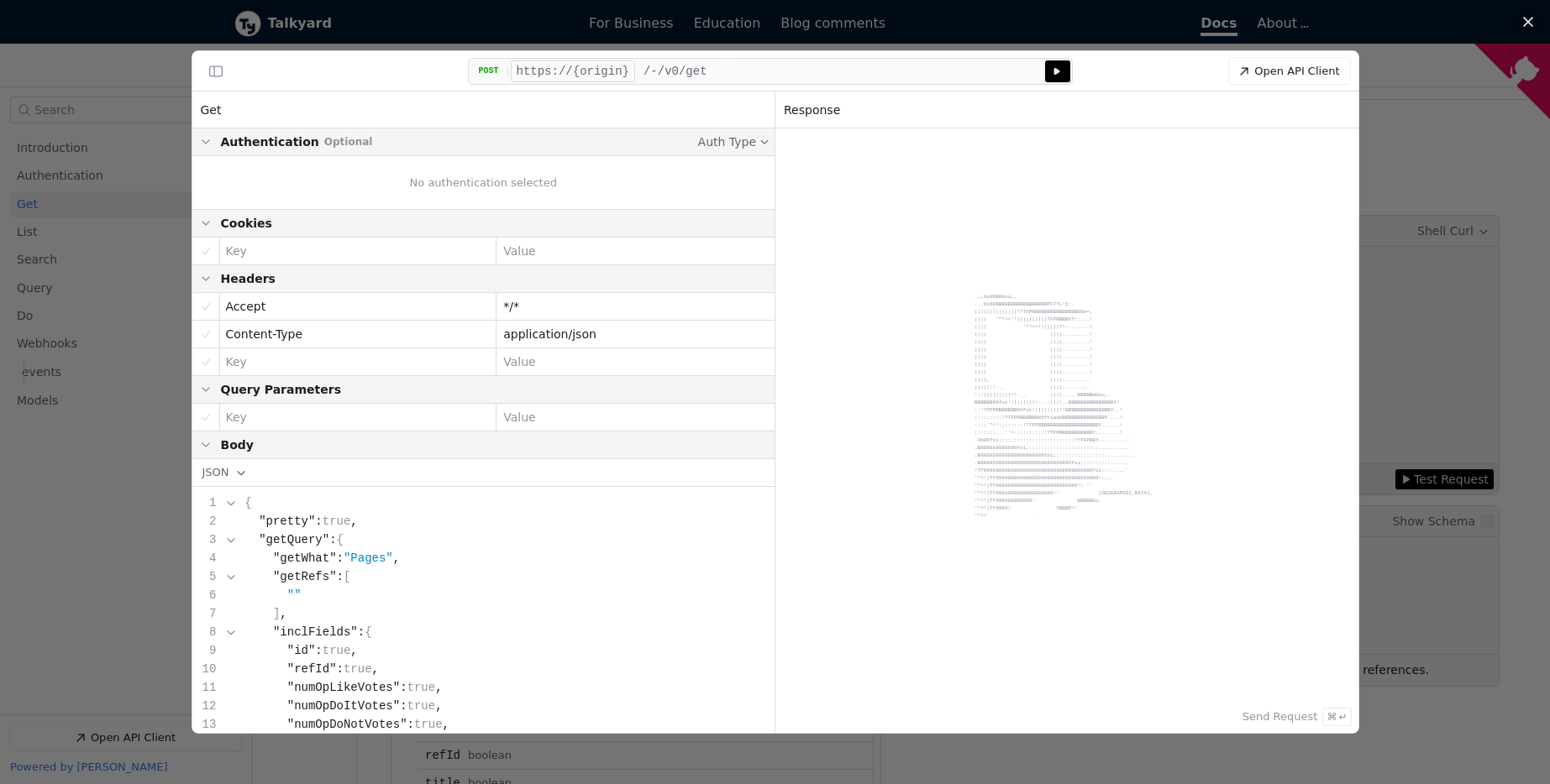
click at [1449, 403] on div at bounding box center [775, 392] width 1550 height 784
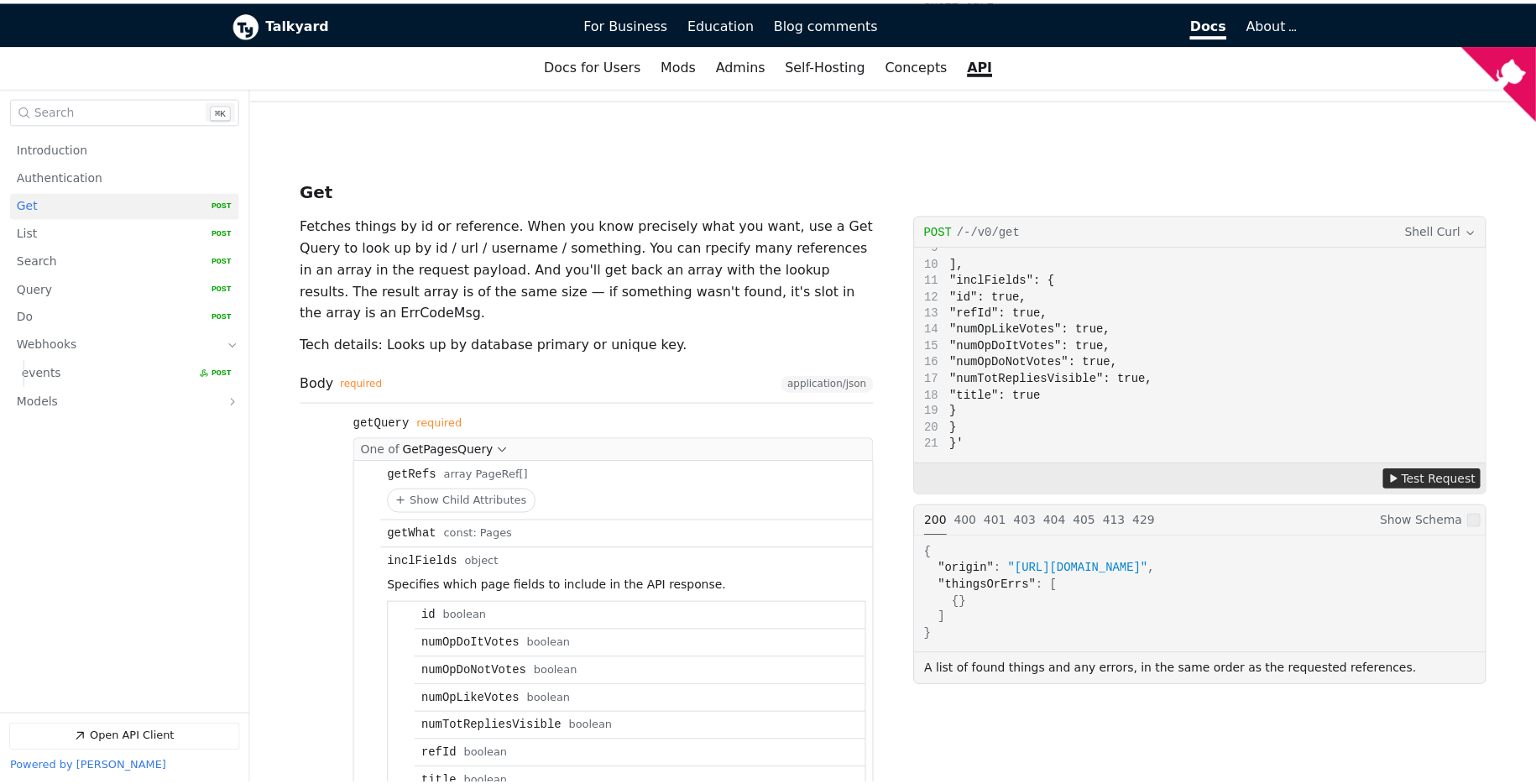
scroll to position [899, 0]
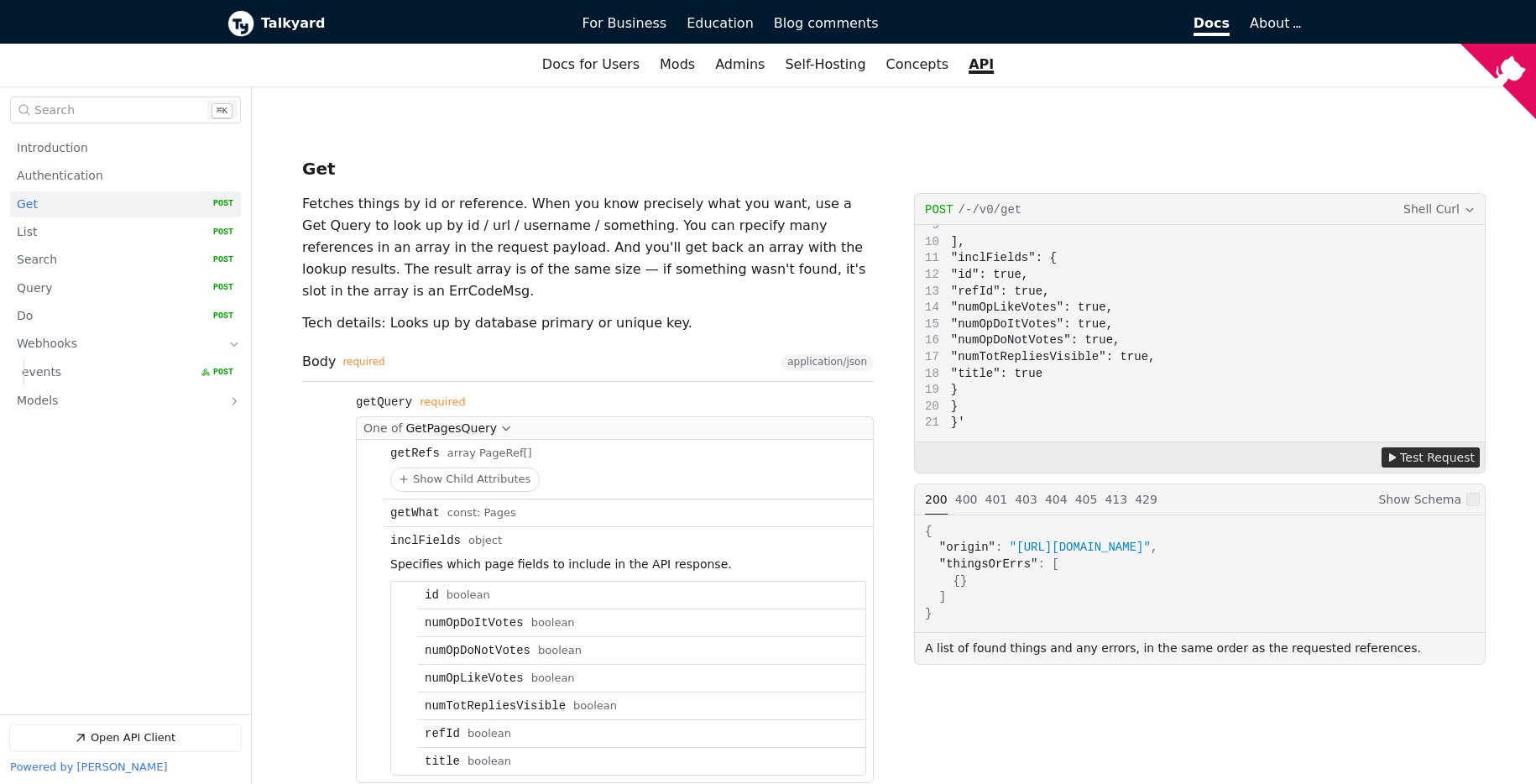
click at [1406, 448] on span "Test Request" at bounding box center [1437, 457] width 74 height 19
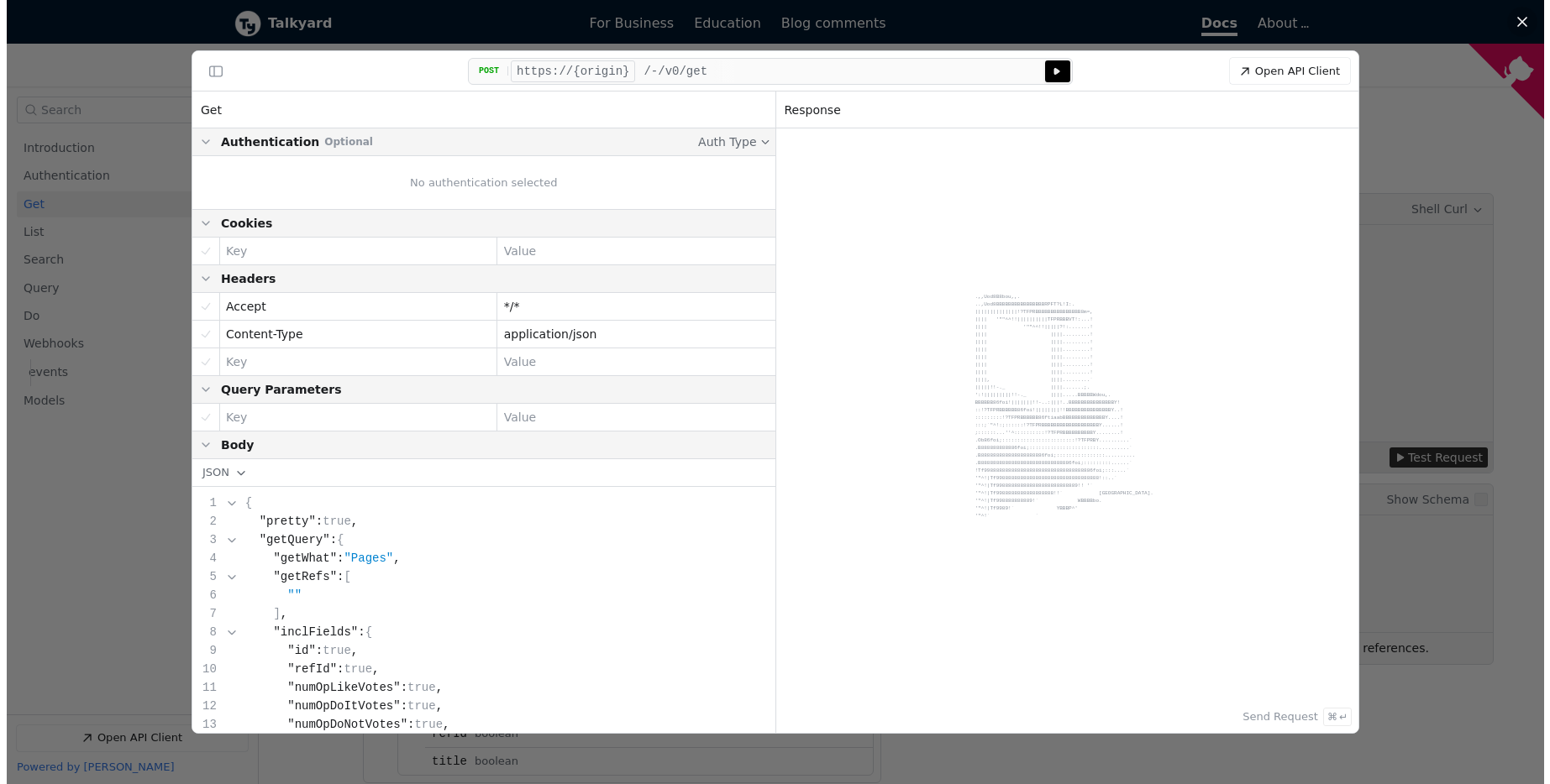
scroll to position [877, 0]
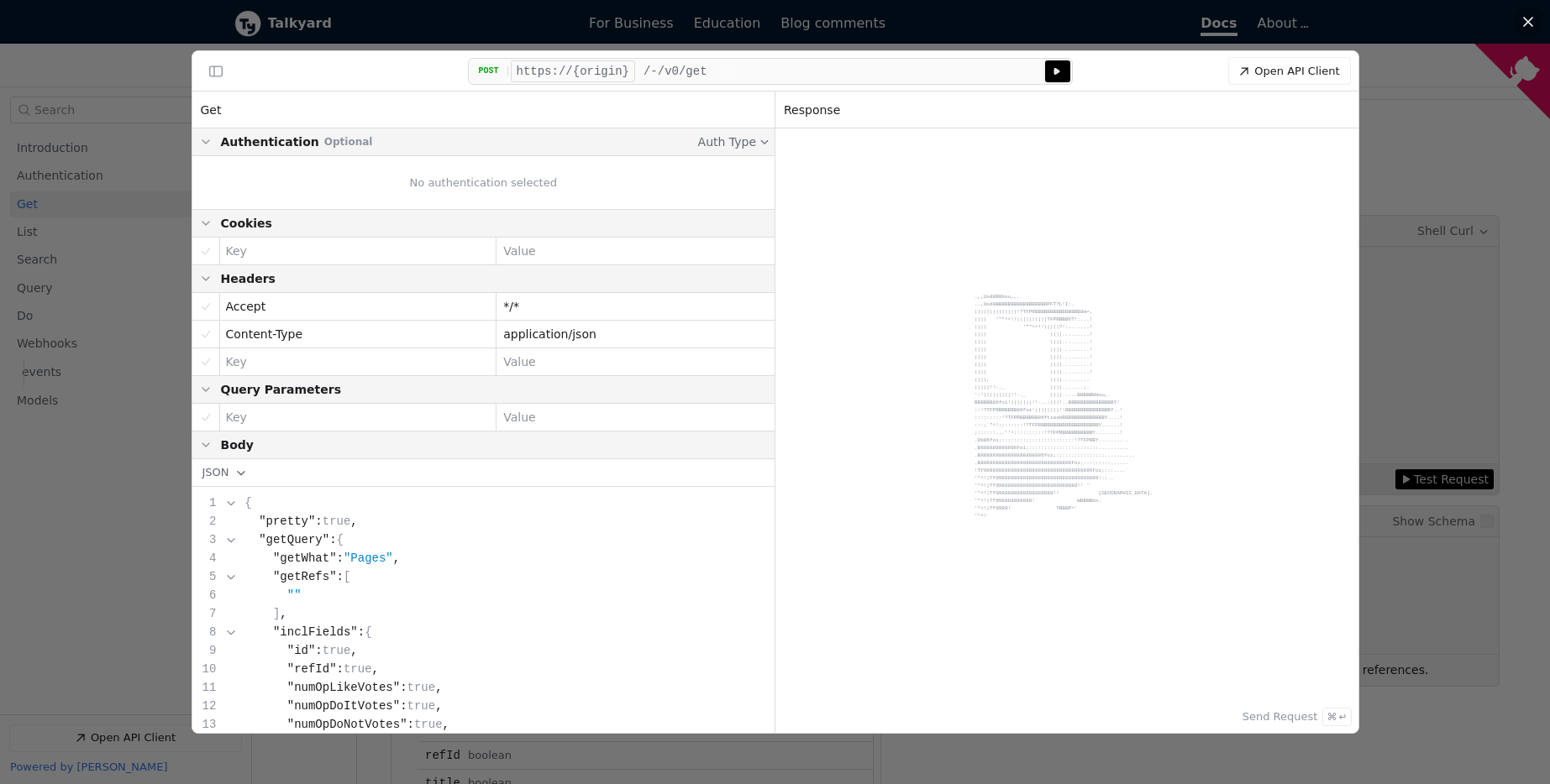
click at [1436, 172] on div at bounding box center [775, 392] width 1550 height 784
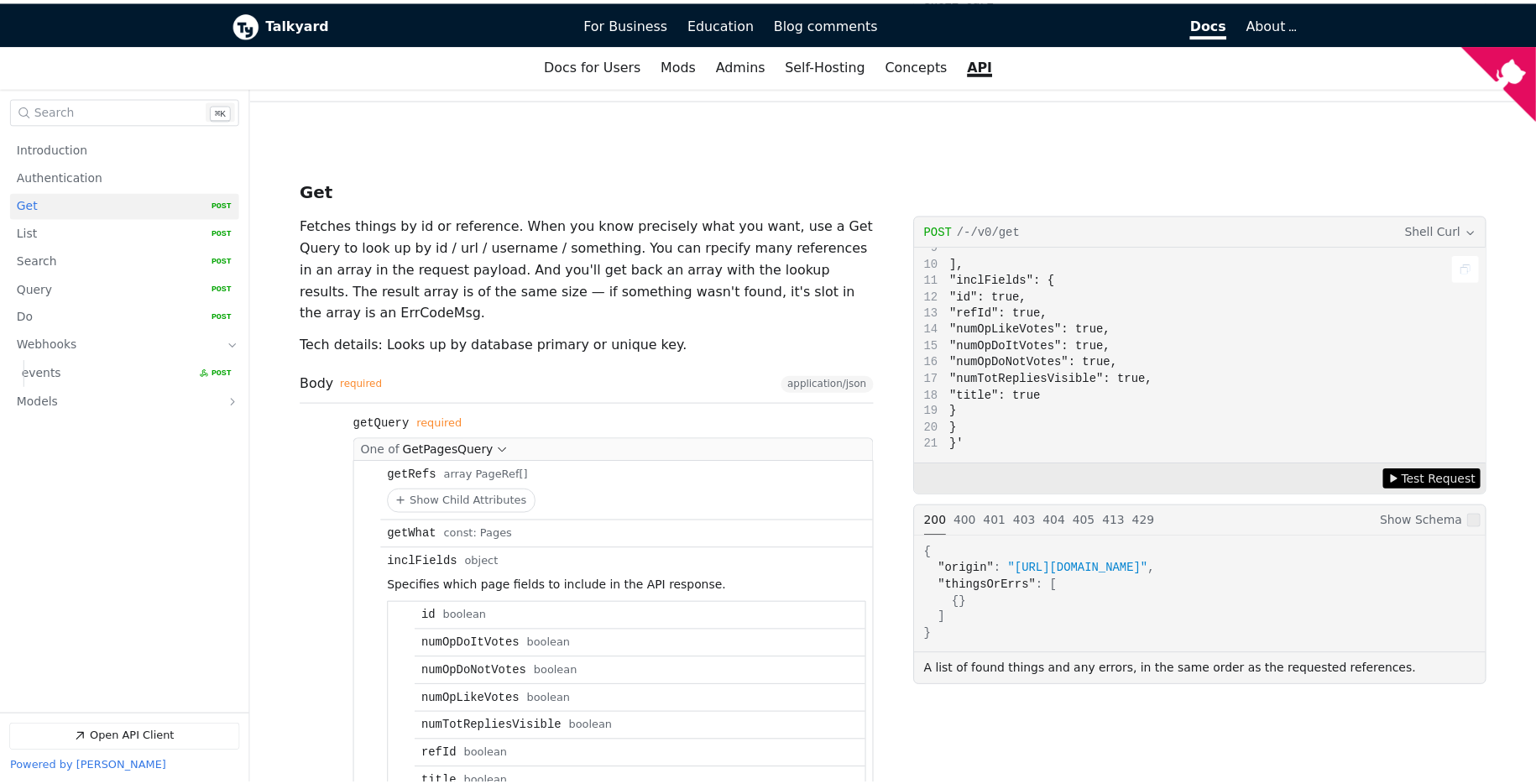
scroll to position [899, 0]
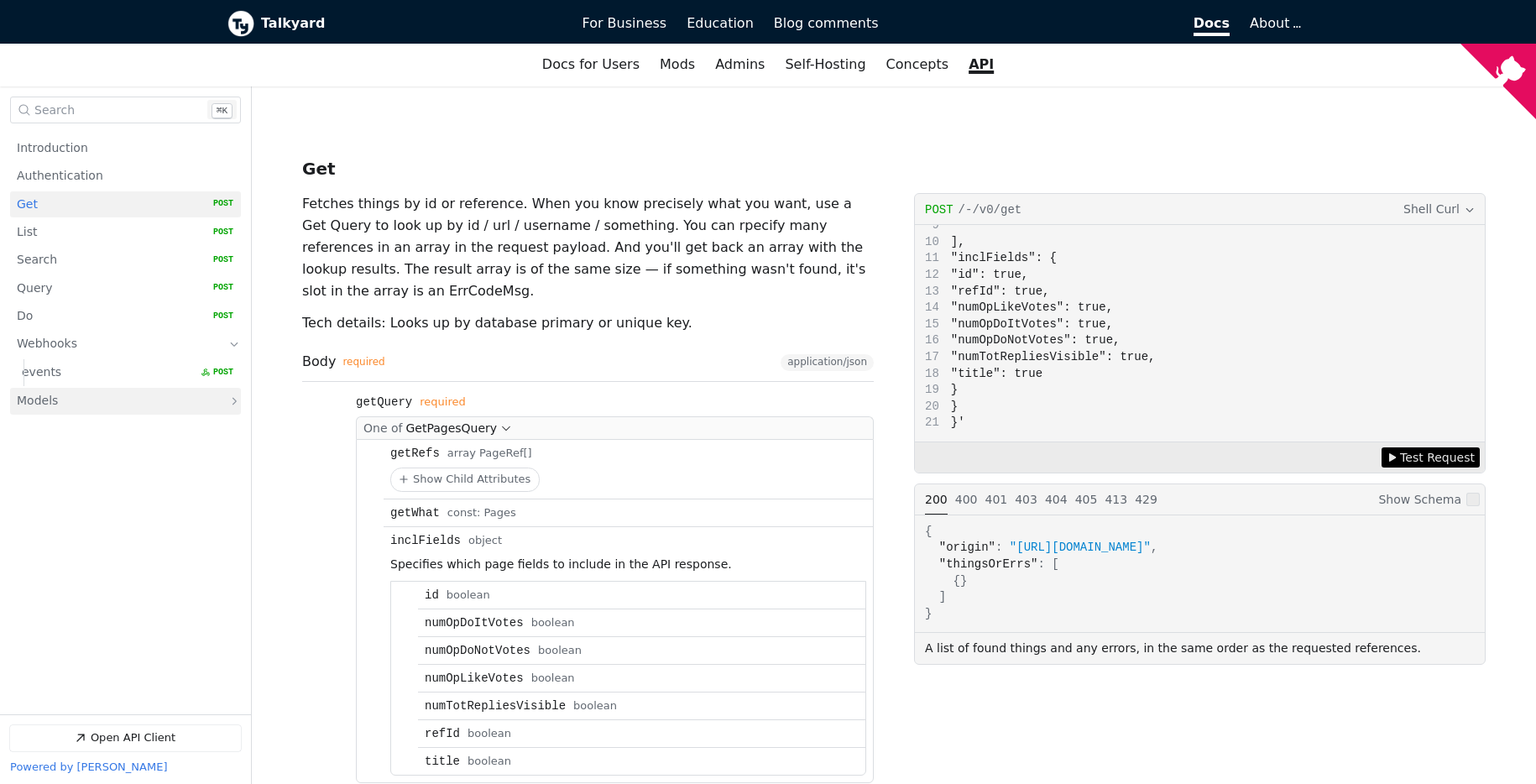
click at [177, 401] on link "Models" at bounding box center [114, 401] width 194 height 27
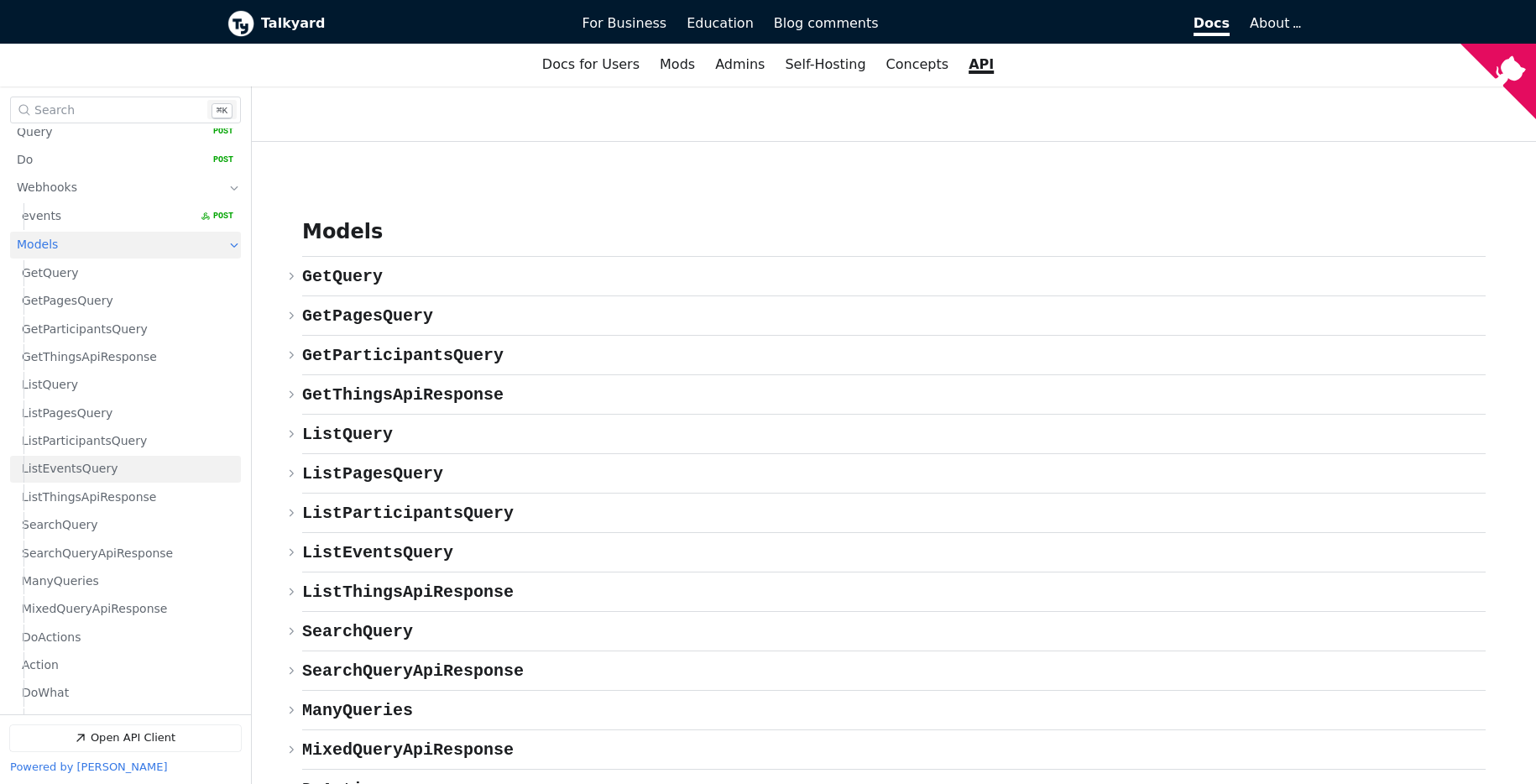
scroll to position [167, 0]
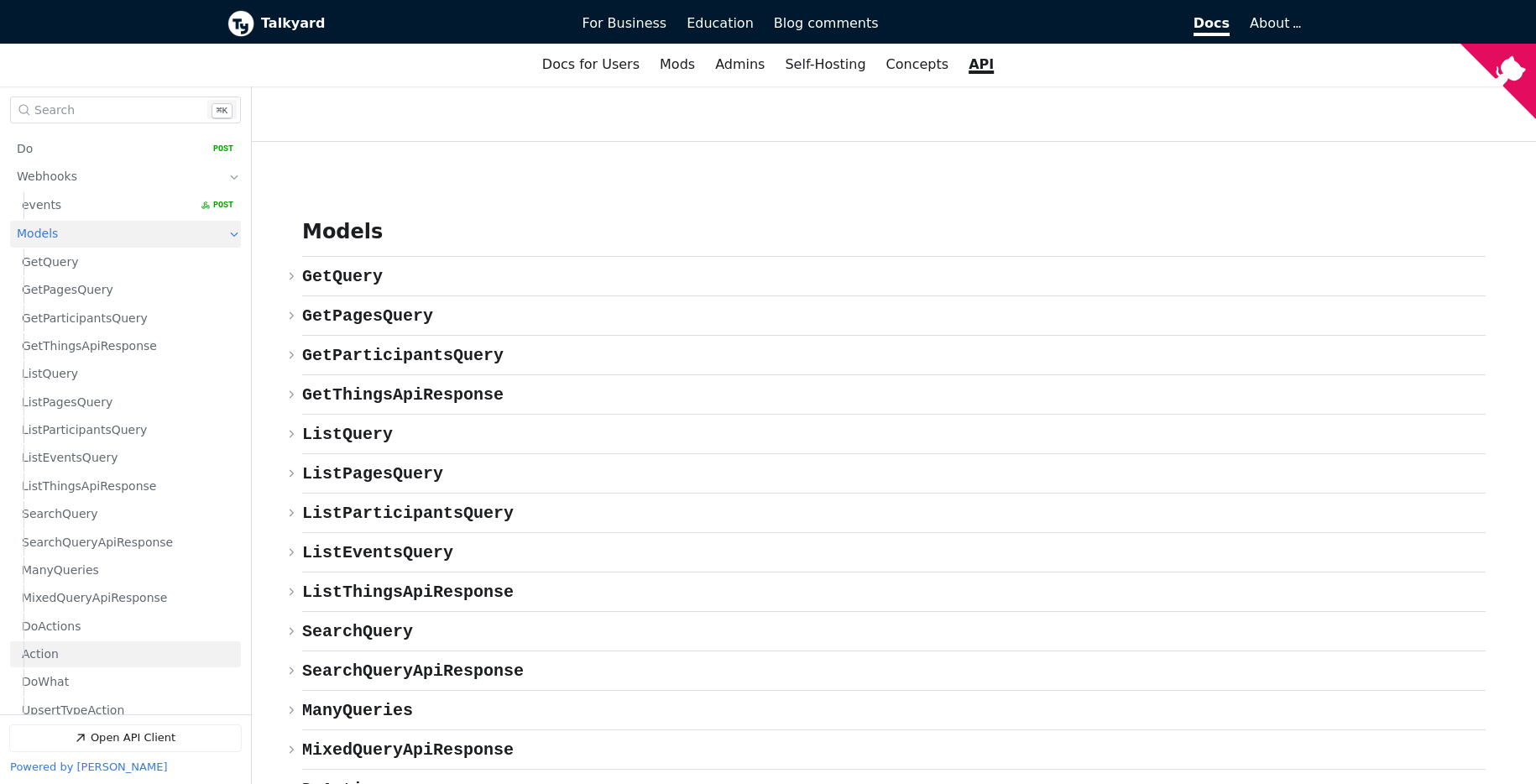
click at [67, 653] on link "Action" at bounding box center [127, 654] width 212 height 26
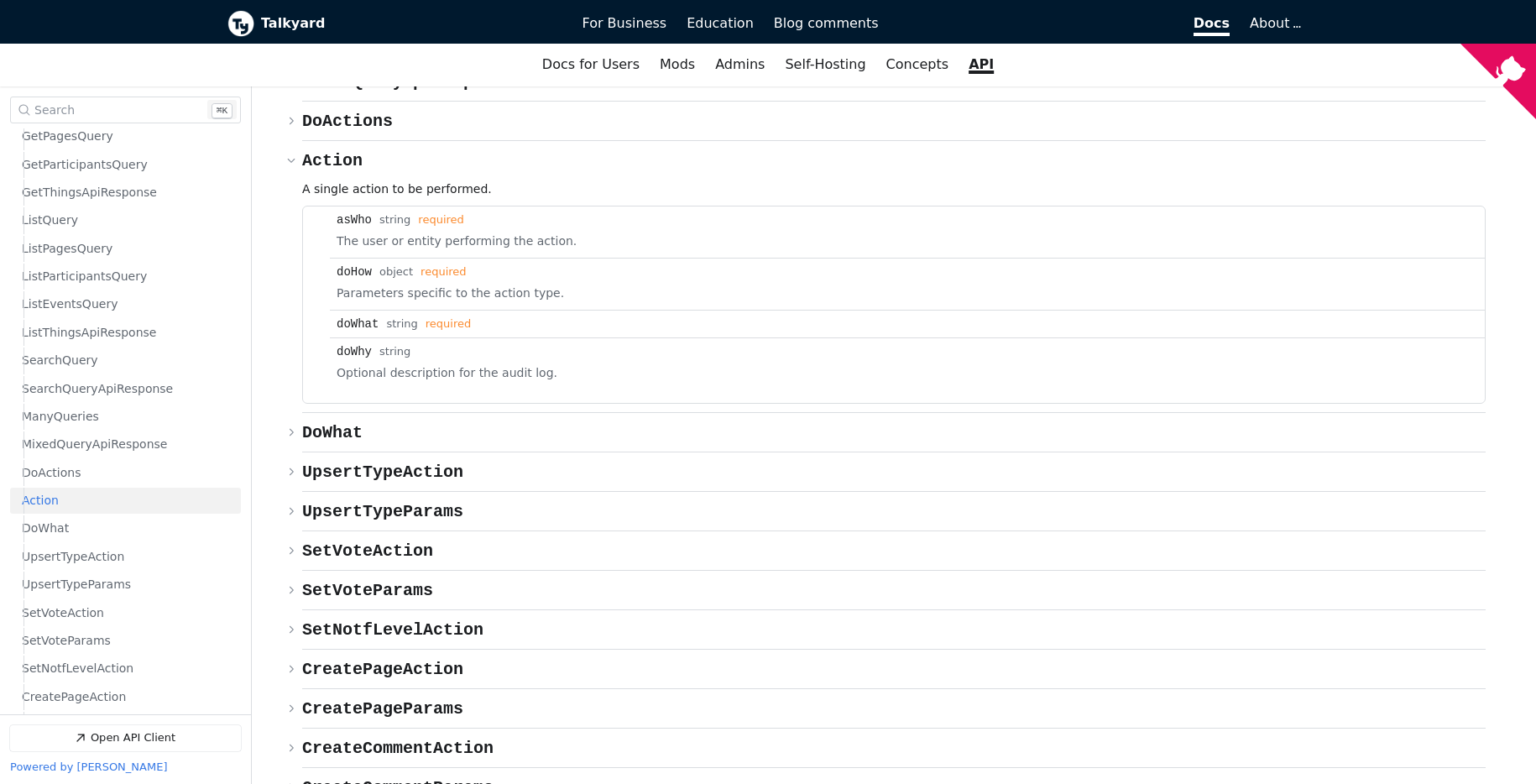
scroll to position [173, 0]
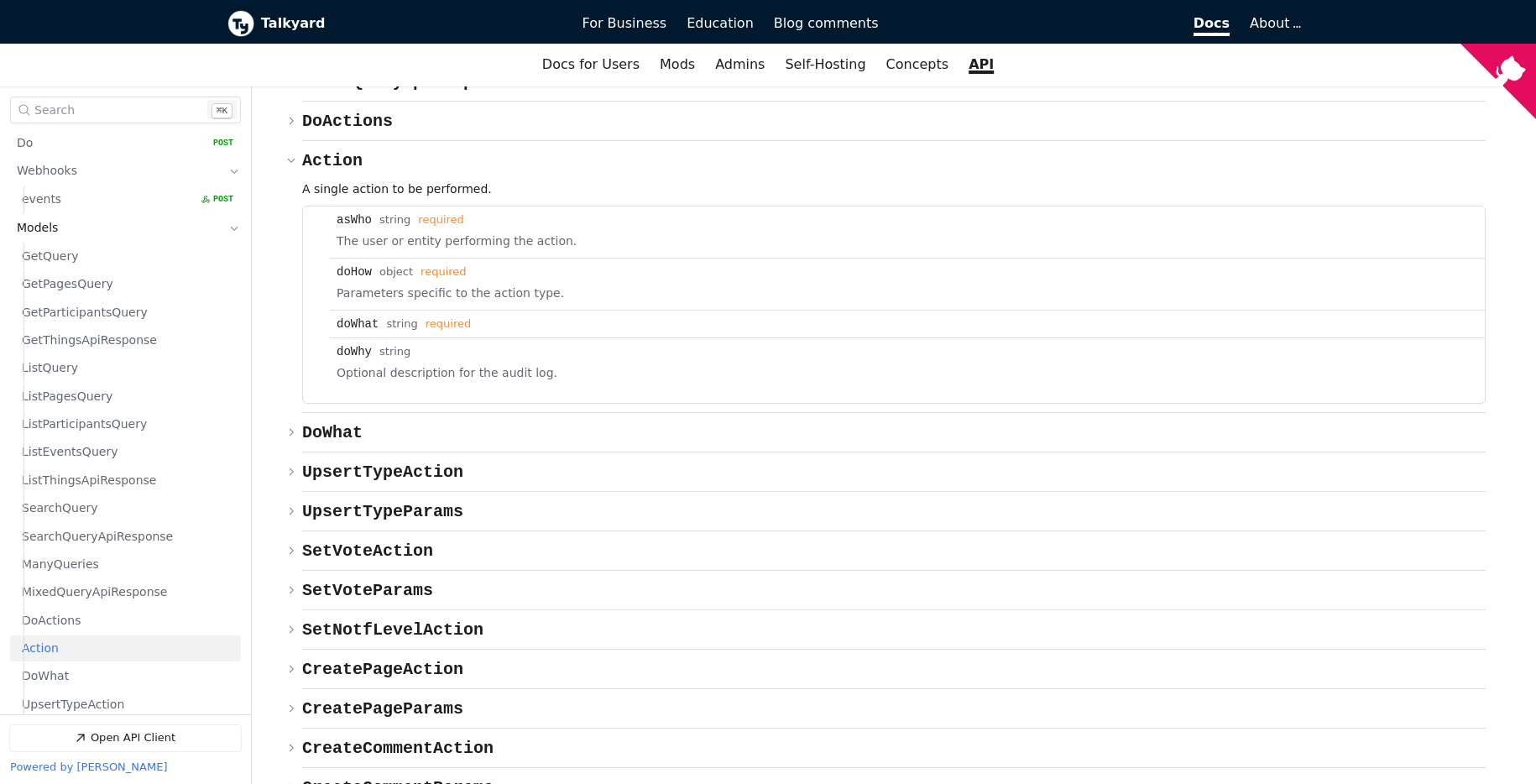
click at [115, 104] on button "Open Search Search Keyboard Shortcut: Command ⌘ k" at bounding box center [125, 110] width 231 height 27
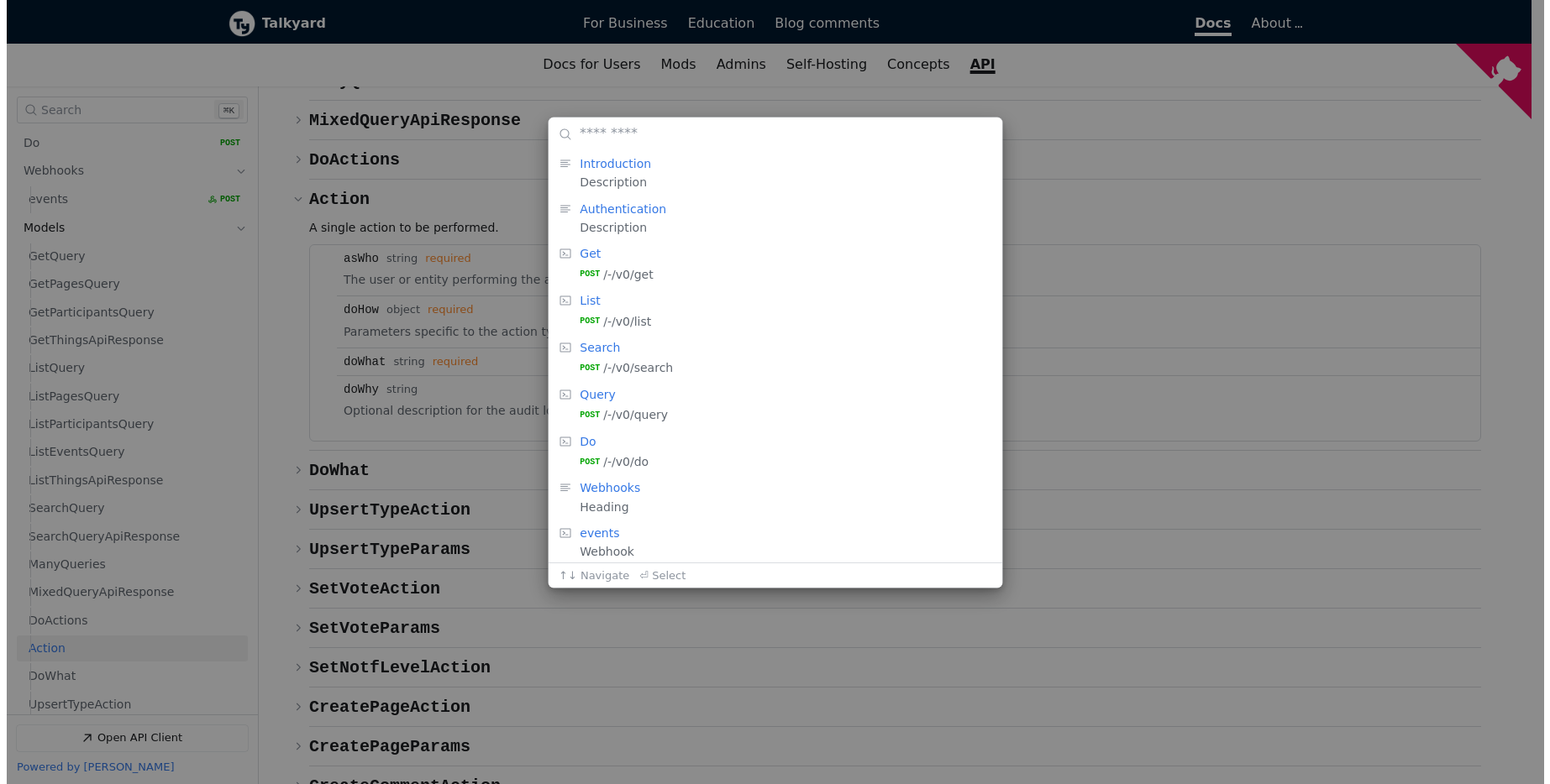
scroll to position [8232, 0]
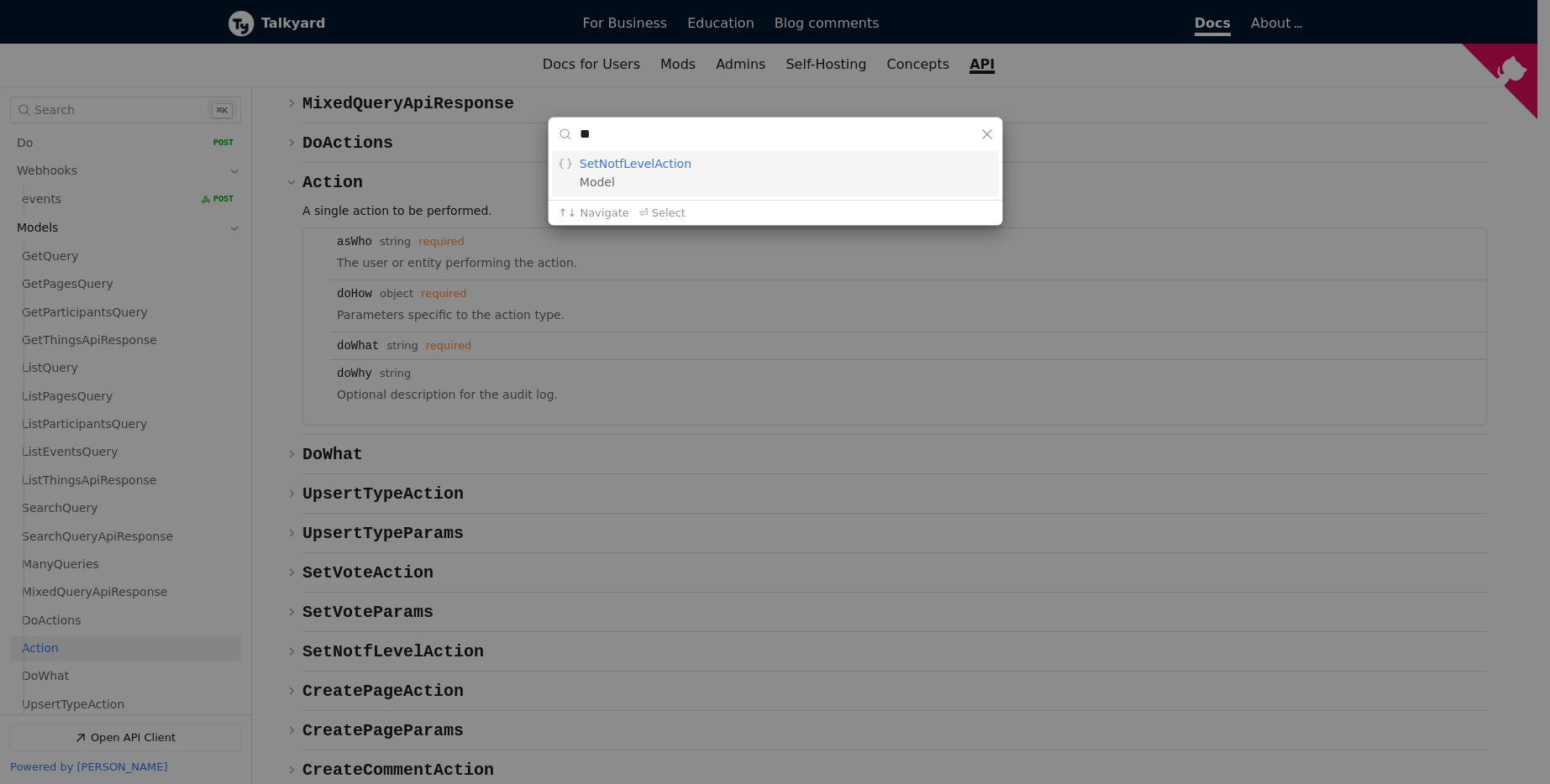
type input "*"
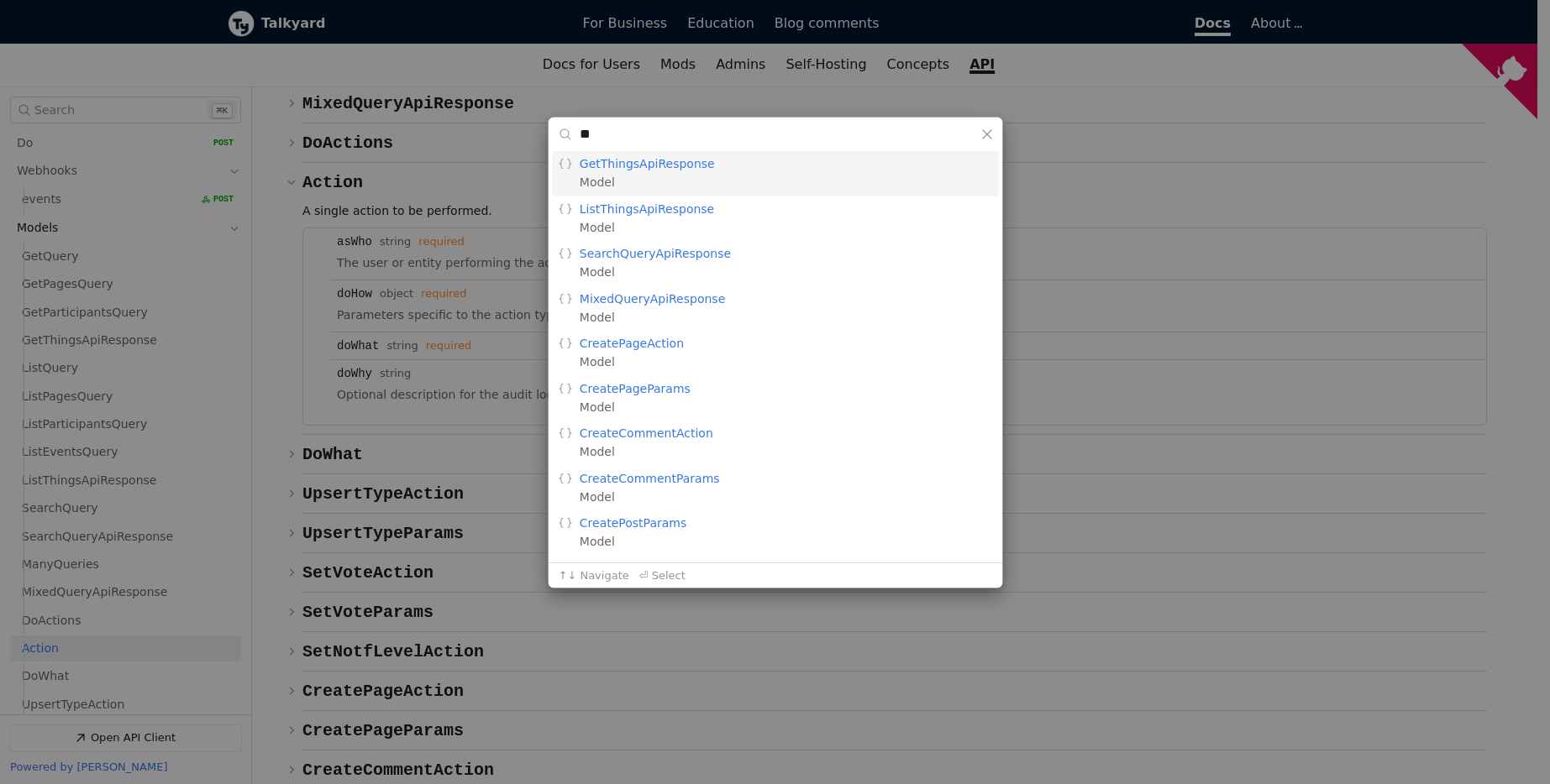
type input "*"
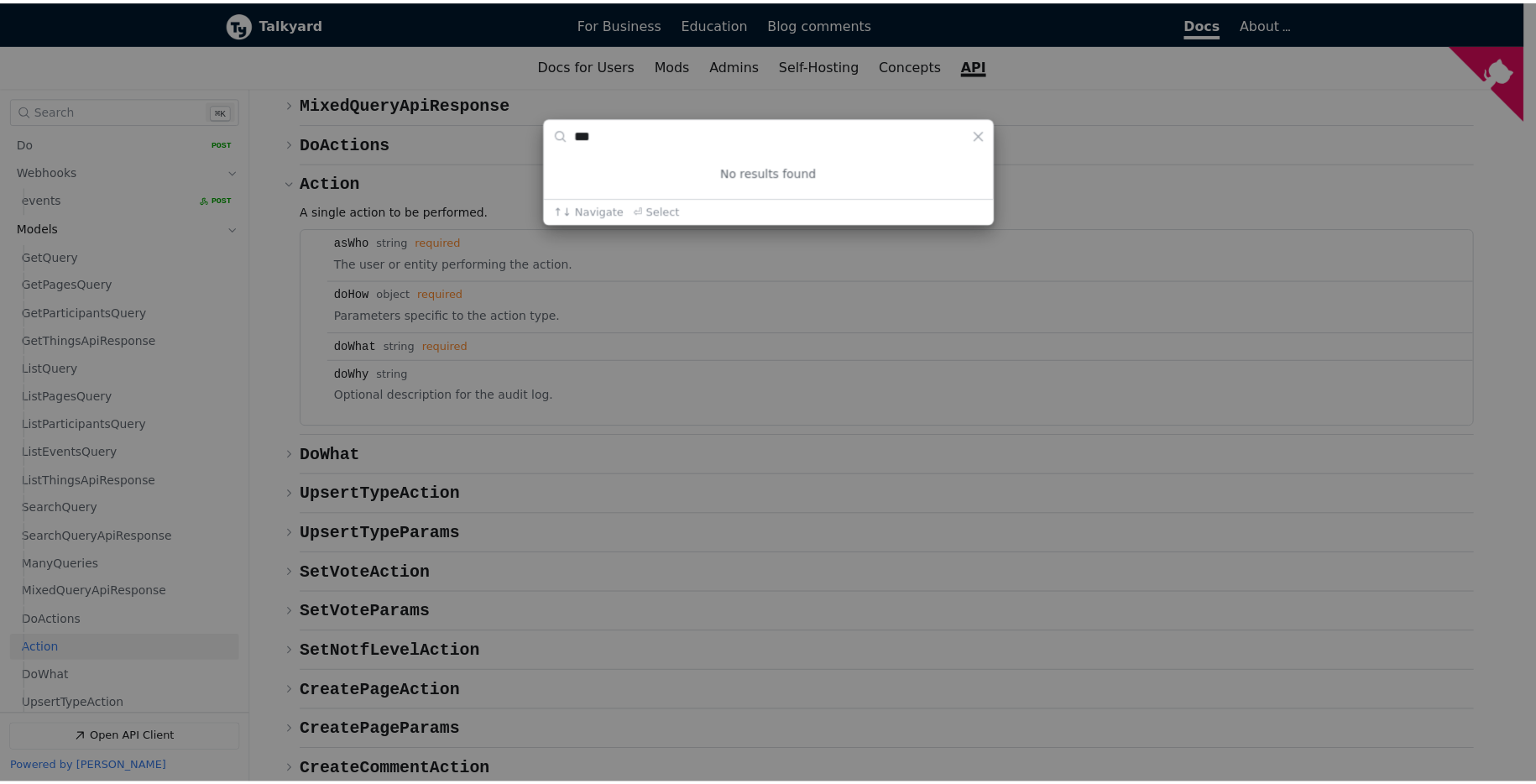
scroll to position [0, 0]
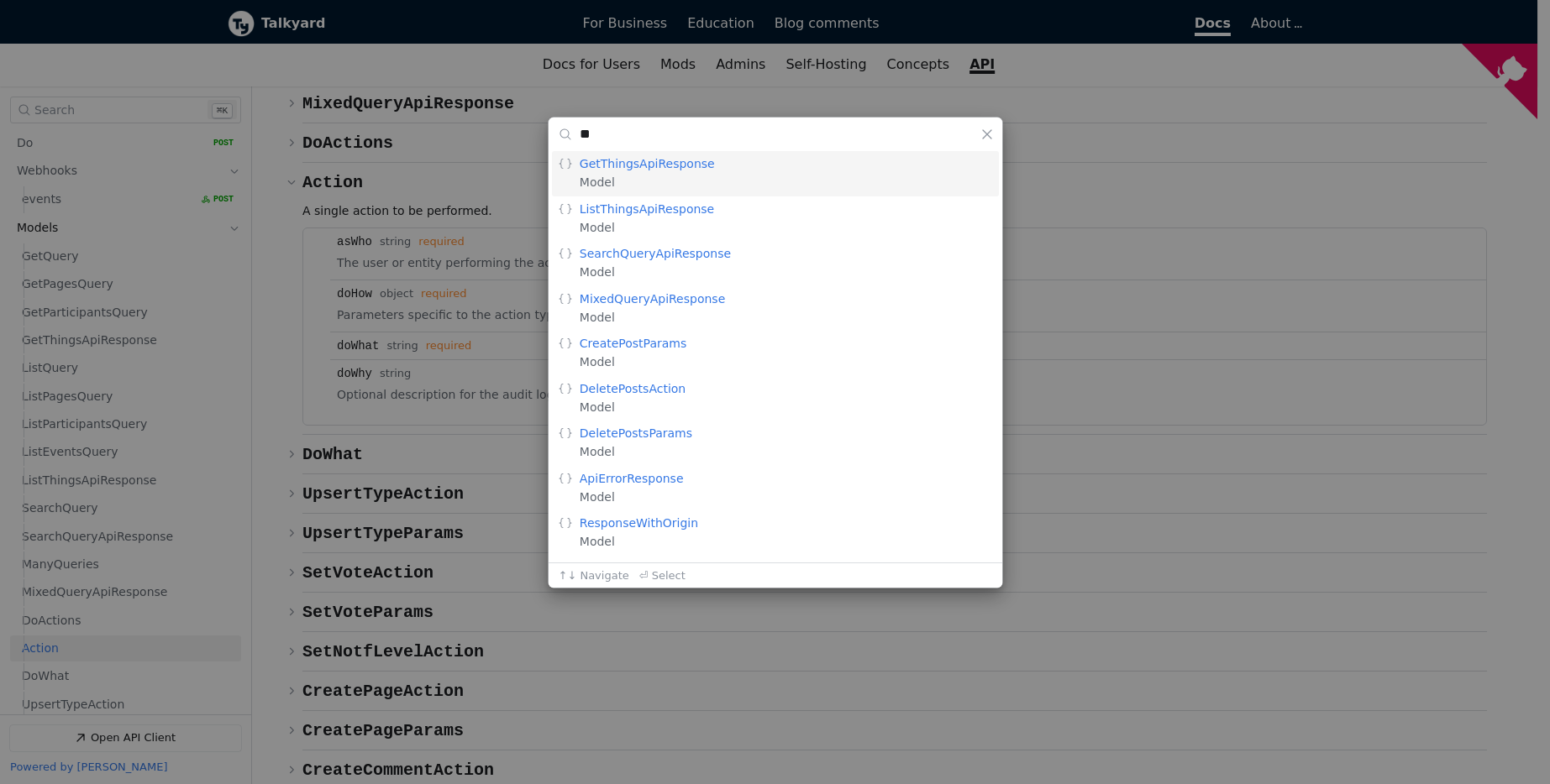
type input "*"
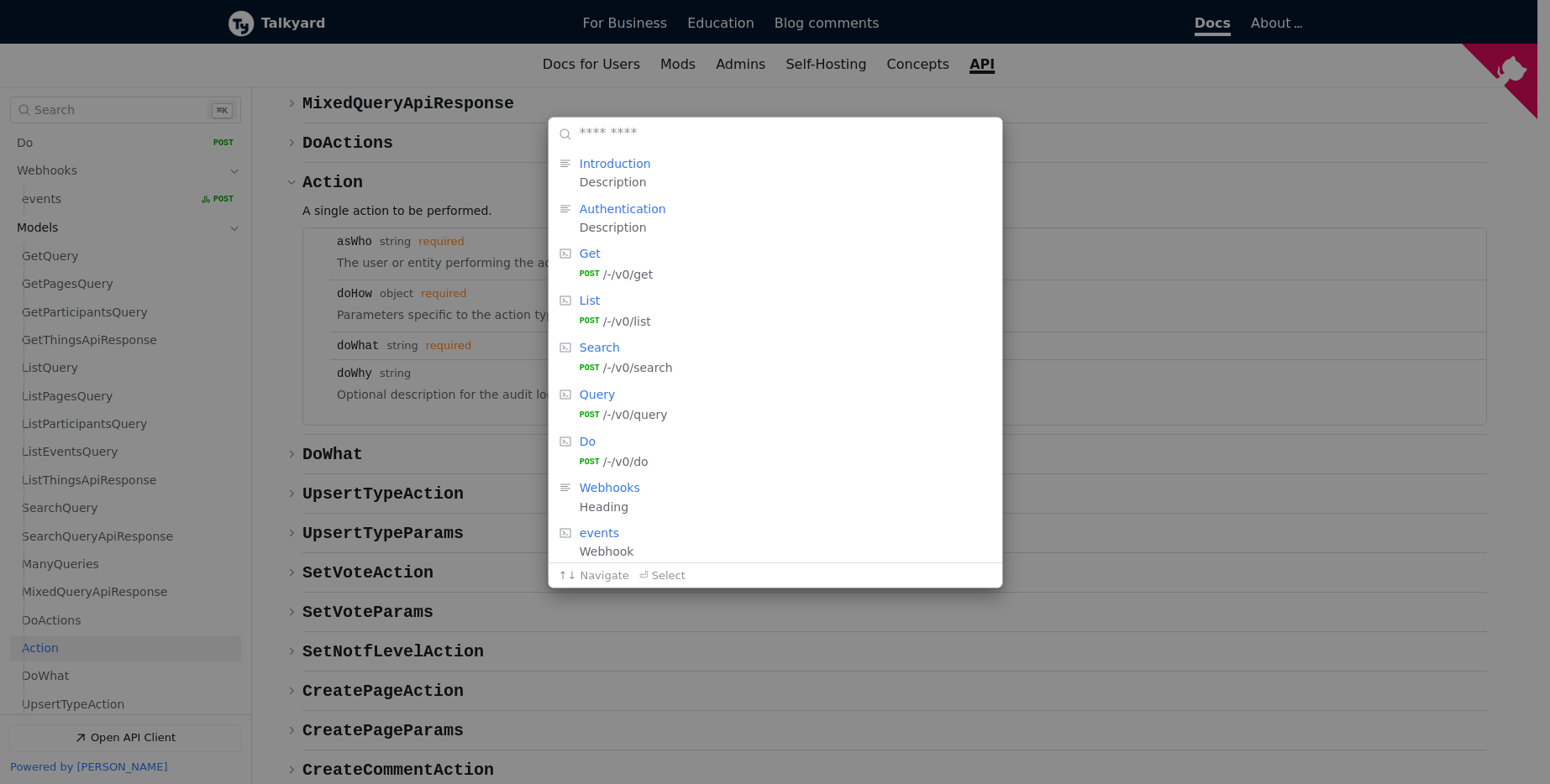
click at [167, 229] on div "Heading: Introduction , Description: Description   Heading: Authentication , De…" at bounding box center [775, 392] width 1550 height 784
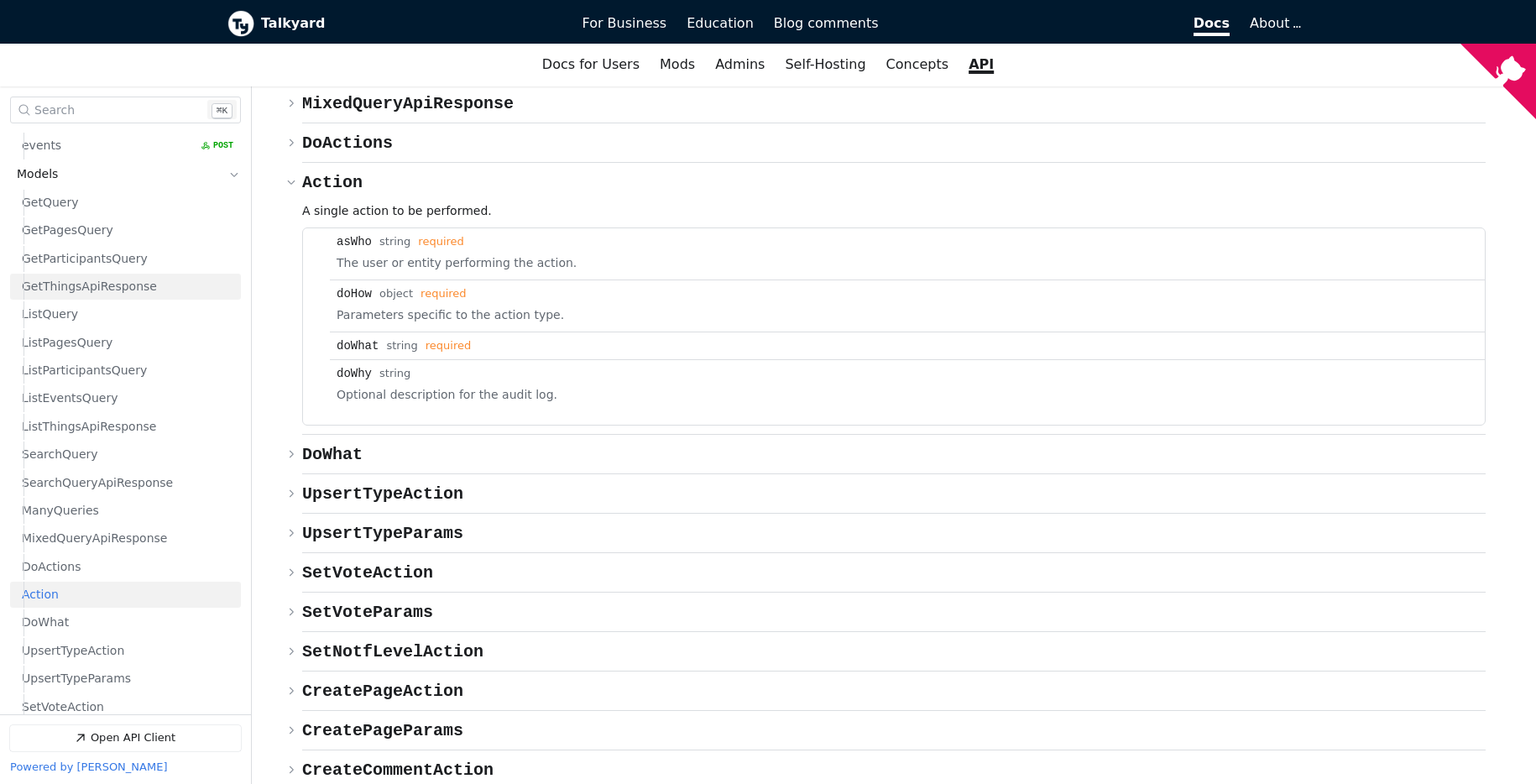
scroll to position [268, 0]
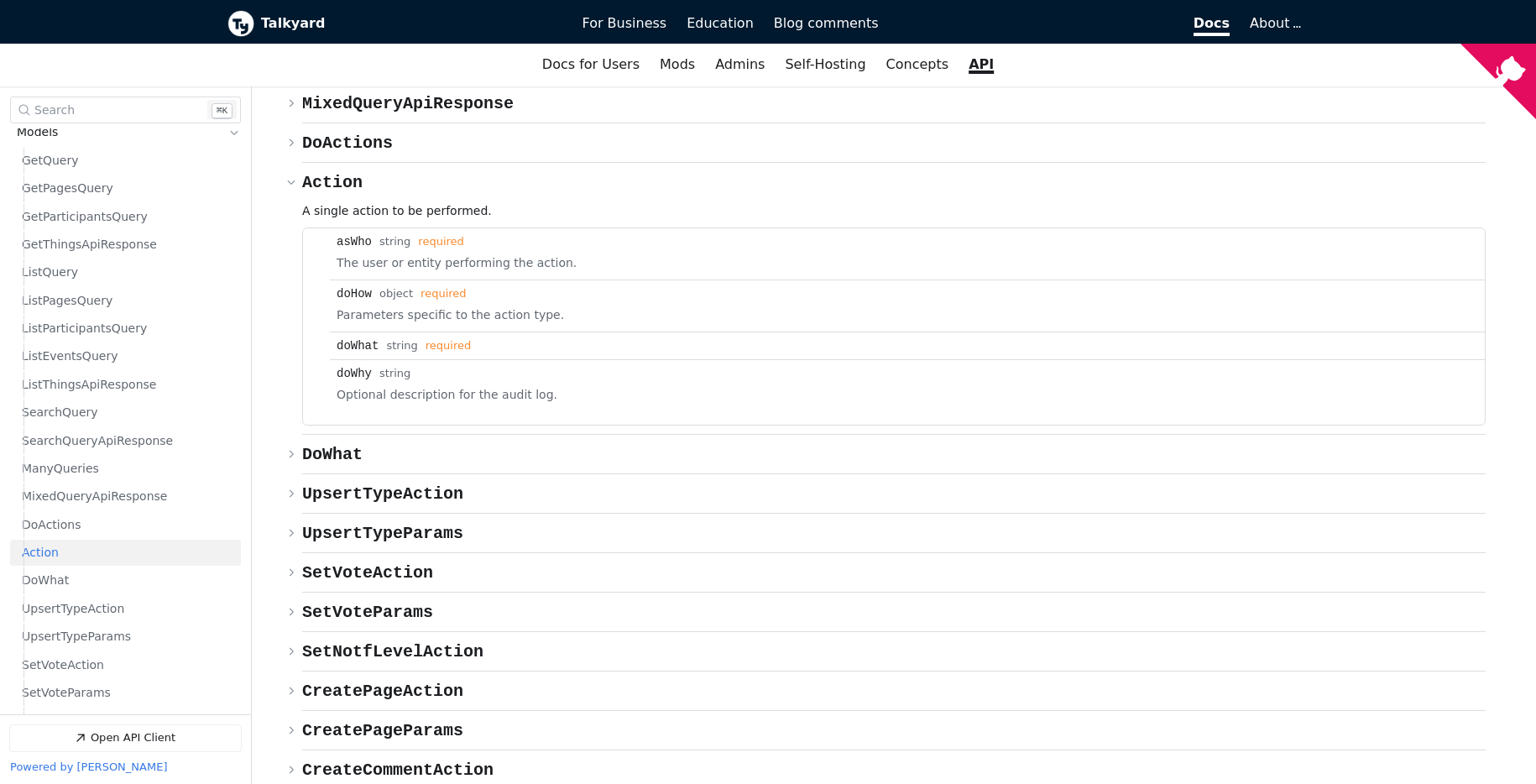
click at [91, 555] on link "Action" at bounding box center [127, 552] width 212 height 26
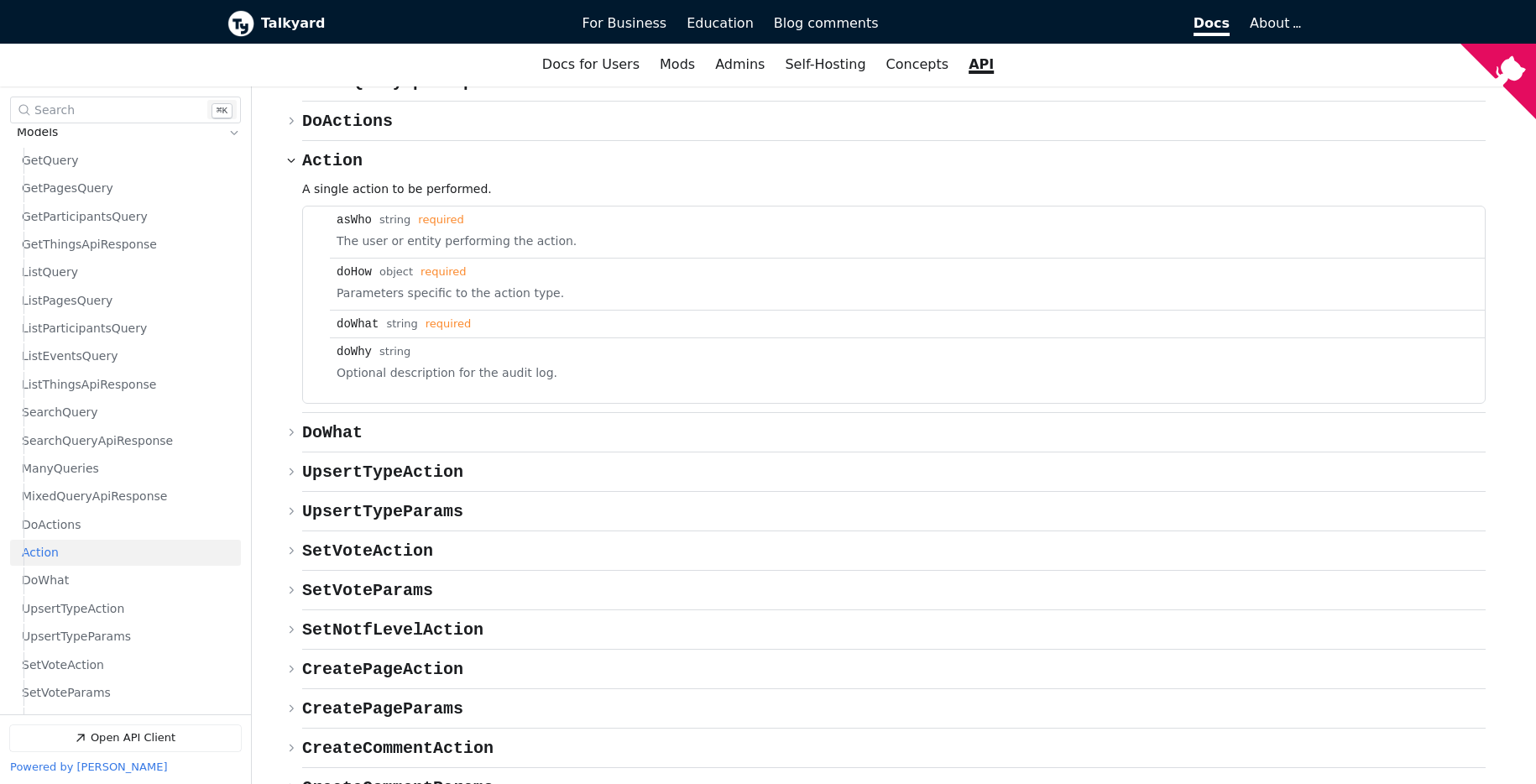
click at [347, 214] on div "asWho" at bounding box center [354, 220] width 35 height 13
click at [377, 265] on div "doHow Type: object required" at bounding box center [907, 272] width 1142 height 13
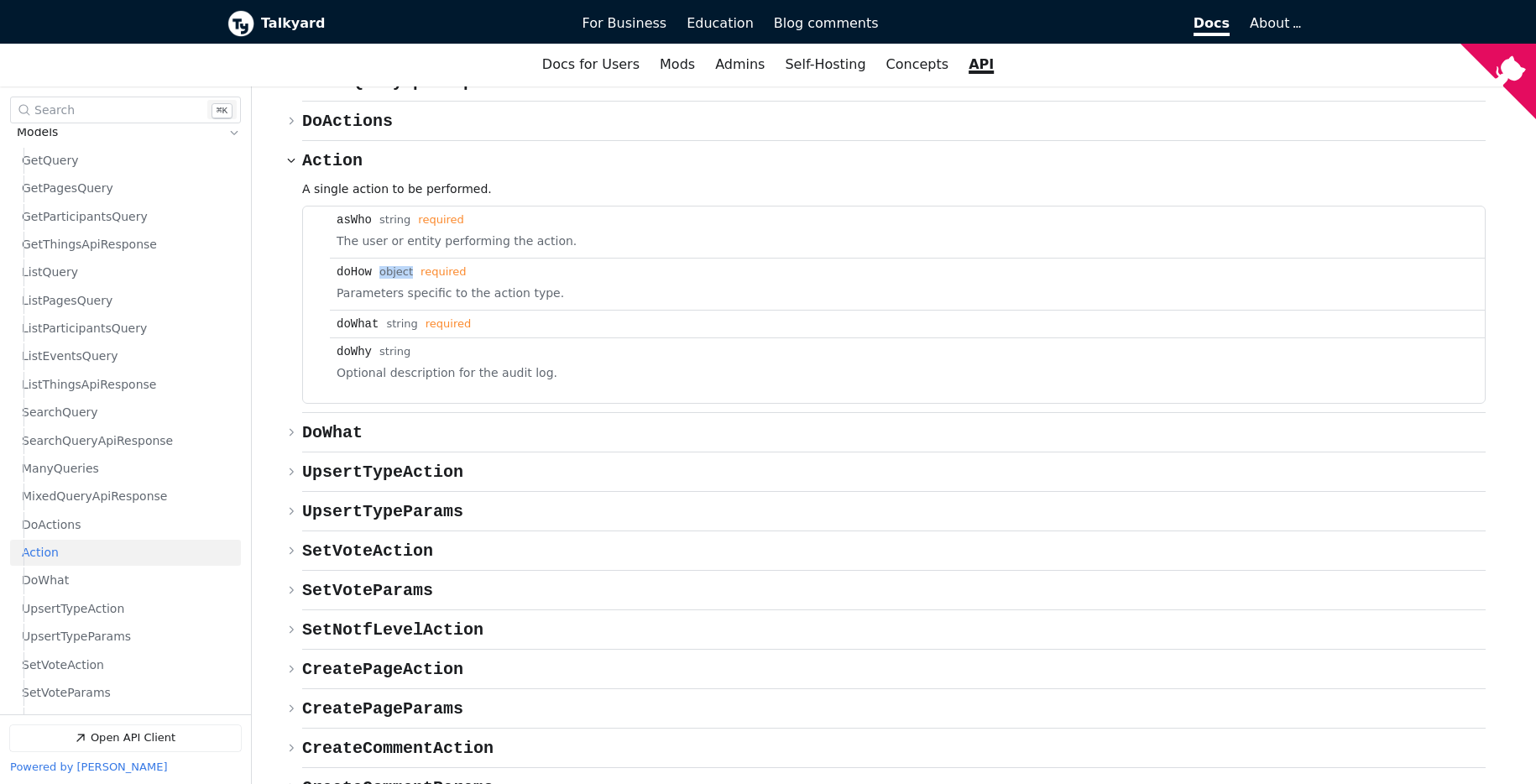
click at [421, 266] on div "required" at bounding box center [443, 272] width 45 height 12
click at [443, 311] on li "doWhat Type: string required" at bounding box center [907, 324] width 1155 height 27
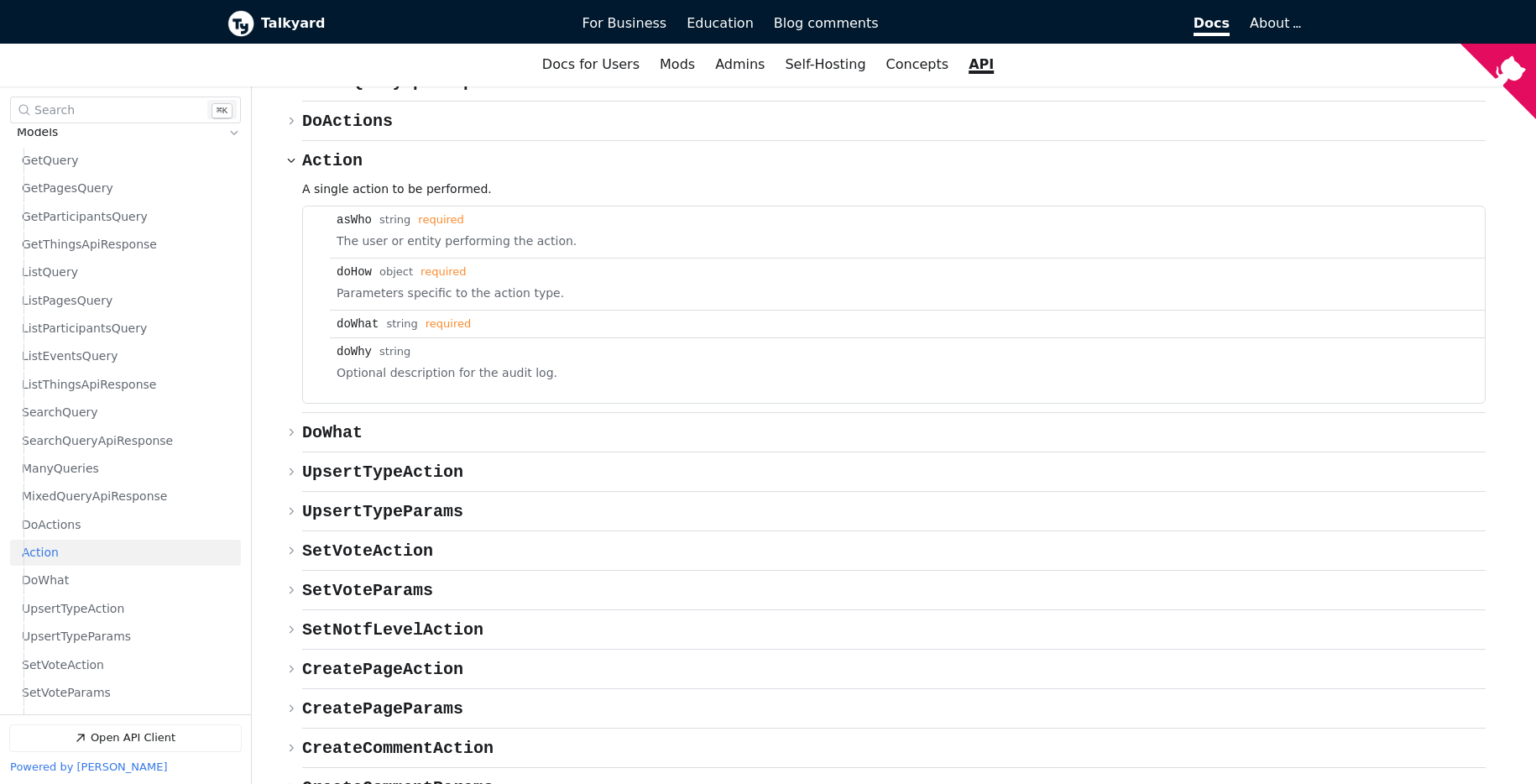
click at [432, 262] on div at bounding box center [432, 262] width 0 height 0
click at [292, 427] on icon "Open API Documentation for Talkyard API Documentation" at bounding box center [291, 432] width 10 height 10
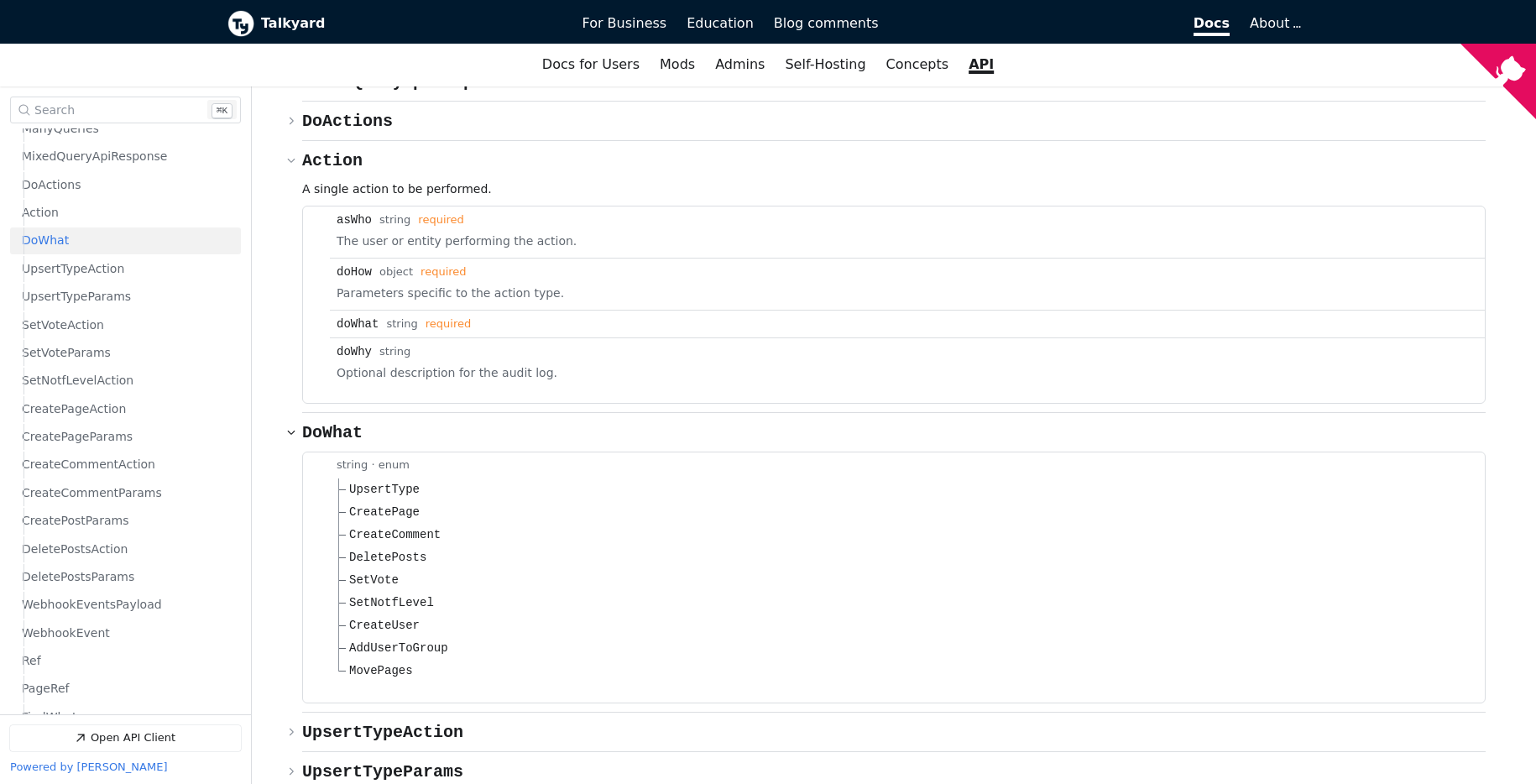
scroll to position [645, 0]
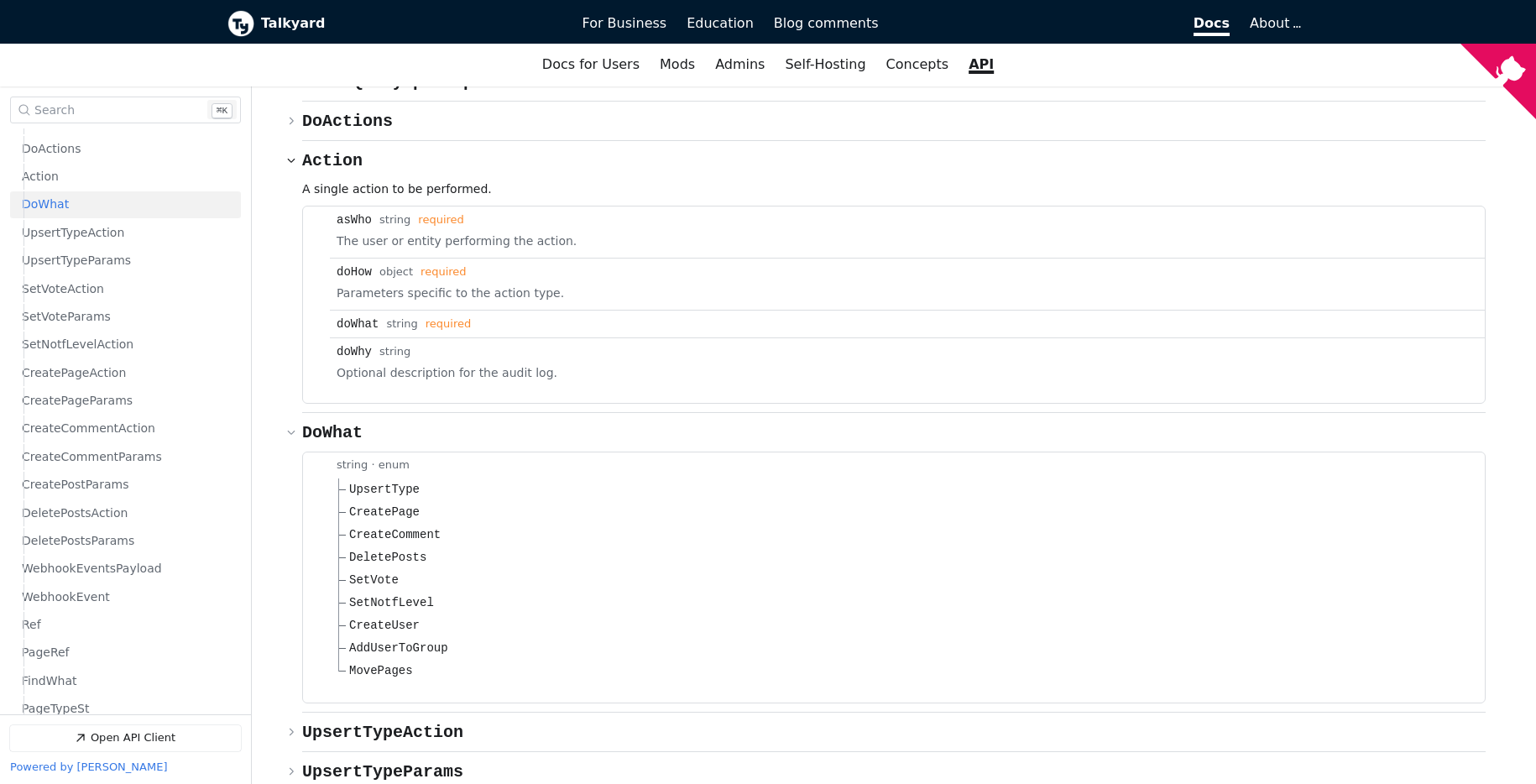
click at [354, 265] on div "doHow" at bounding box center [354, 272] width 35 height 13
drag, startPoint x: 357, startPoint y: 240, endPoint x: 400, endPoint y: 240, distance: 43.0
click at [357, 265] on div "doHow" at bounding box center [354, 272] width 35 height 13
click at [85, 103] on button "Open Search Search Keyboard Shortcut: Command ⌘ k" at bounding box center [125, 110] width 231 height 27
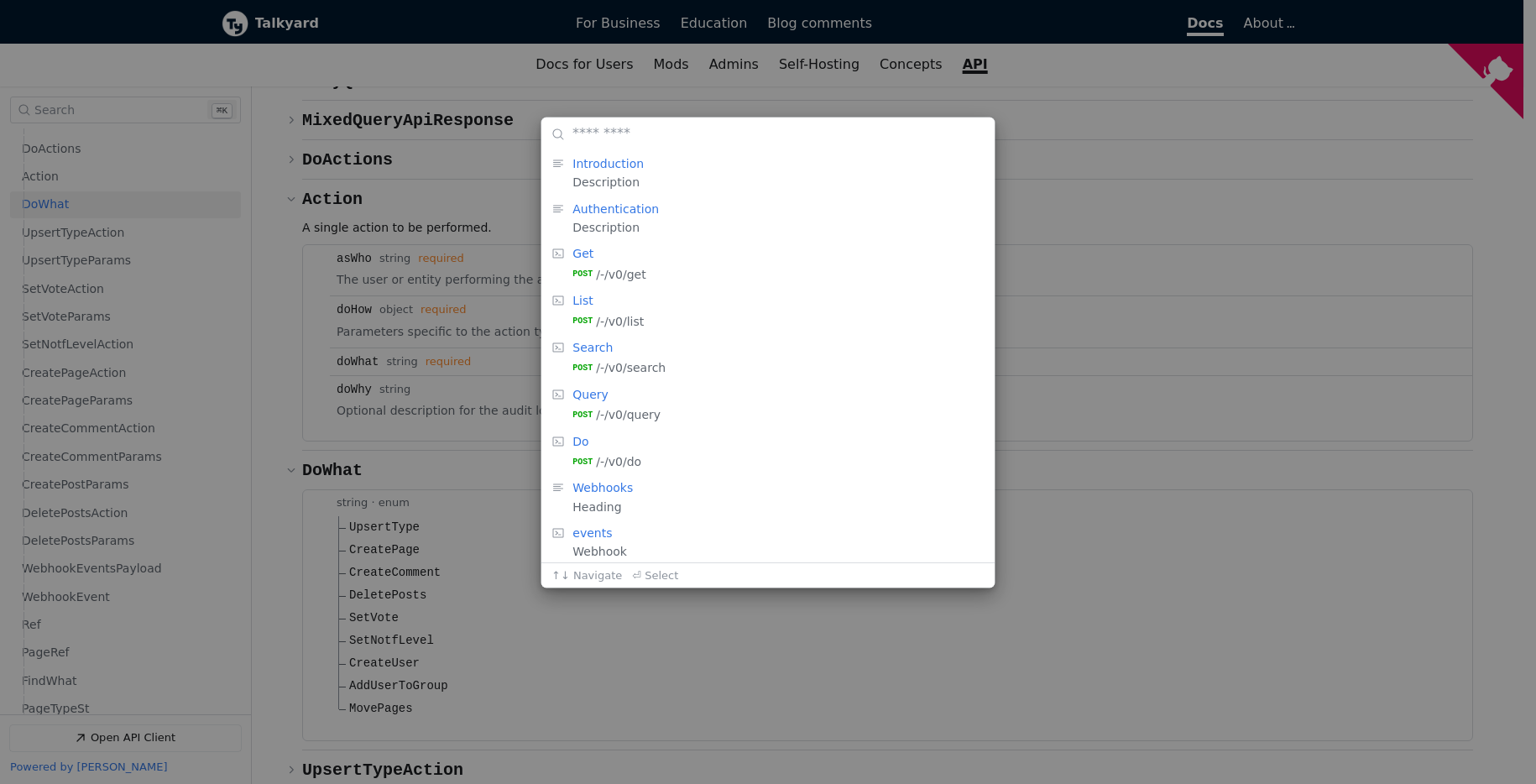
scroll to position [8232, 0]
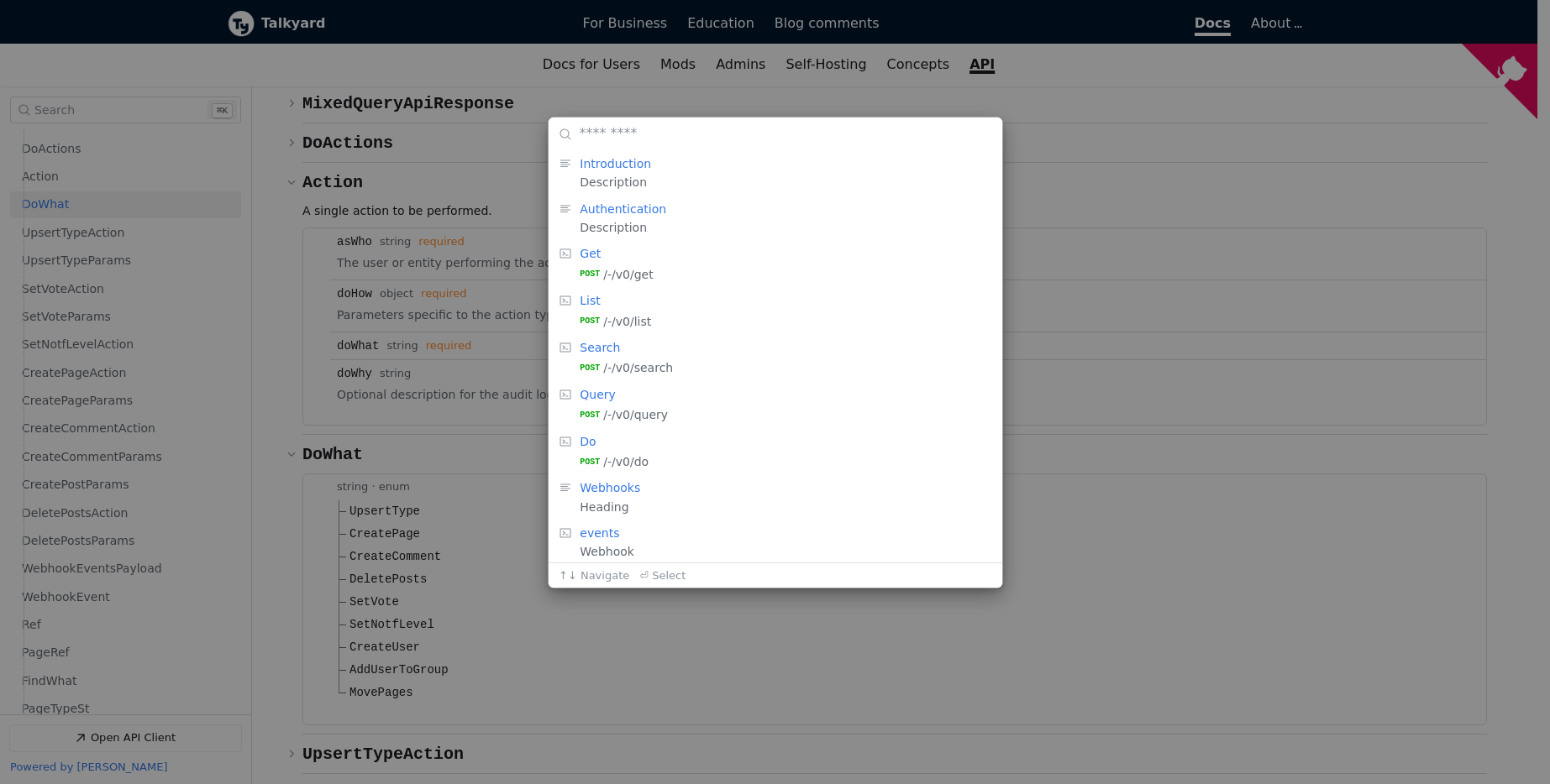
click at [88, 106] on div "Heading: Introduction , Description: Description   Heading: Authentication , De…" at bounding box center [775, 392] width 1550 height 784
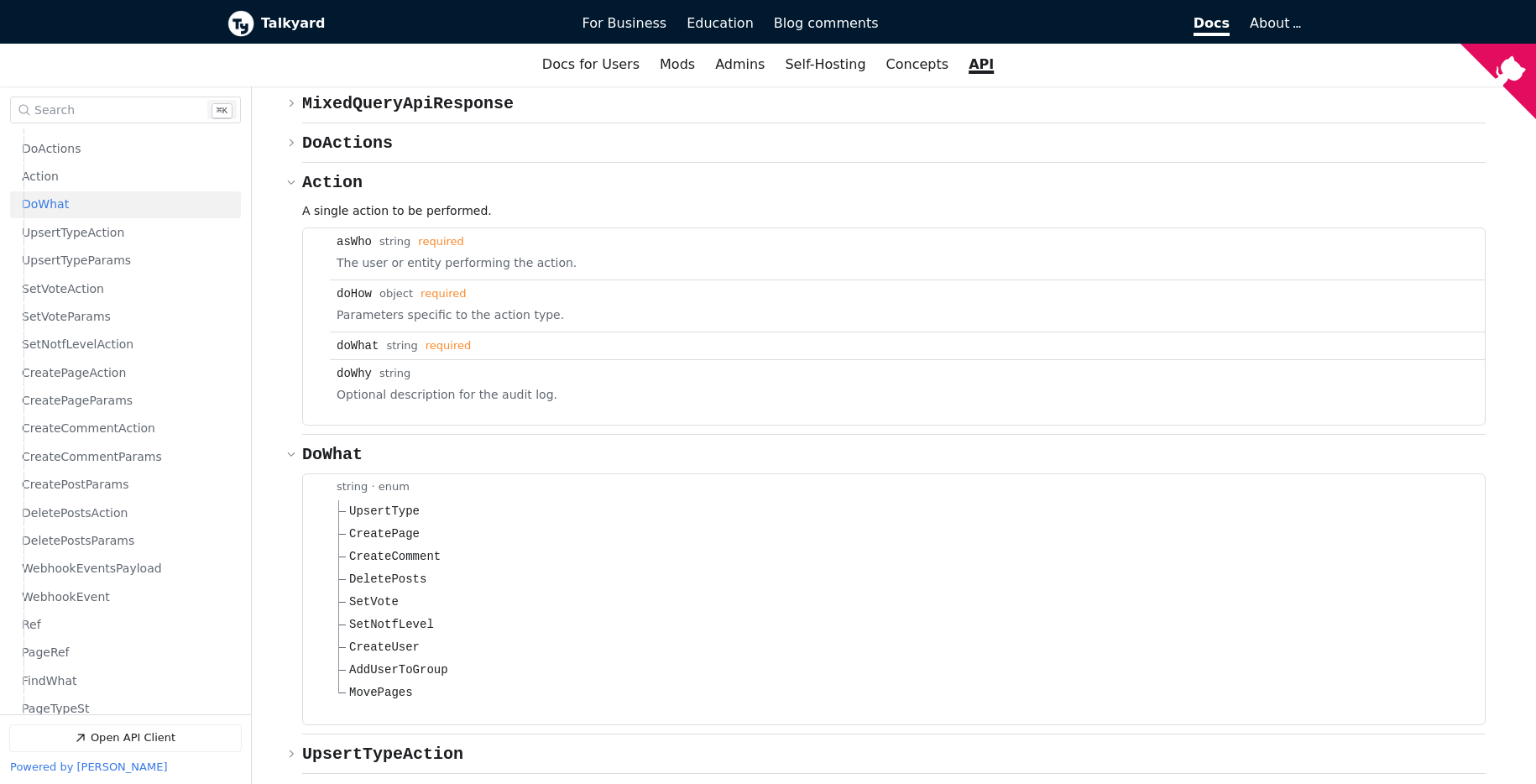
click at [159, 120] on button "Open Search Search Keyboard Shortcut: Command ⌘ k" at bounding box center [125, 110] width 231 height 27
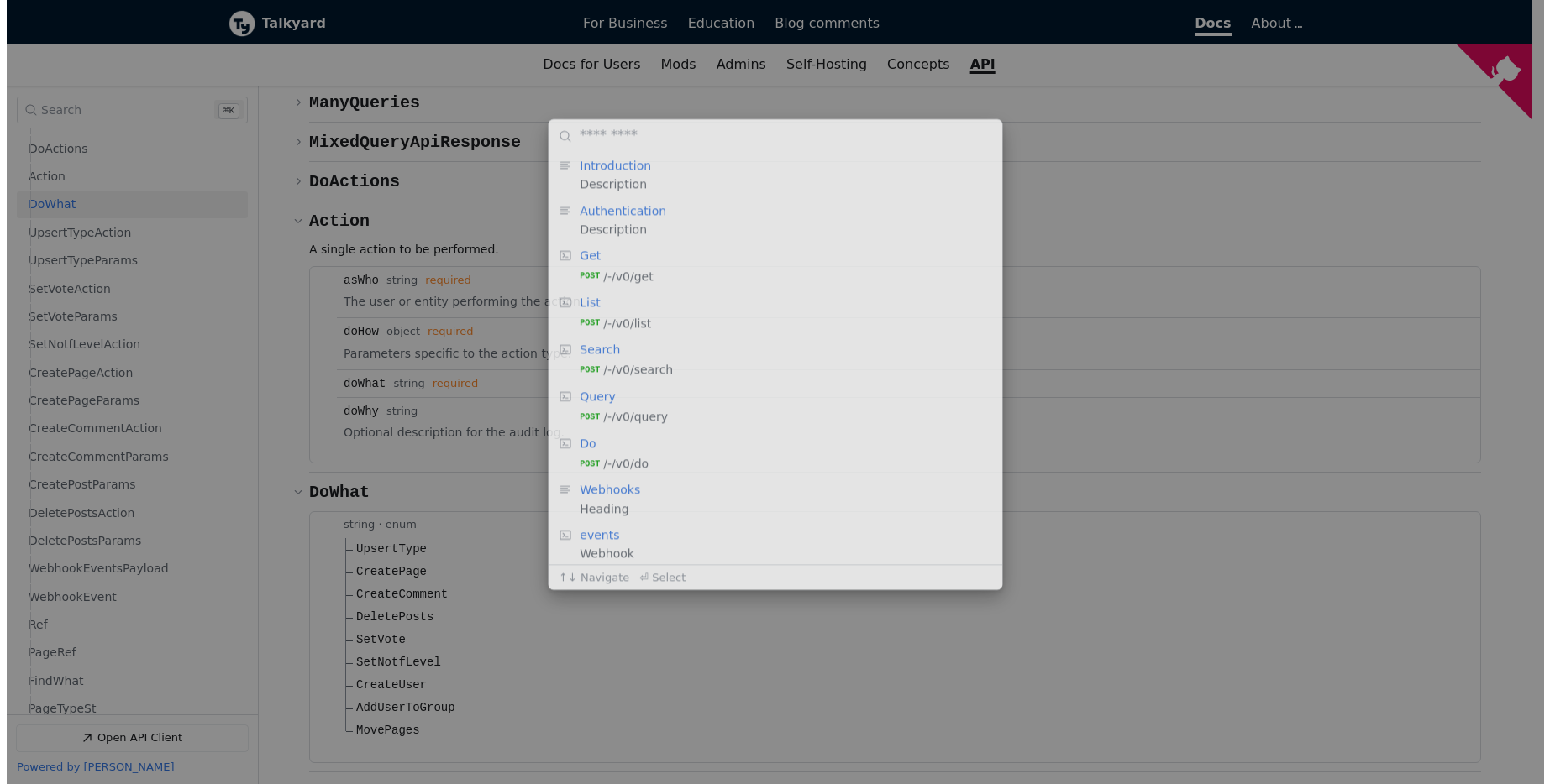
scroll to position [8211, 0]
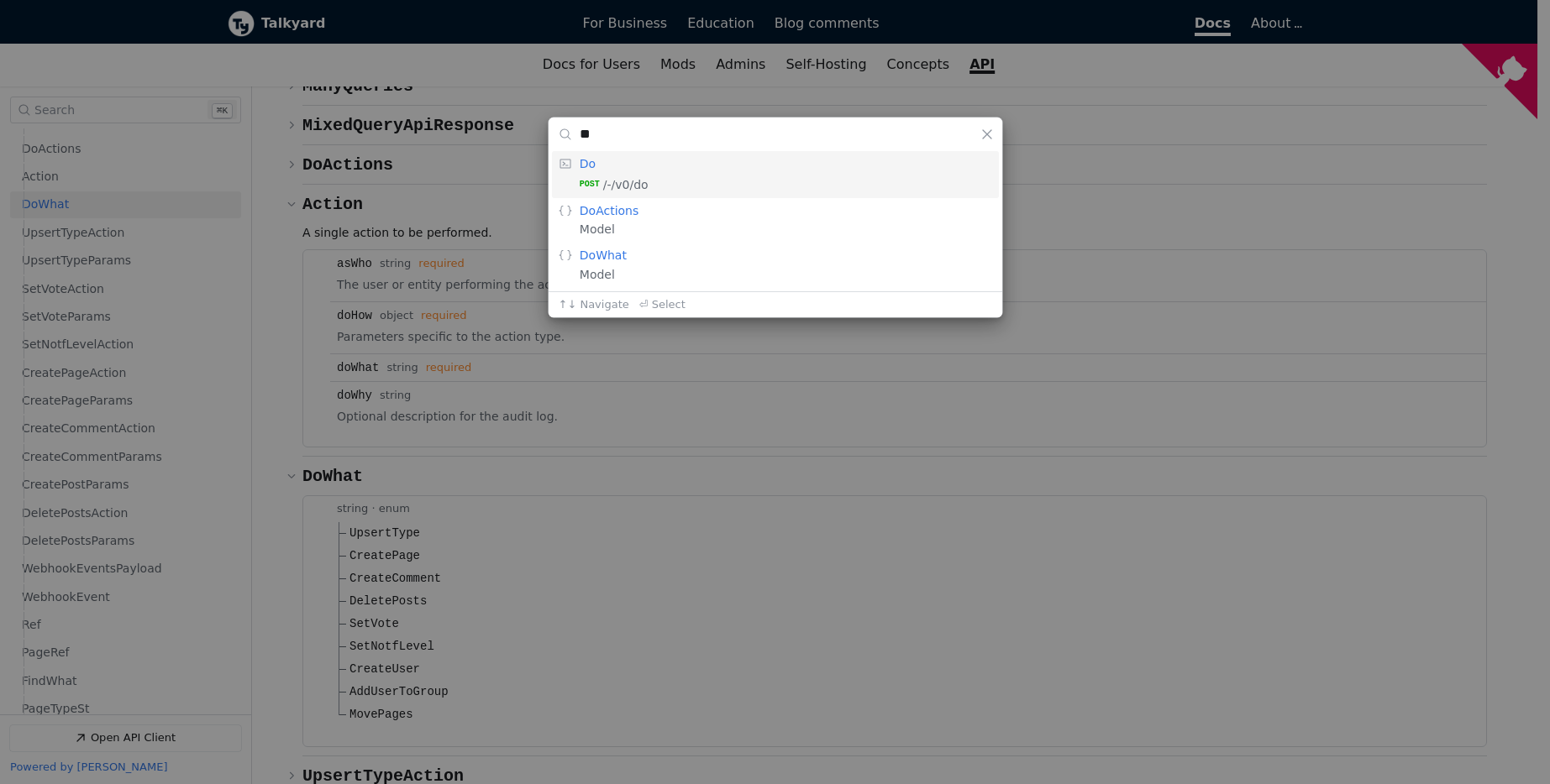
type input "**"
click at [659, 221] on div "Description: Model" at bounding box center [785, 229] width 412 height 16
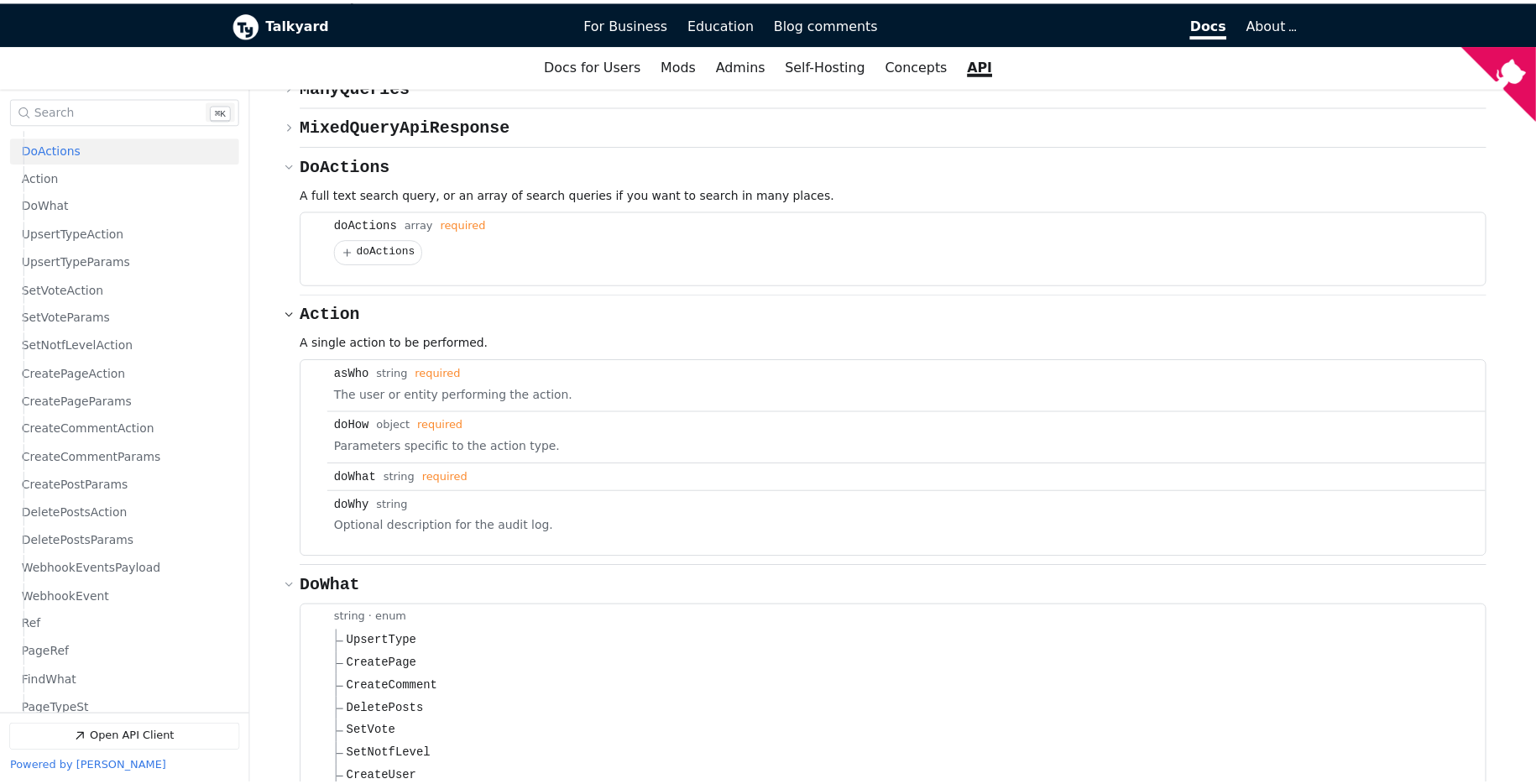
scroll to position [8215, 0]
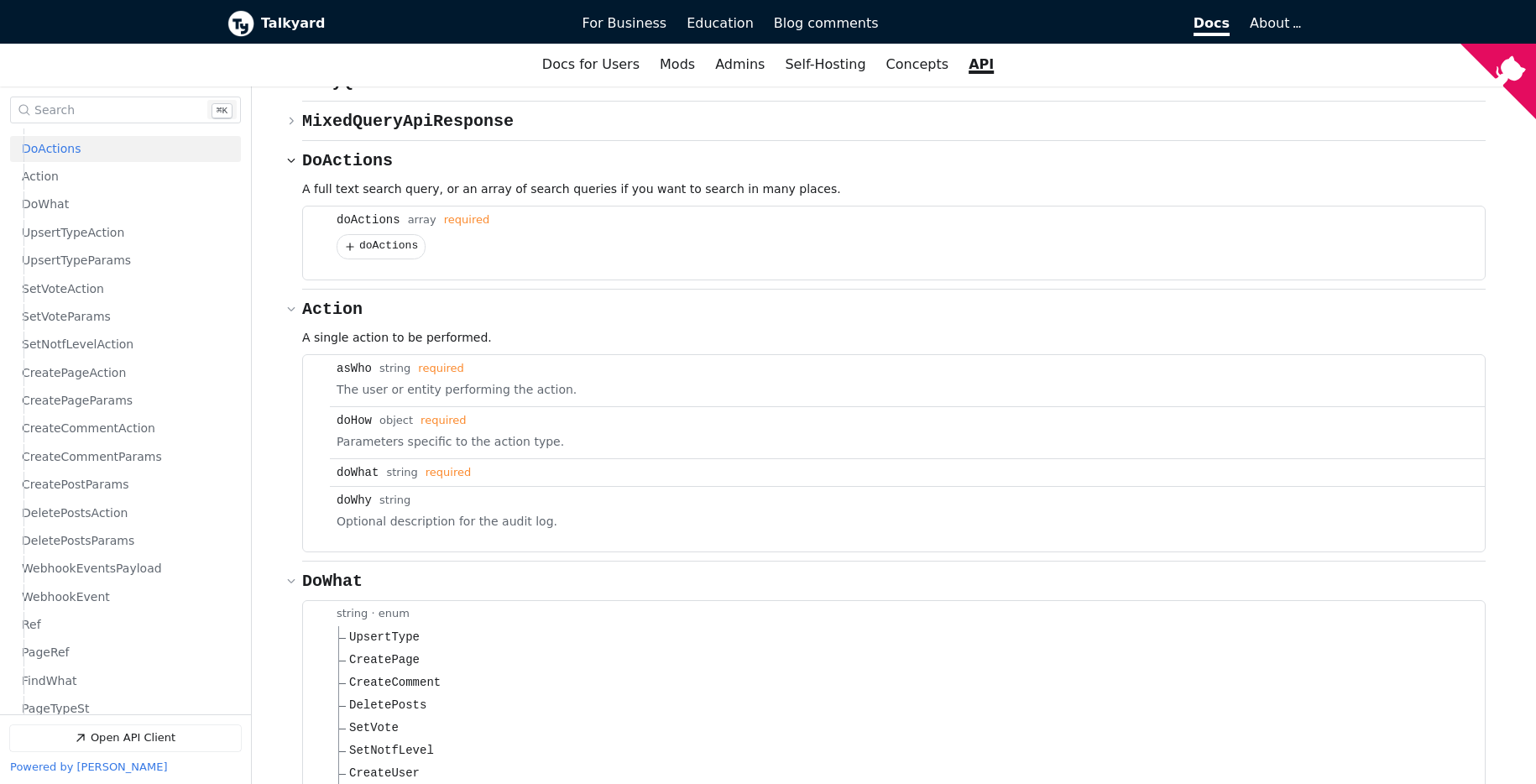
click at [392, 240] on span "doActions" at bounding box center [389, 246] width 58 height 12
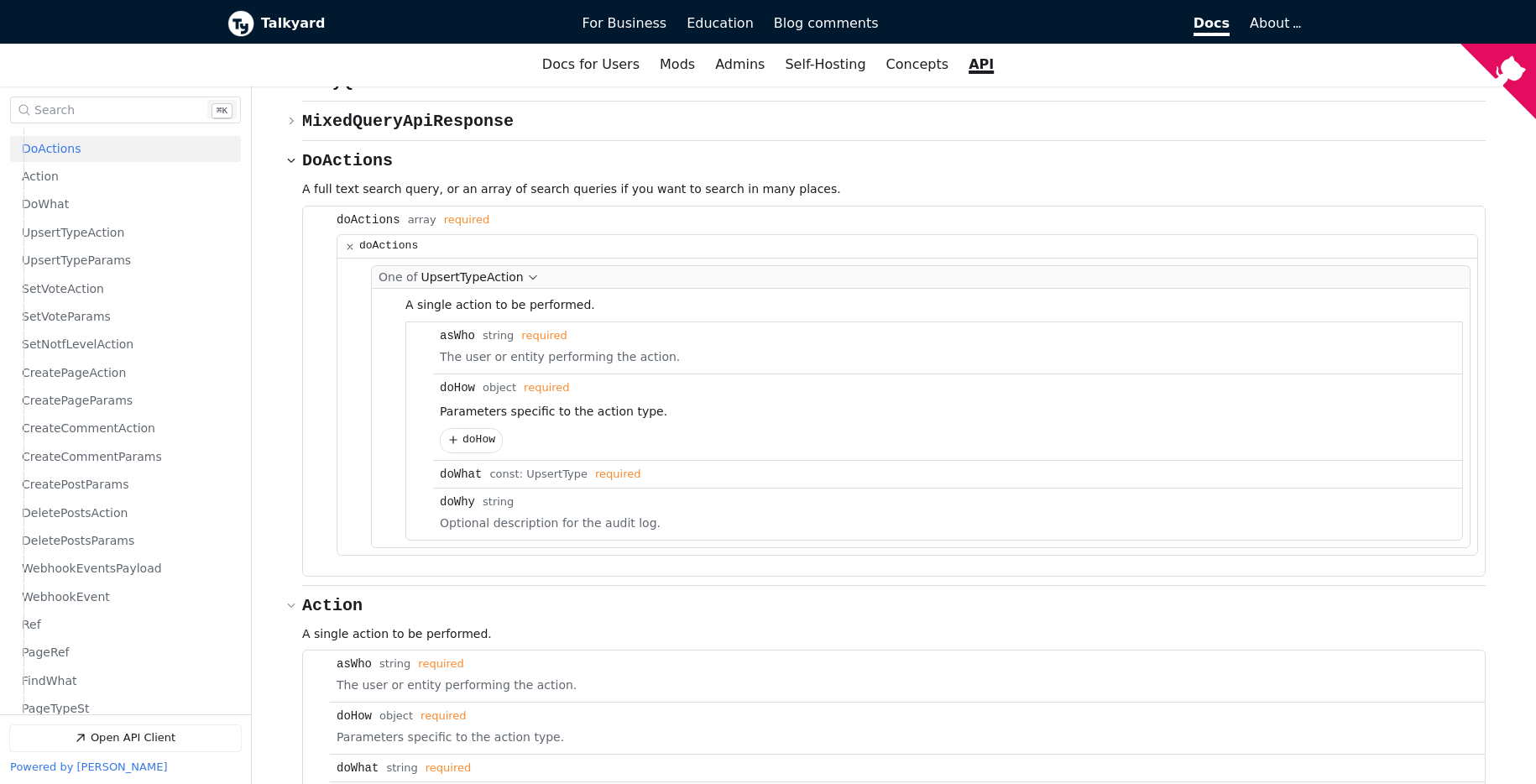
click at [474, 434] on span "{} doHow" at bounding box center [478, 440] width 33 height 12
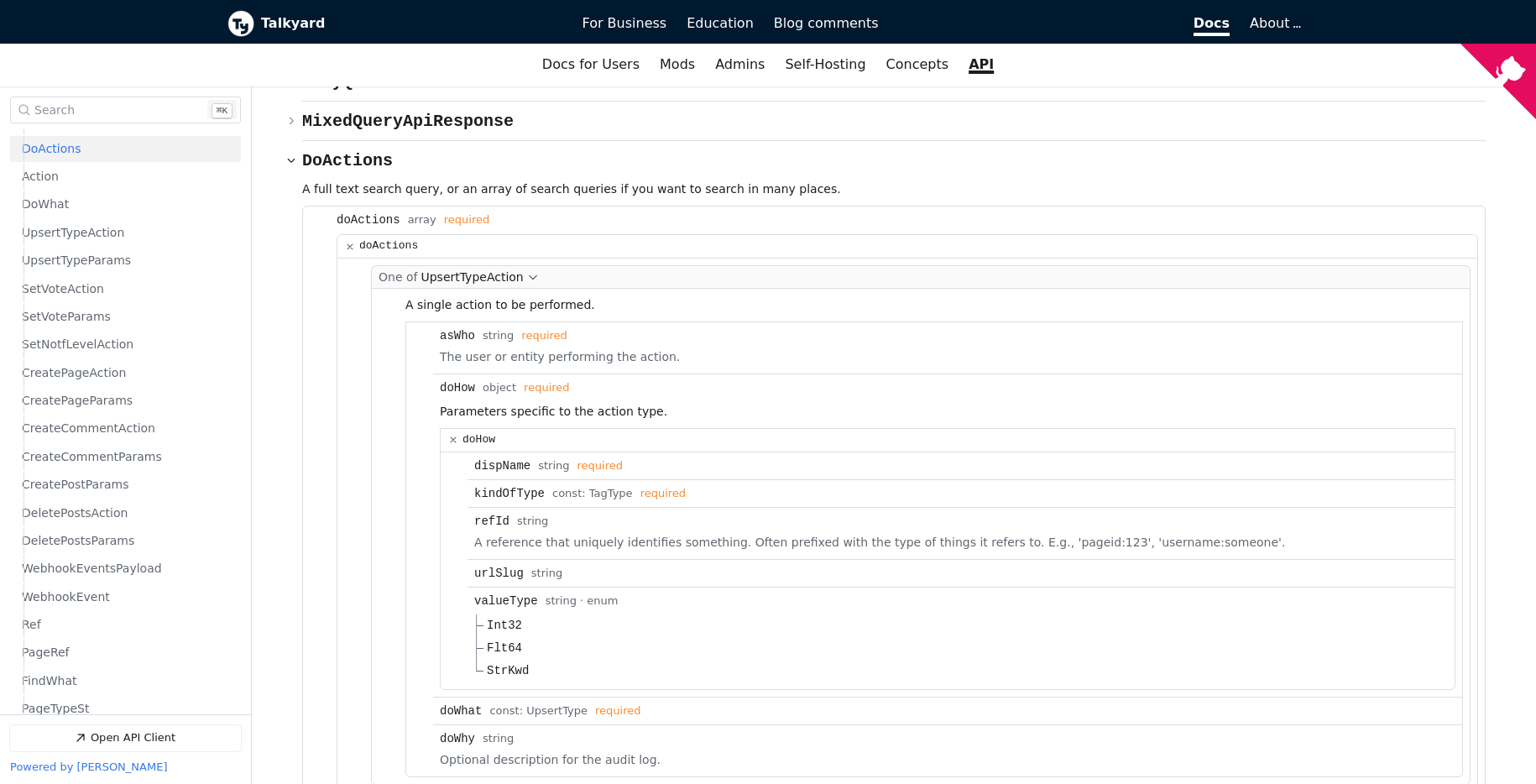
click at [532, 459] on div "dispName Type: string required" at bounding box center [961, 466] width 974 height 13
click at [476, 429] on button "{} doHow" at bounding box center [947, 440] width 1014 height 24
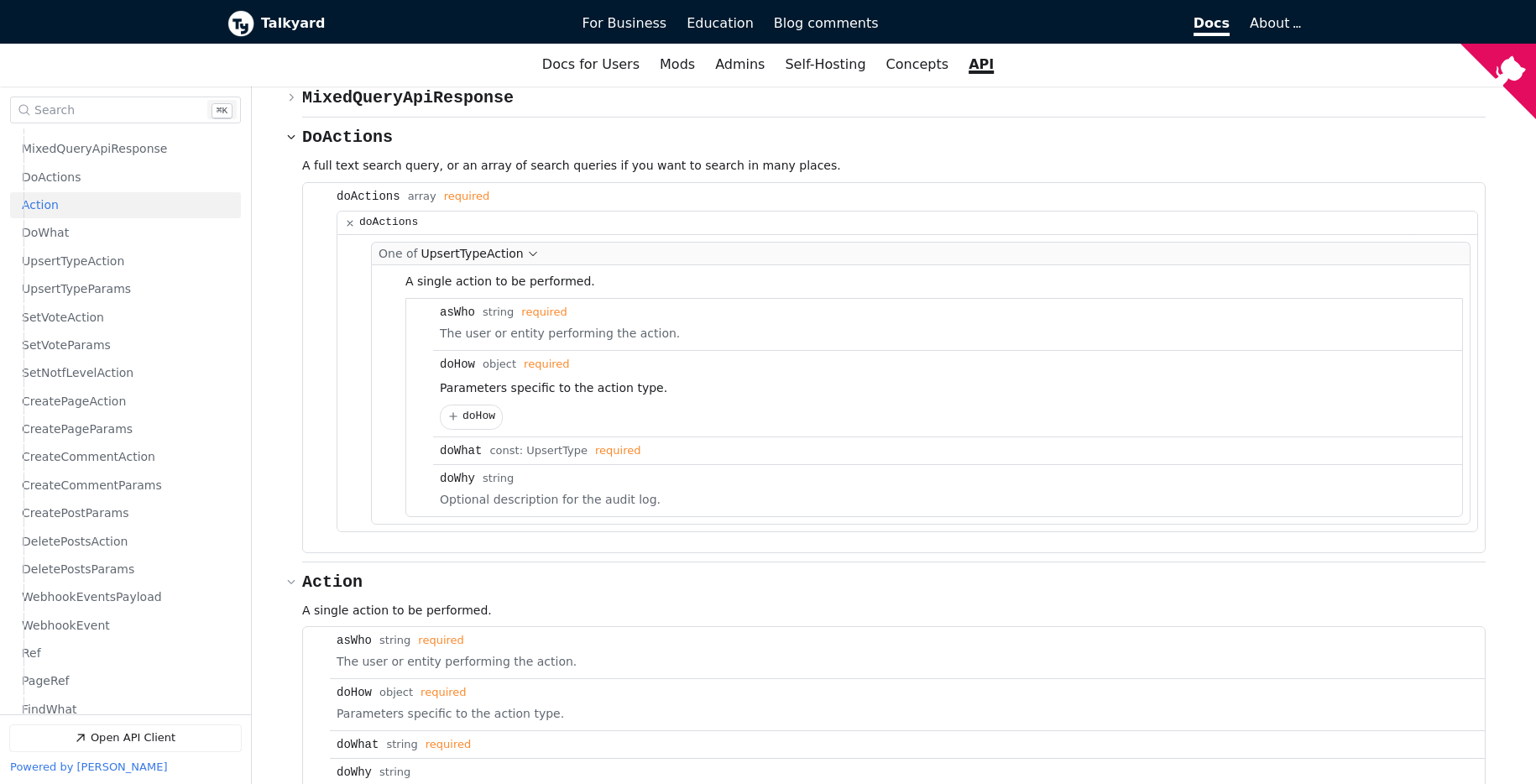
scroll to position [8369, 0]
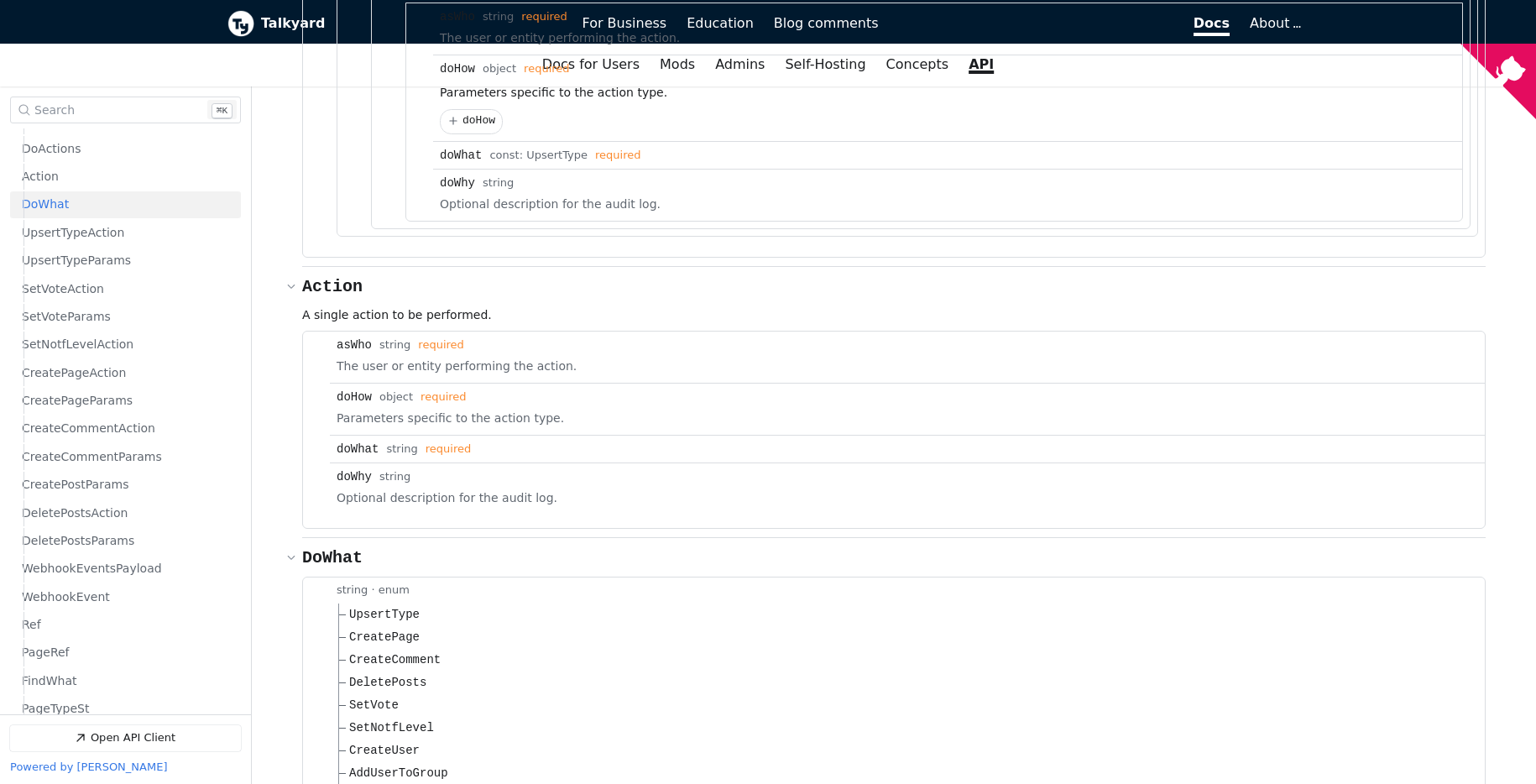
scroll to position [8688, 0]
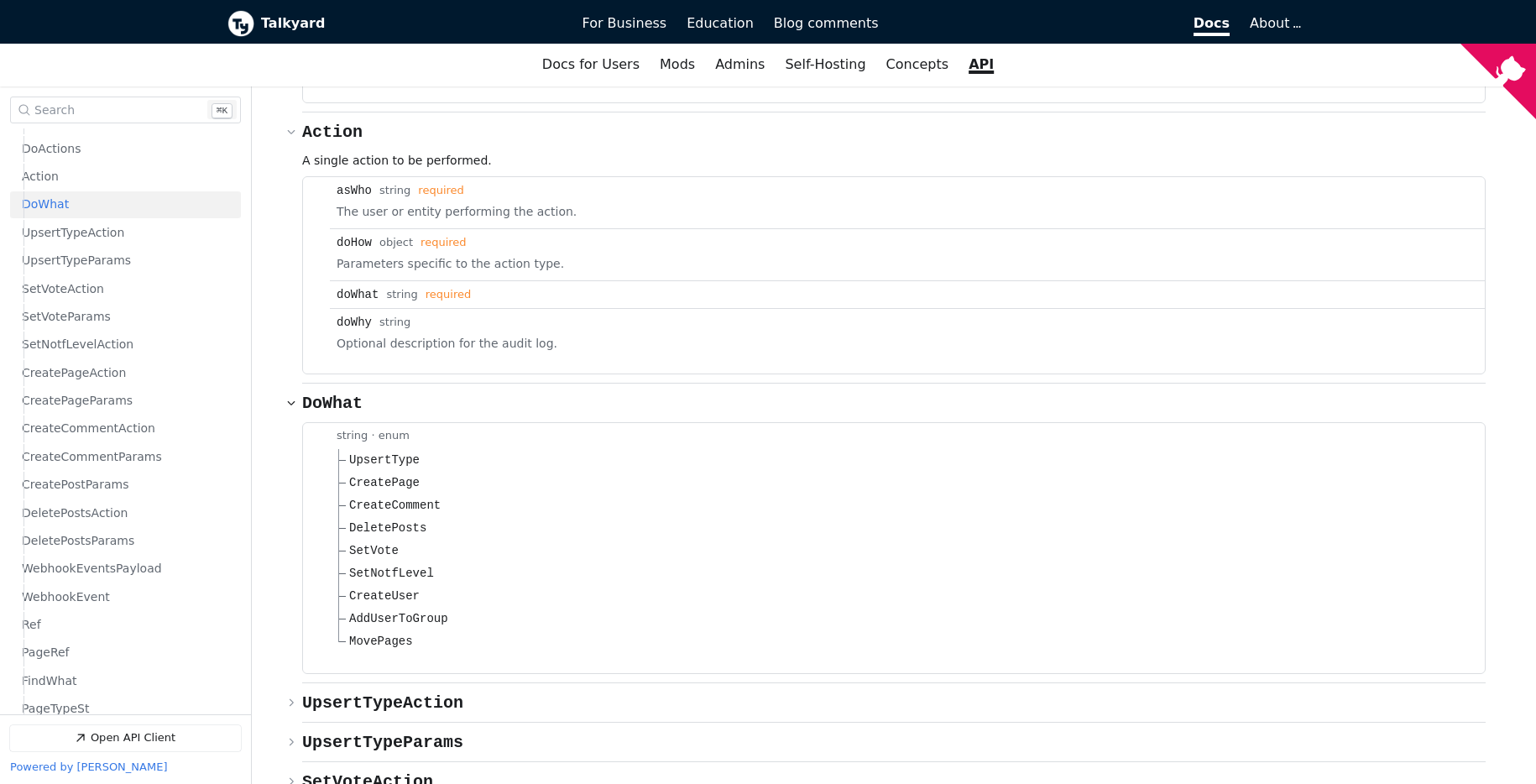
click at [369, 474] on span "CreatePage" at bounding box center [384, 483] width 71 height 18
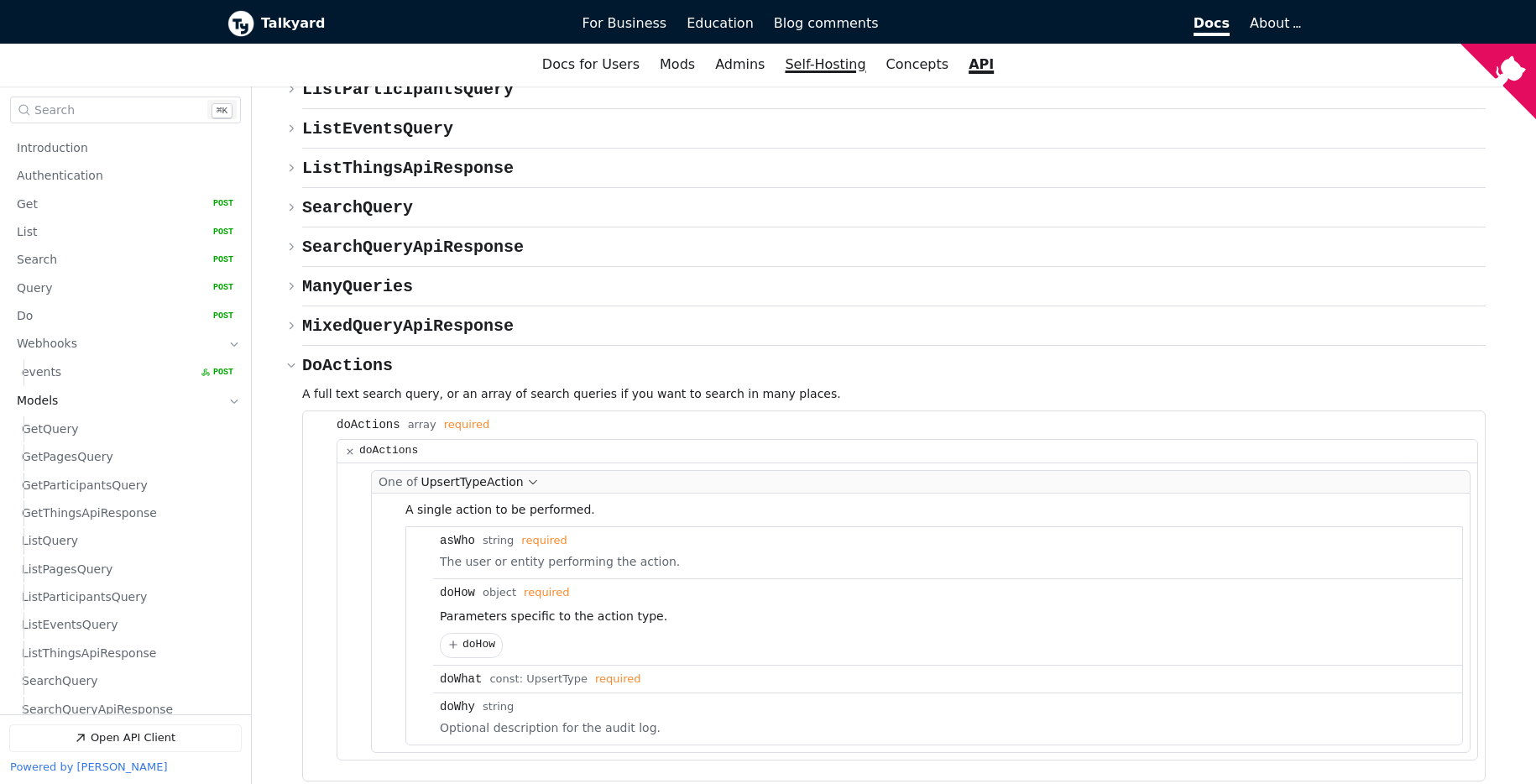
click at [834, 66] on link "Self-Hosting" at bounding box center [824, 65] width 101 height 28
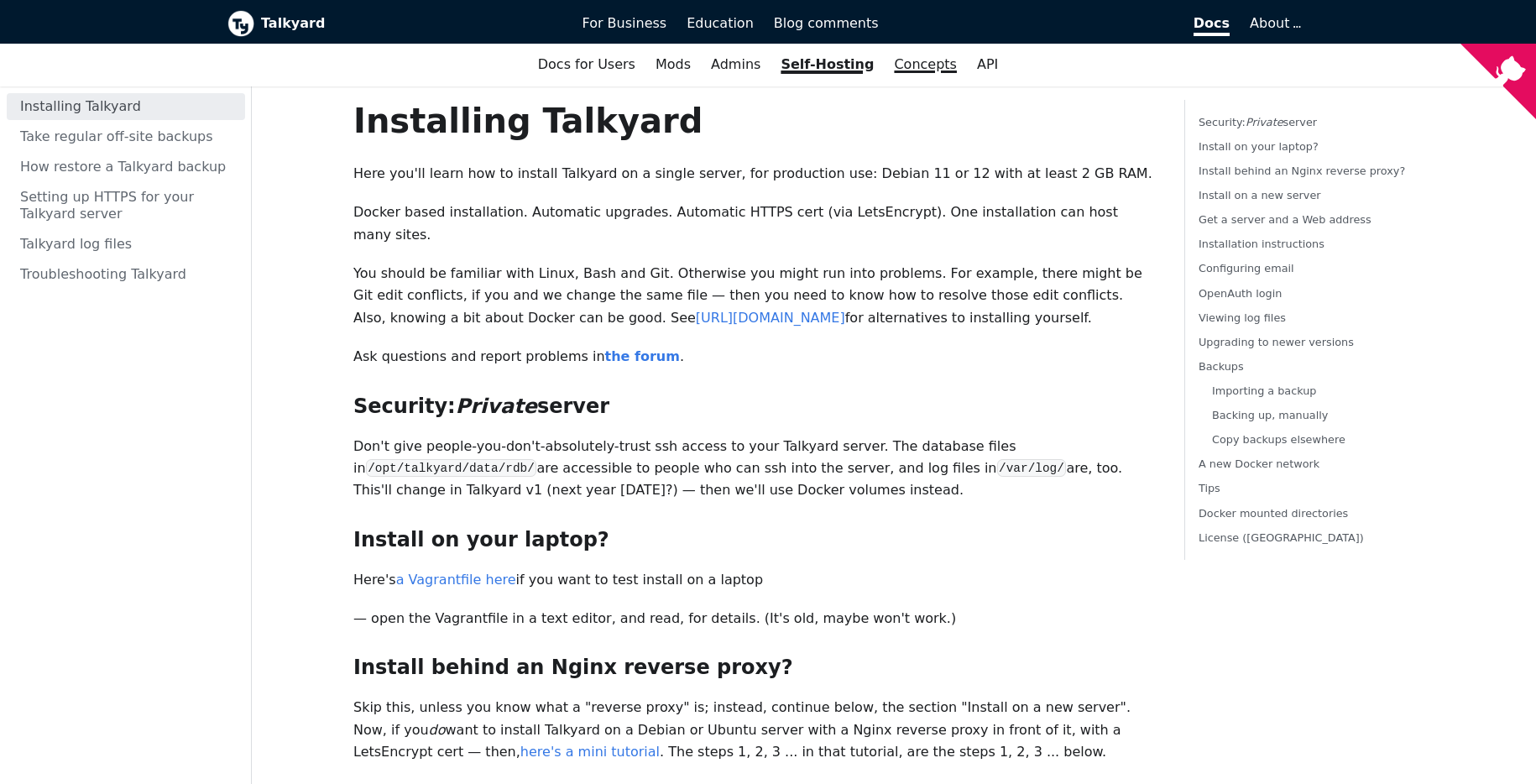
click at [947, 56] on link "Concepts" at bounding box center [925, 65] width 83 height 28
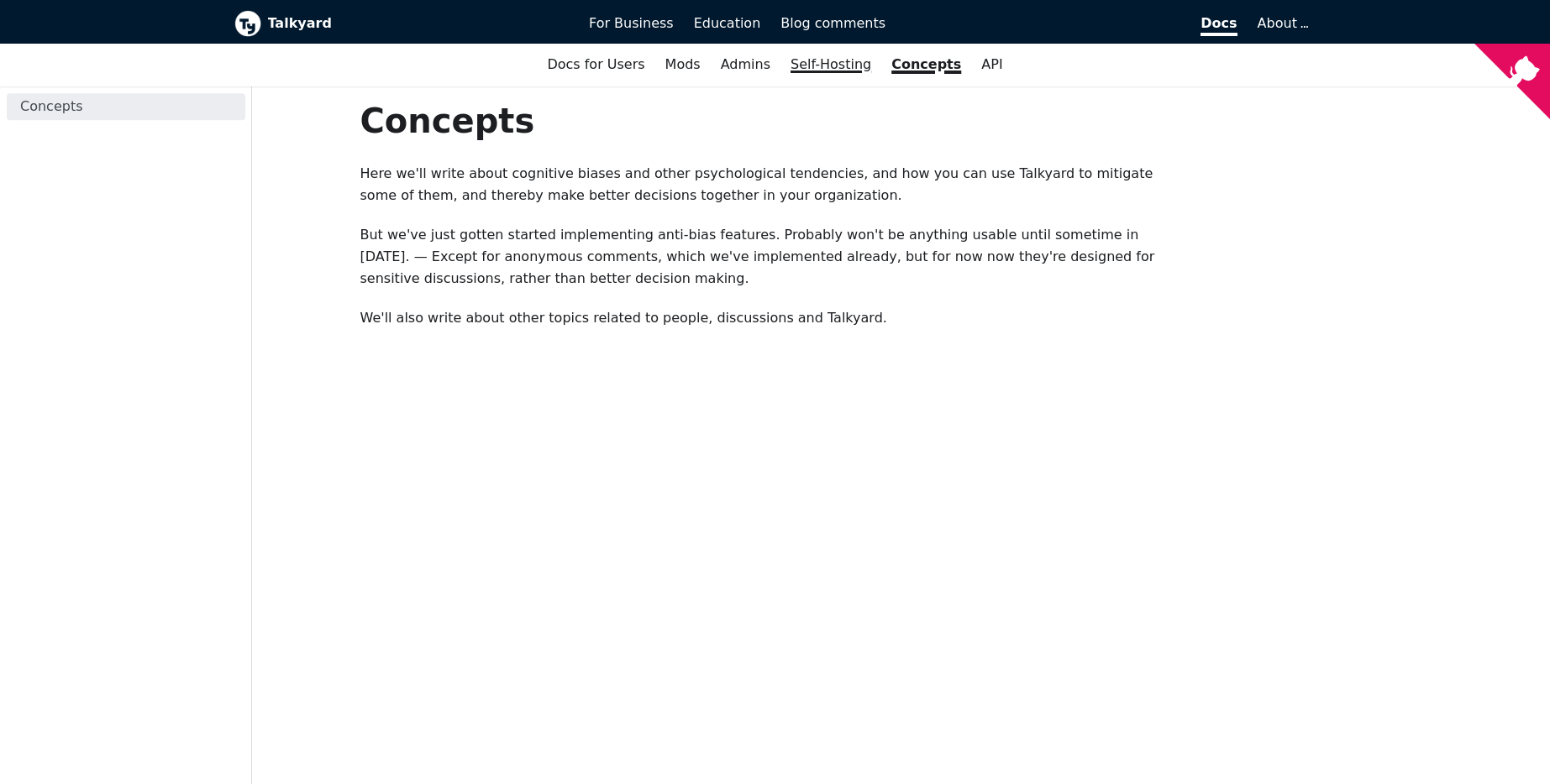
click at [847, 67] on link "Self-Hosting" at bounding box center [831, 65] width 101 height 28
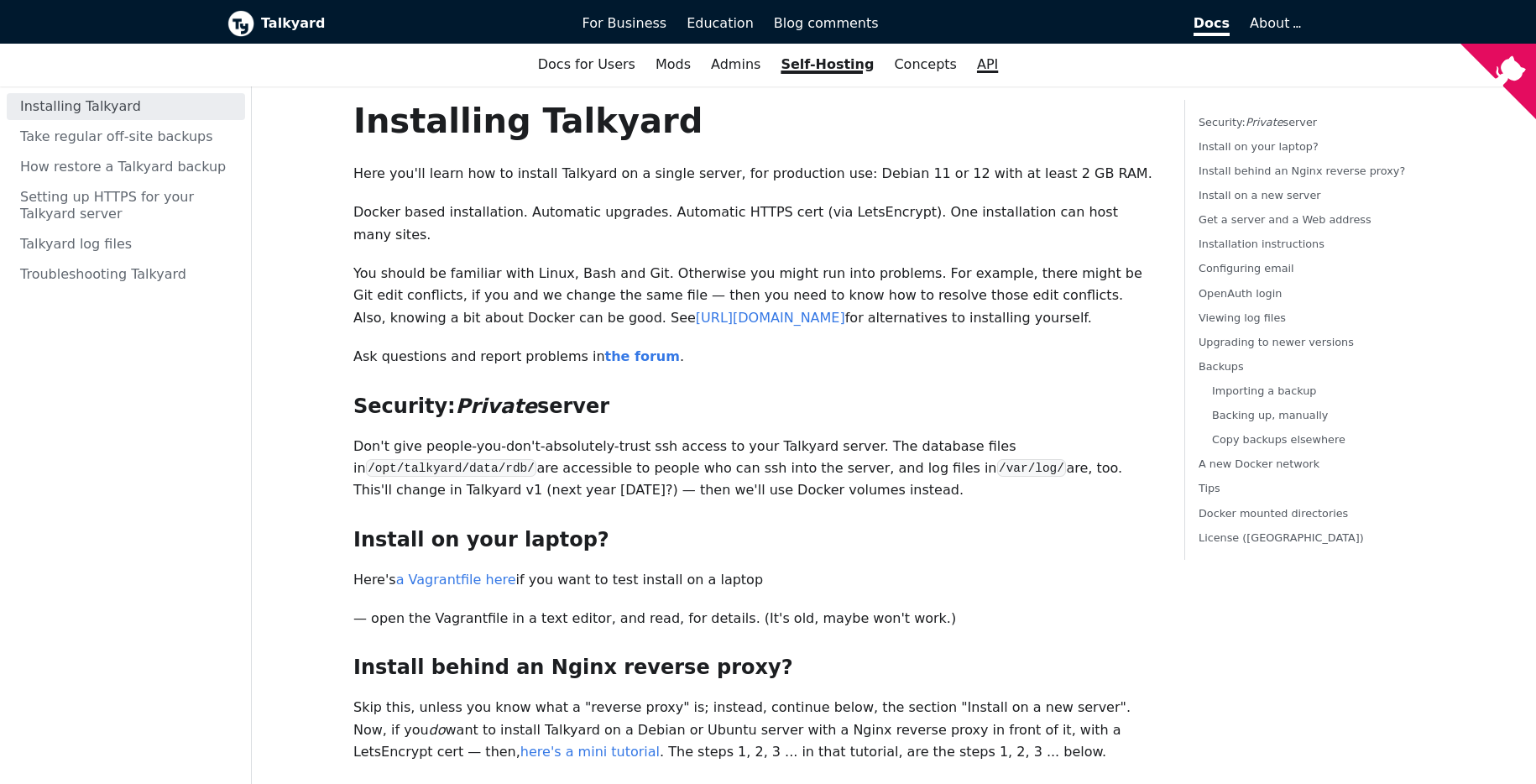
click at [983, 74] on link "API" at bounding box center [987, 65] width 41 height 28
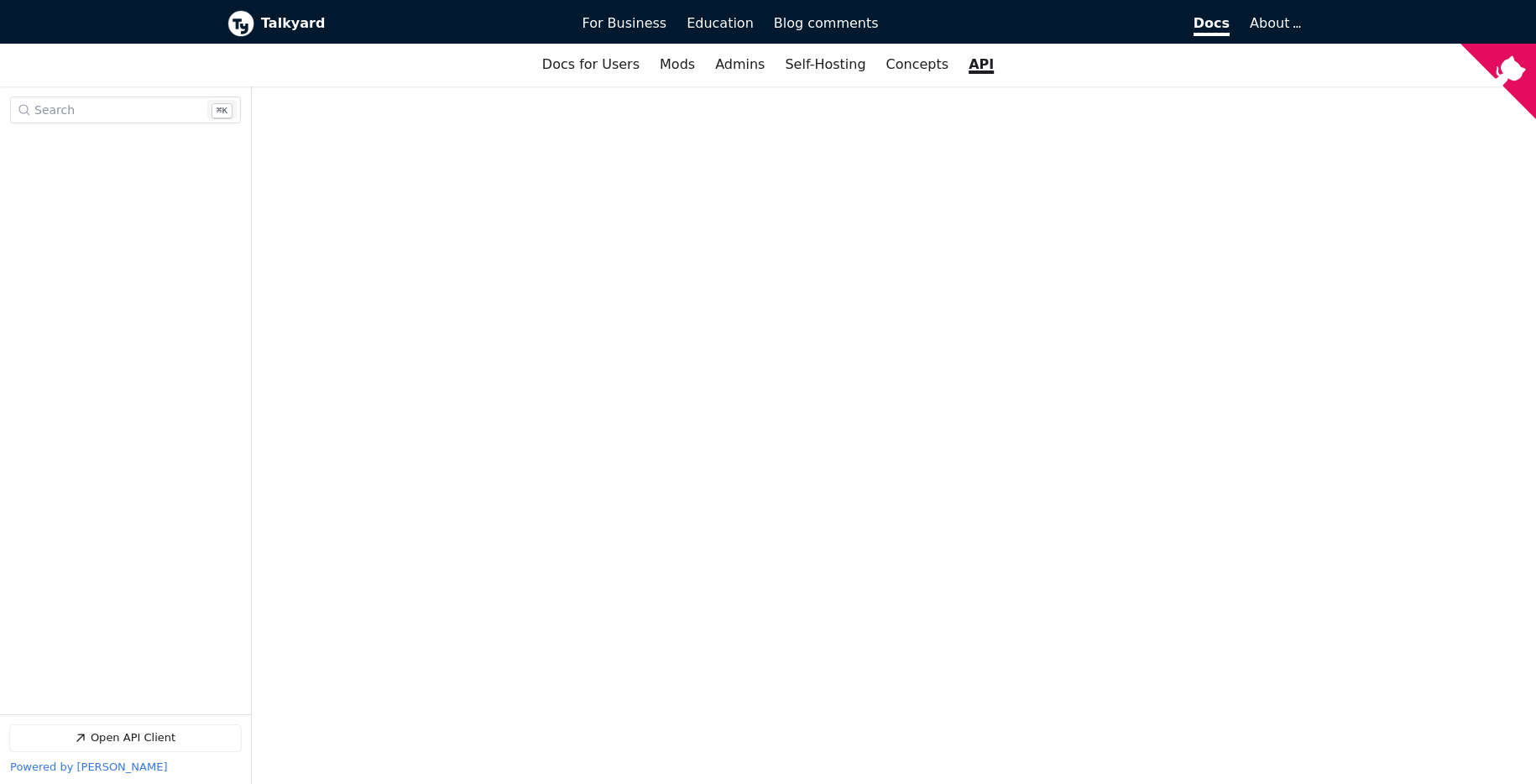
click at [170, 112] on span "Open Search Search" at bounding box center [120, 110] width 169 height 11
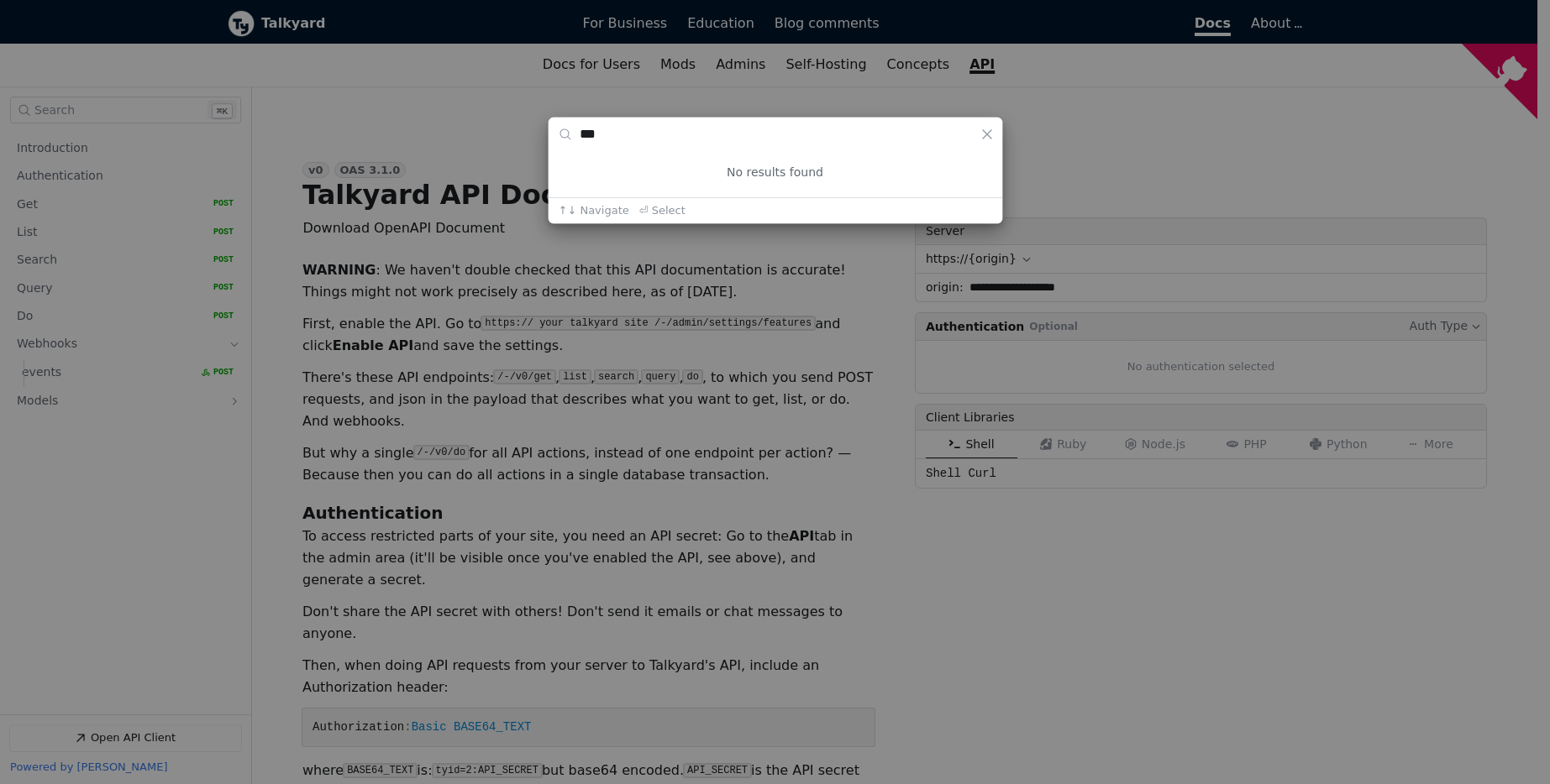
type input "***"
click at [666, 85] on div "*** Clear Search No results found ↑↓ Navigate ⏎ Select Press up arrow / down ar…" at bounding box center [775, 392] width 1550 height 784
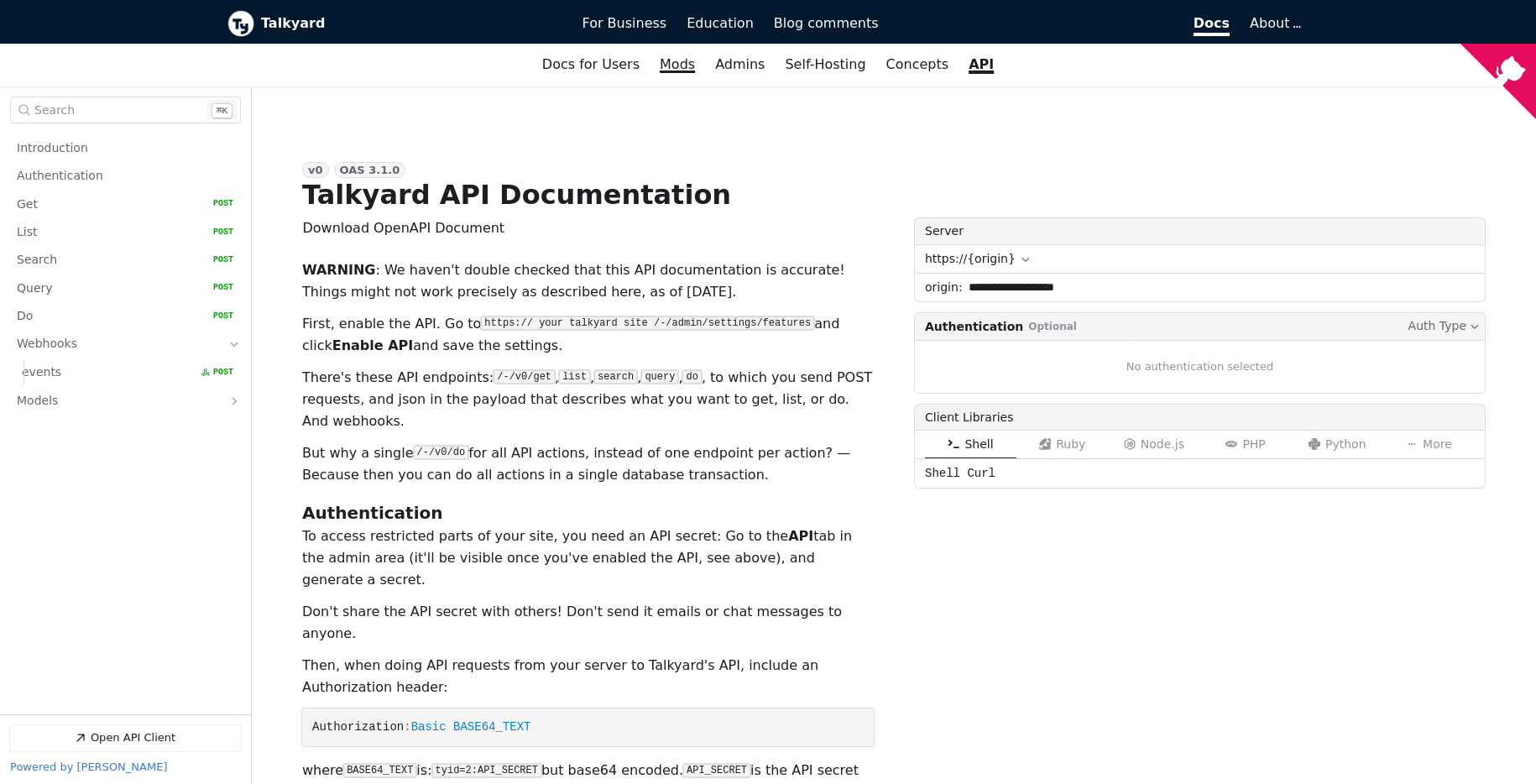
click at [677, 72] on link "Mods" at bounding box center [677, 65] width 56 height 28
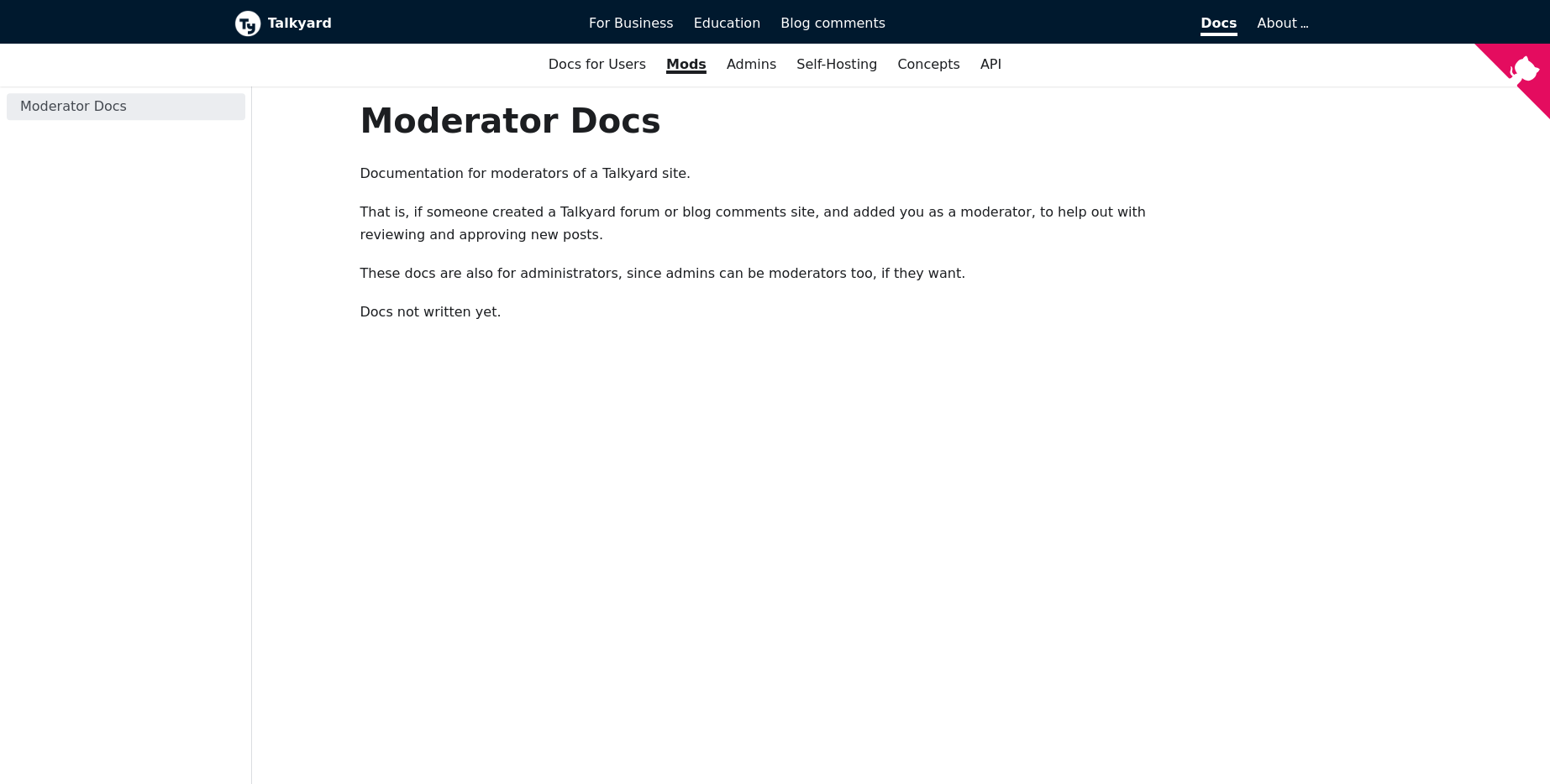
click at [469, 119] on h1 "Moderator Docs" at bounding box center [763, 120] width 804 height 42
copy h1 "Moderator"
